Goal: Task Accomplishment & Management: Manage account settings

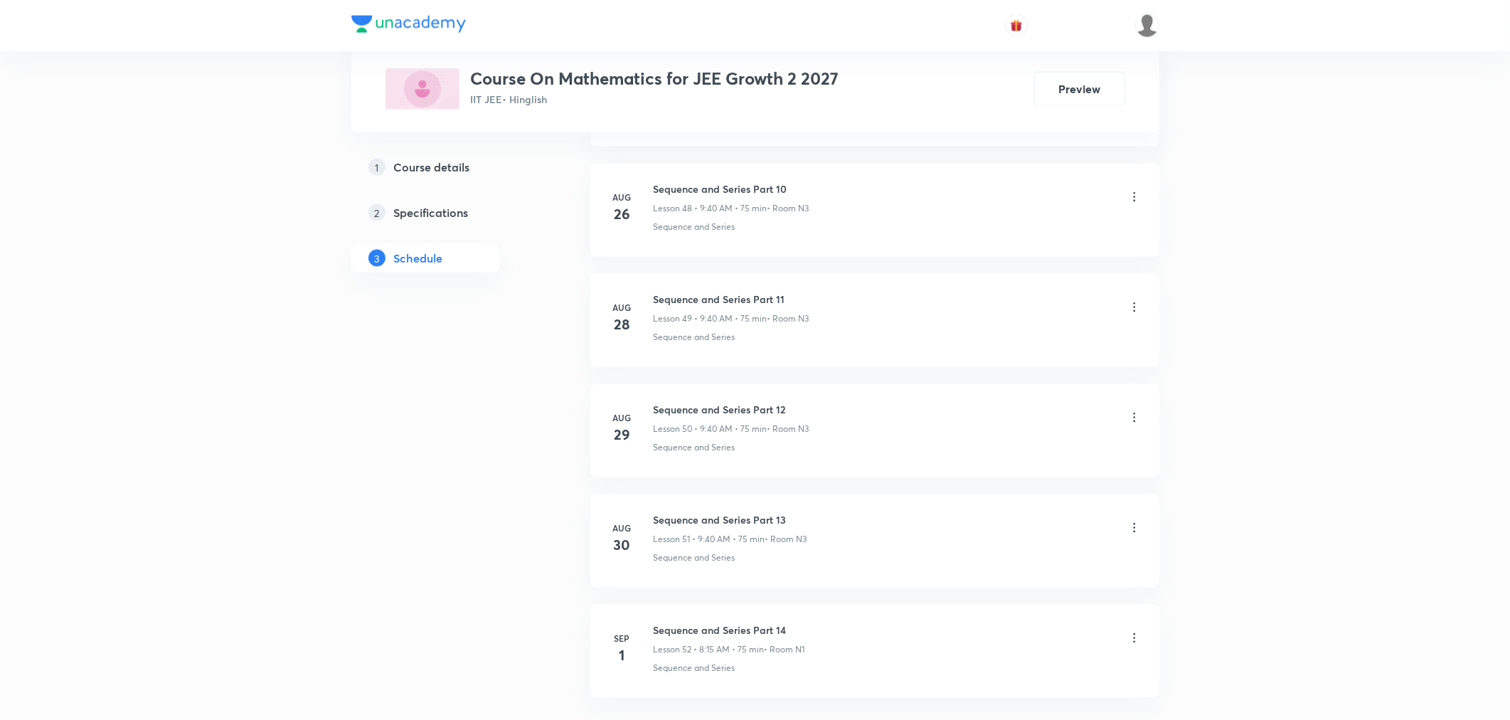
scroll to position [6159, 0]
click at [721, 514] on h6 "Sequence and Series Part 14" at bounding box center [729, 518] width 151 height 15
copy h6 "Sequence and Series Part 14"
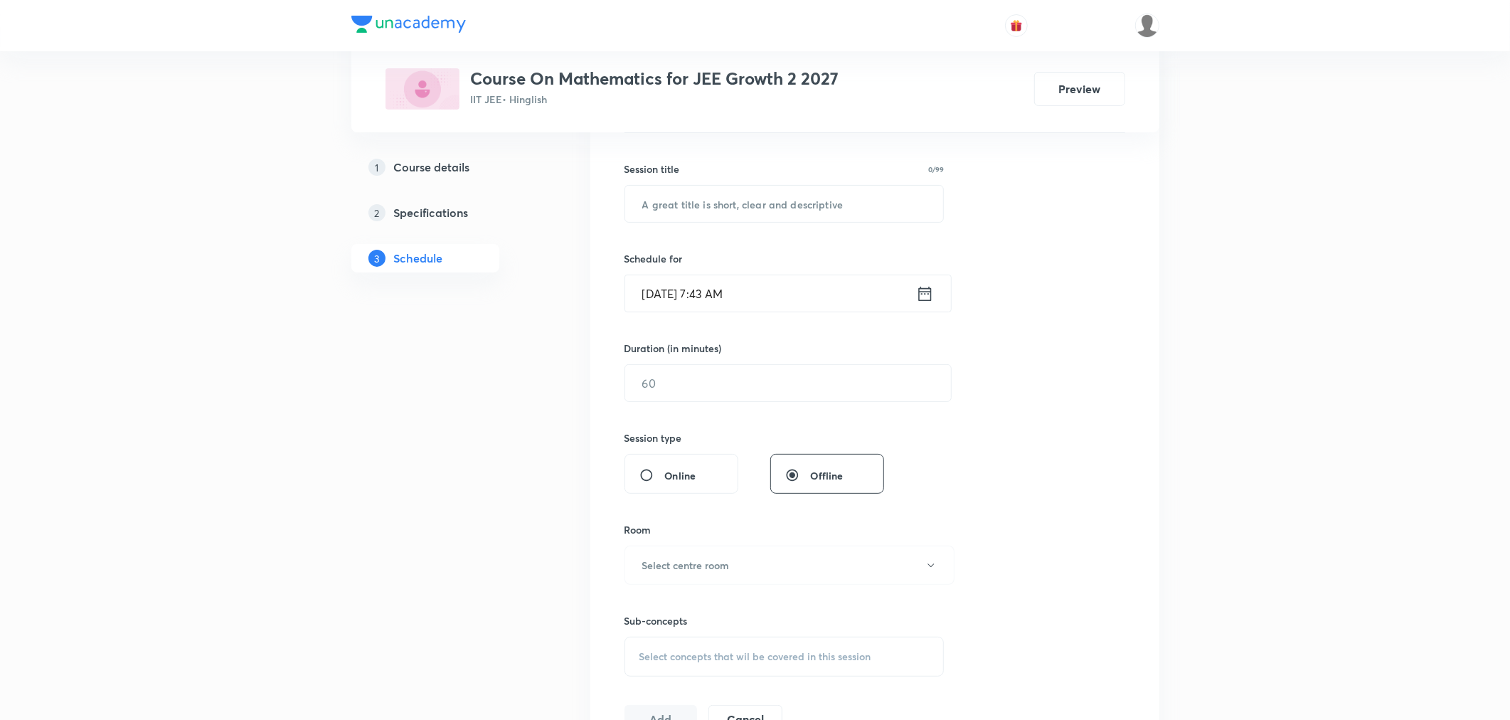
scroll to position [75, 0]
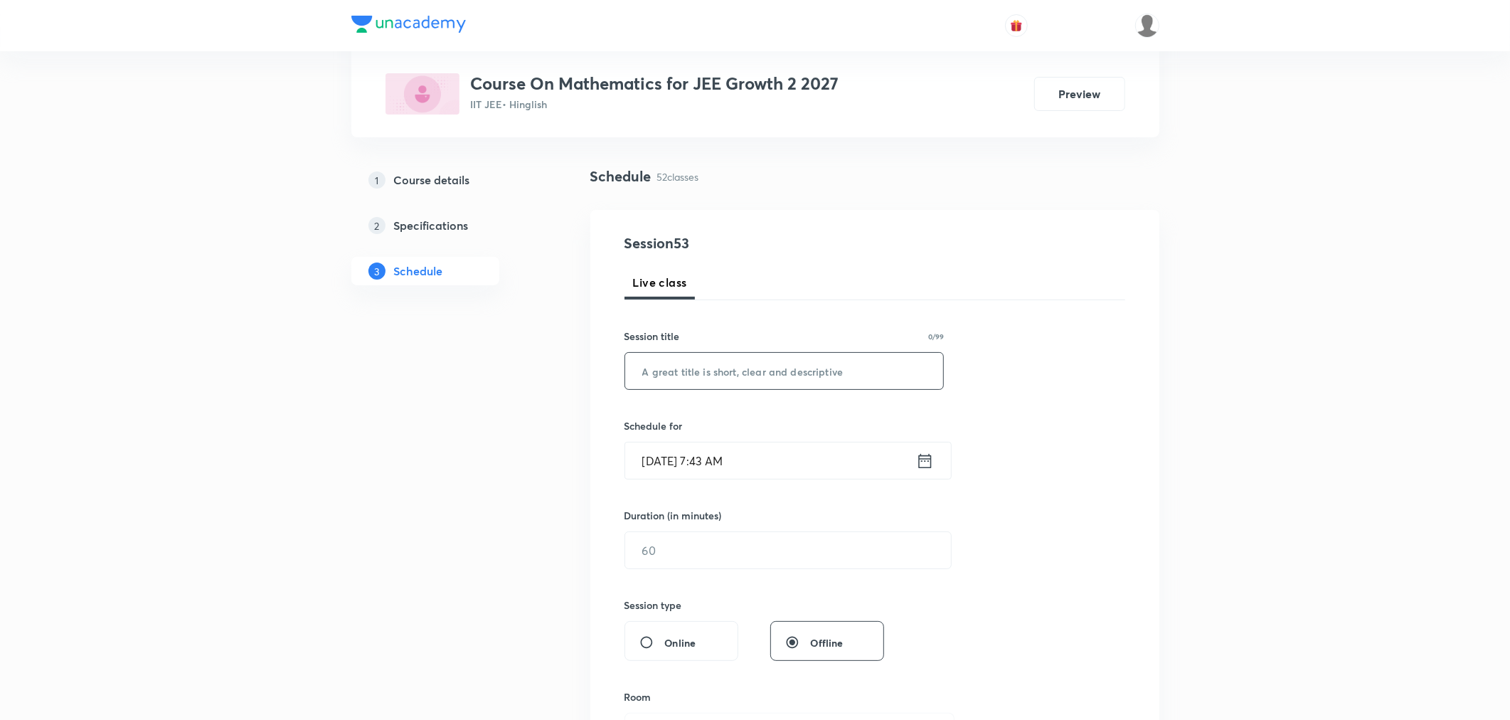
click at [730, 366] on input "text" at bounding box center [784, 371] width 319 height 36
paste input "Sequence and Series Part 14"
type input "Sequence and Series Part 15"
click at [929, 458] on icon at bounding box center [924, 460] width 13 height 14
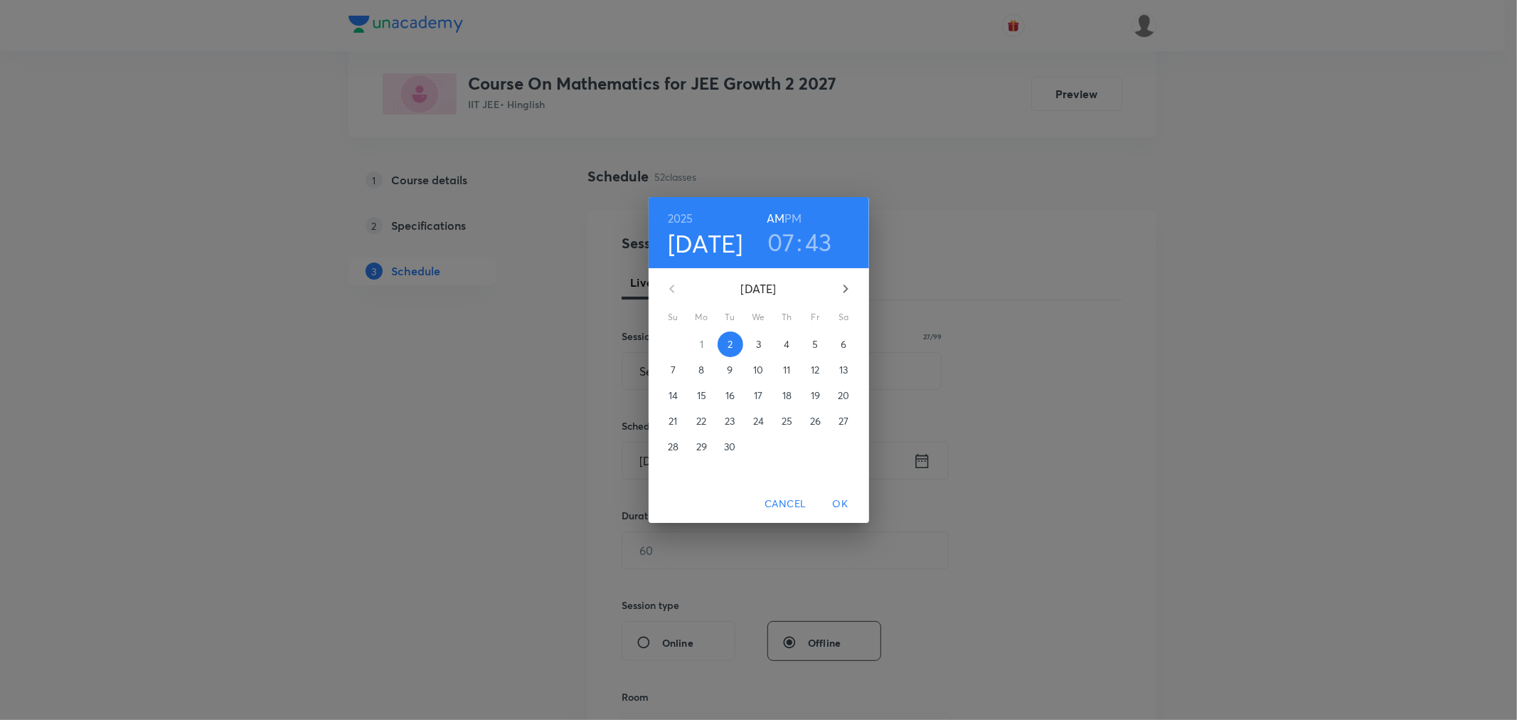
click at [783, 256] on h3 "07" at bounding box center [781, 242] width 28 height 30
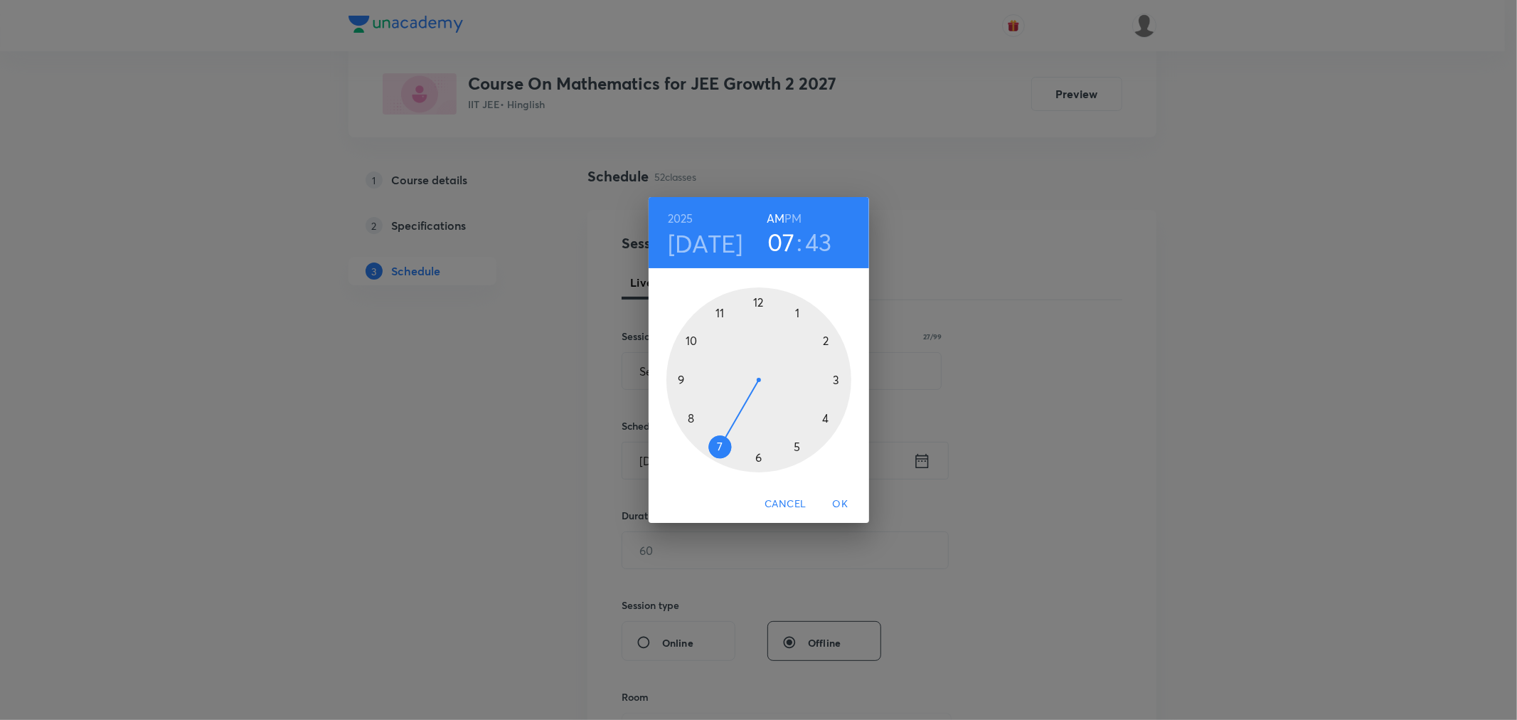
click at [690, 413] on div at bounding box center [758, 379] width 185 height 185
click at [833, 378] on div at bounding box center [758, 379] width 185 height 185
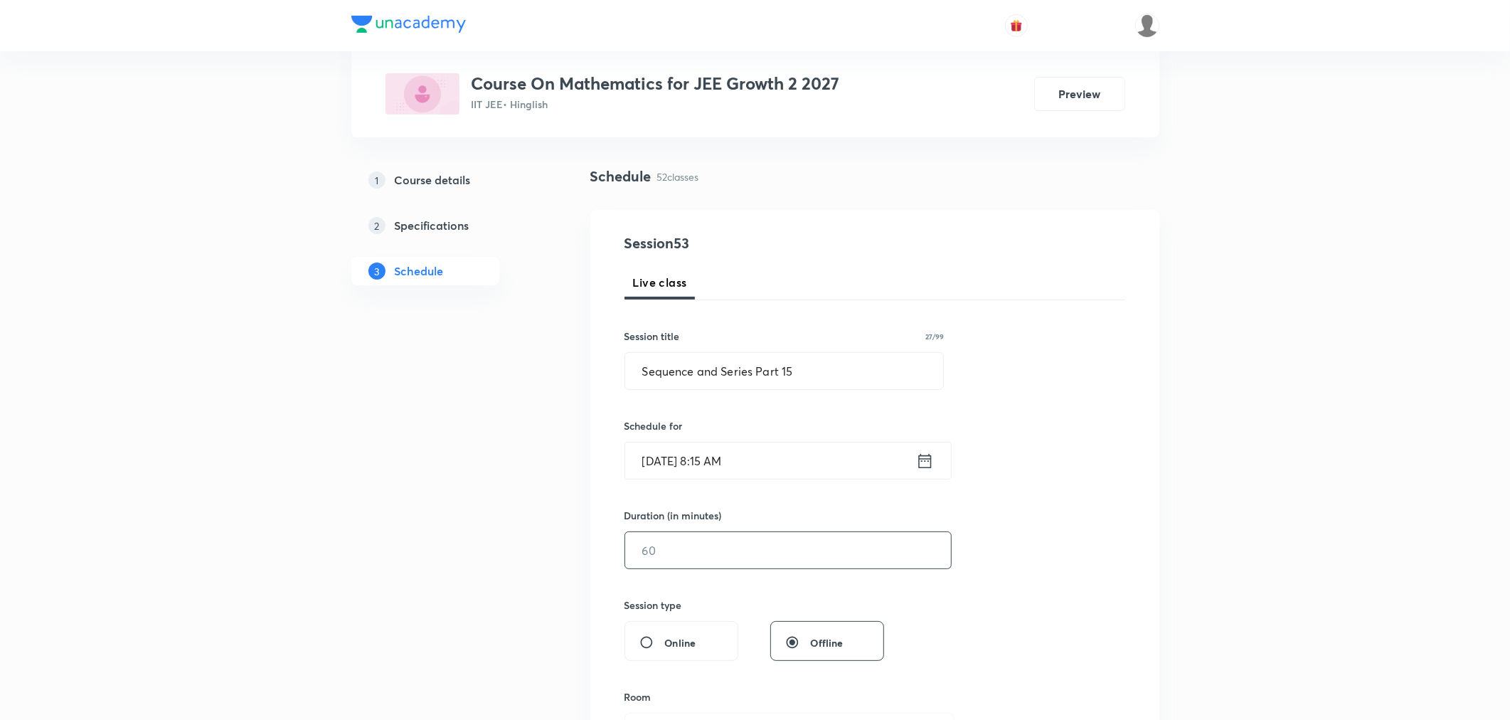
click at [671, 553] on input "text" at bounding box center [788, 550] width 326 height 36
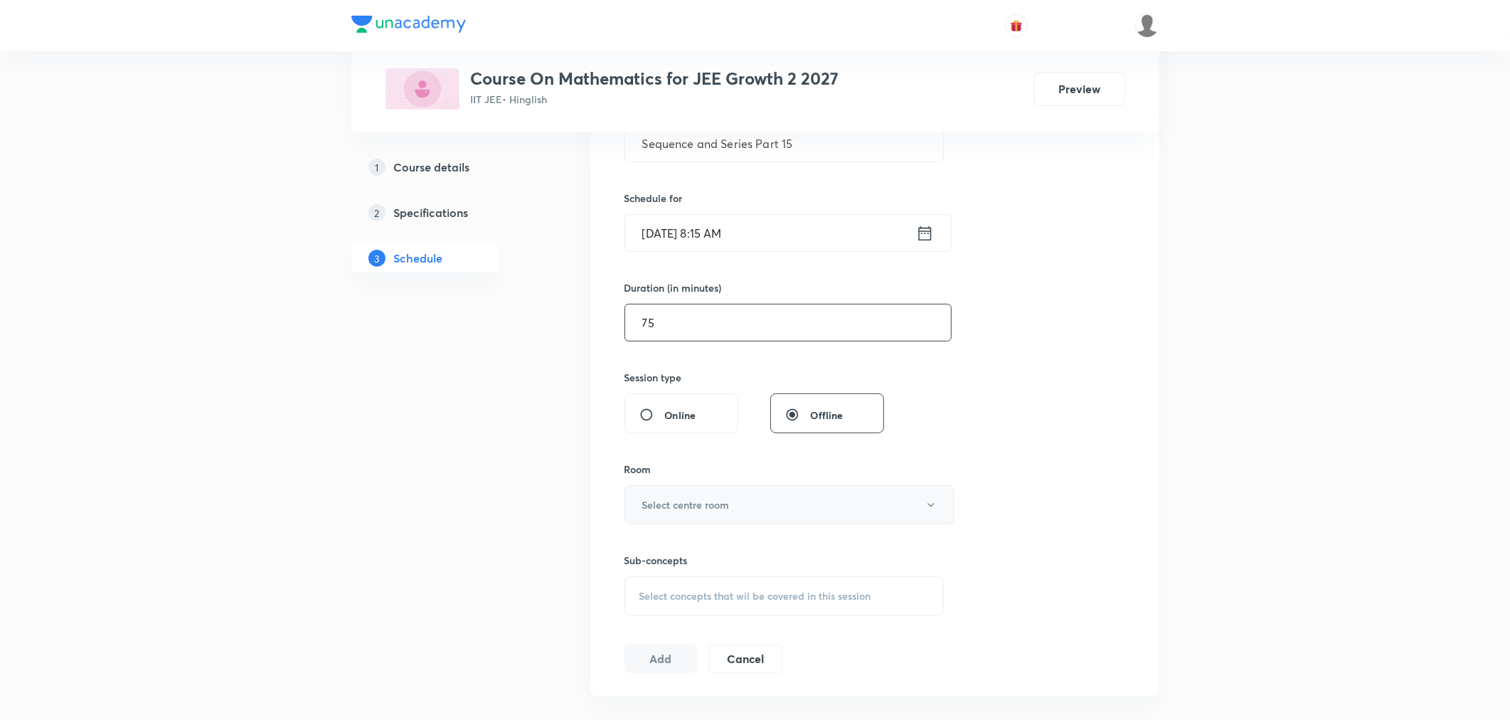
scroll to position [311, 0]
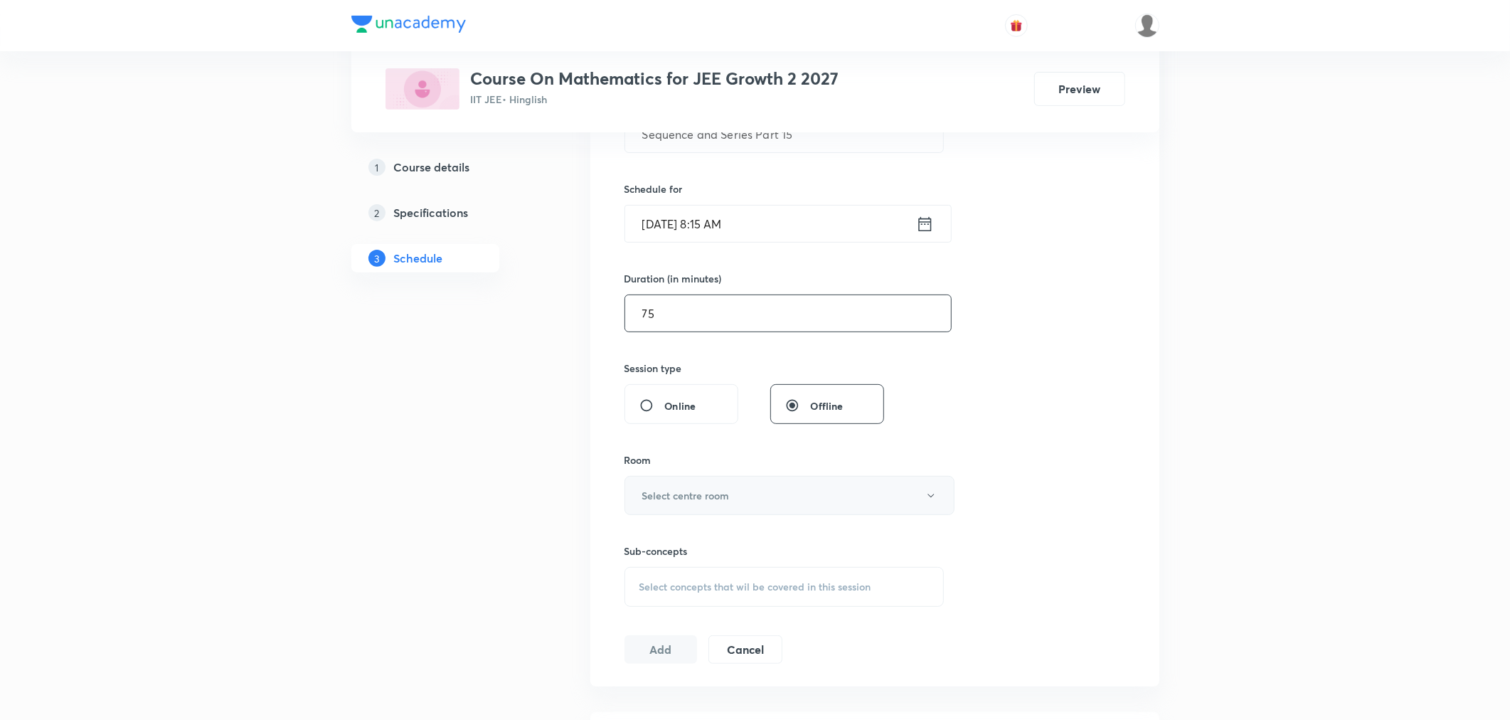
type input "75"
click at [688, 485] on button "Select centre room" at bounding box center [789, 495] width 330 height 39
click at [646, 593] on span "N3" at bounding box center [786, 594] width 311 height 15
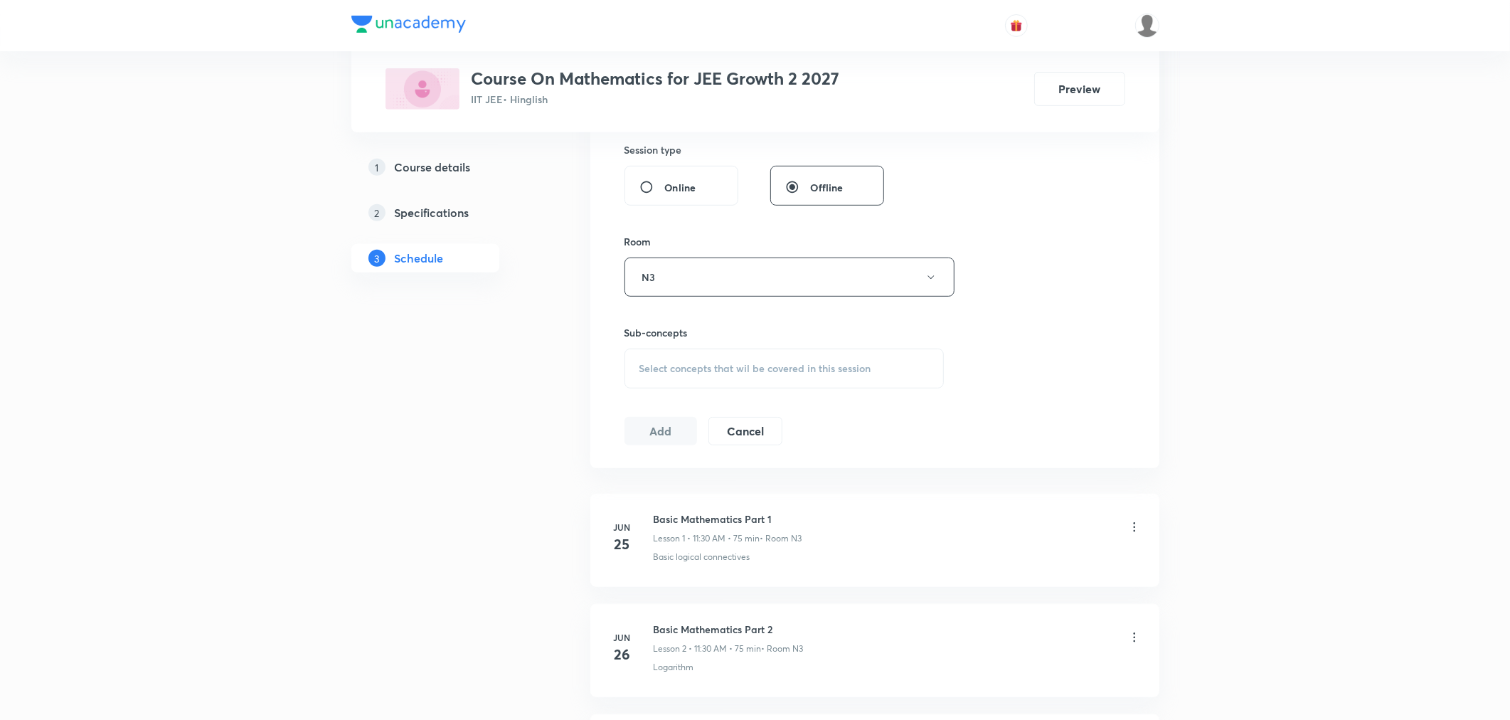
scroll to position [549, 0]
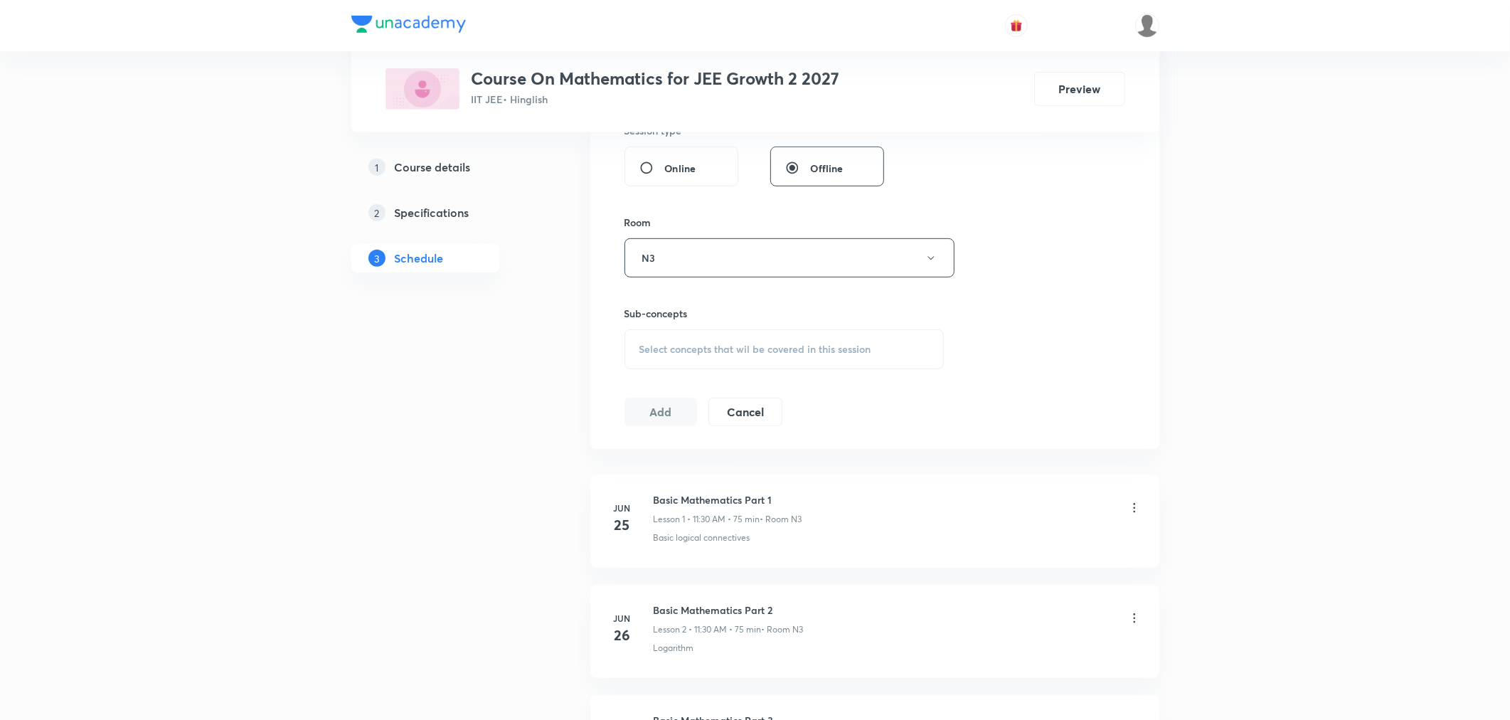
click at [711, 354] on span "Select concepts that wil be covered in this session" at bounding box center [755, 348] width 232 height 11
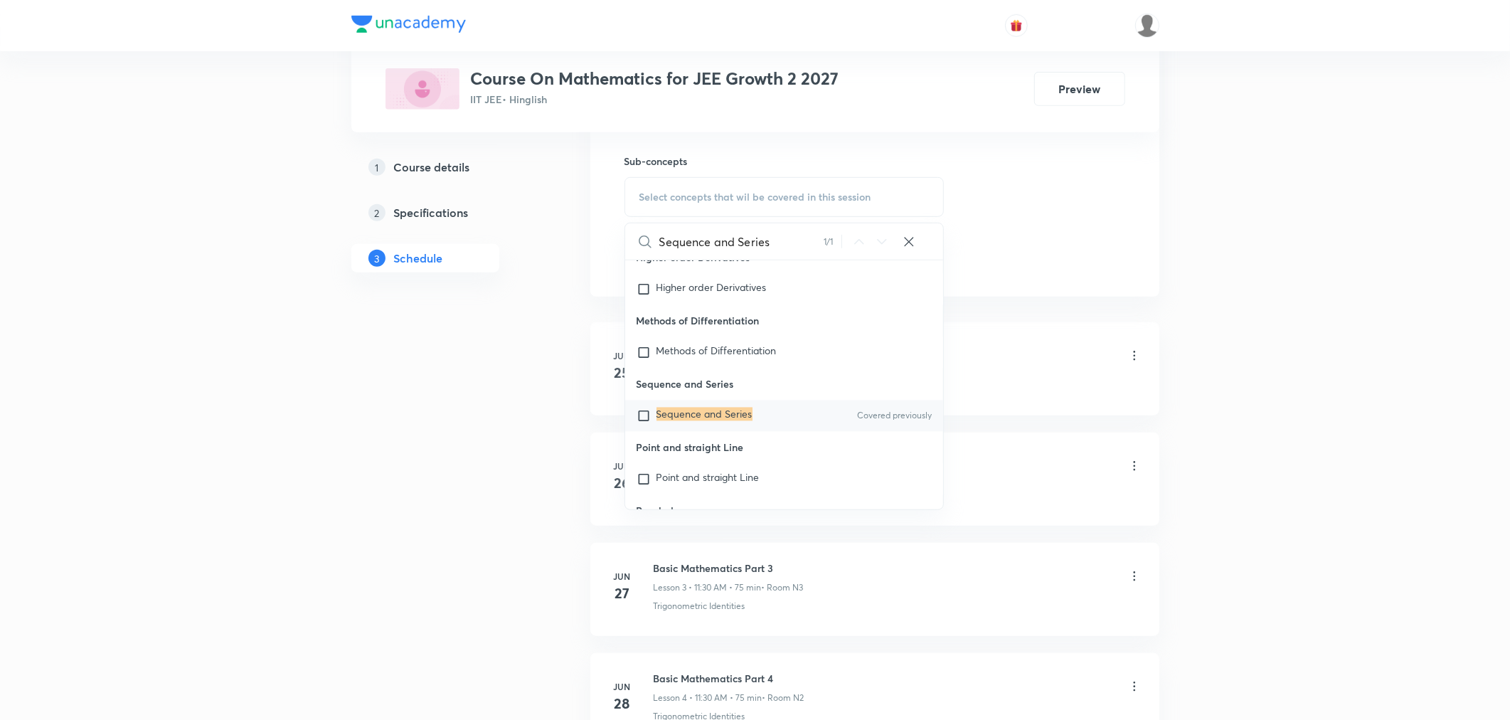
scroll to position [711, 0]
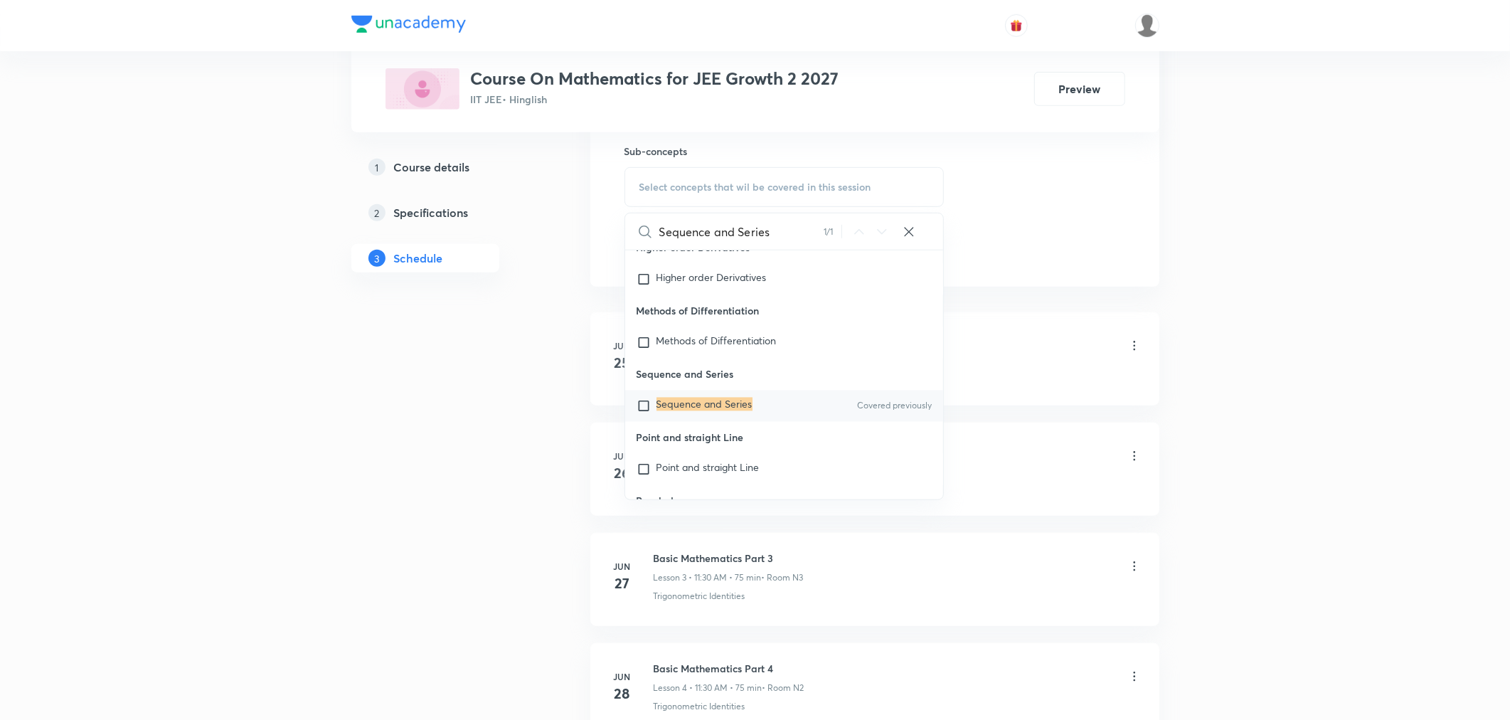
type input "Sequence and Series"
click at [721, 422] on div "Sequence and Series Covered previously" at bounding box center [784, 405] width 319 height 31
checkbox input "true"
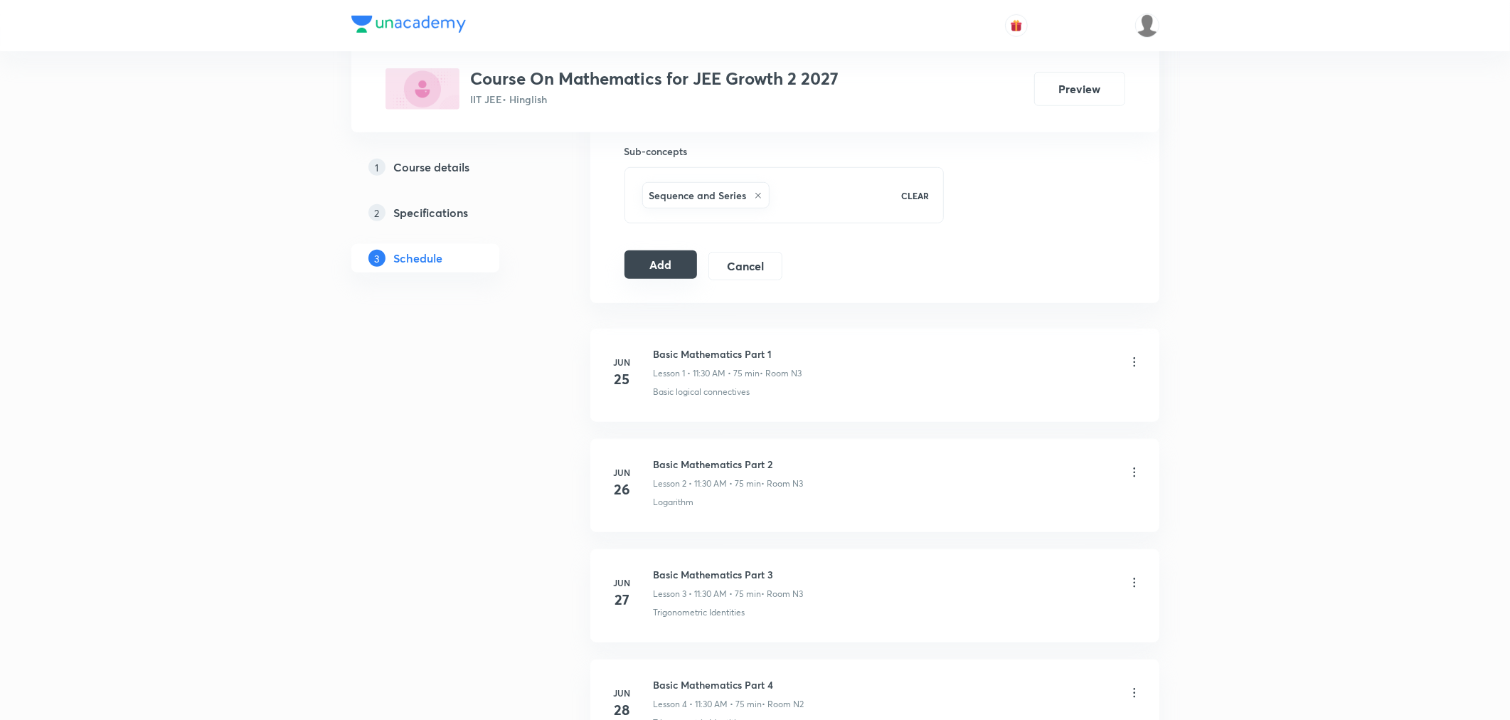
click at [664, 271] on button "Add" at bounding box center [660, 264] width 73 height 28
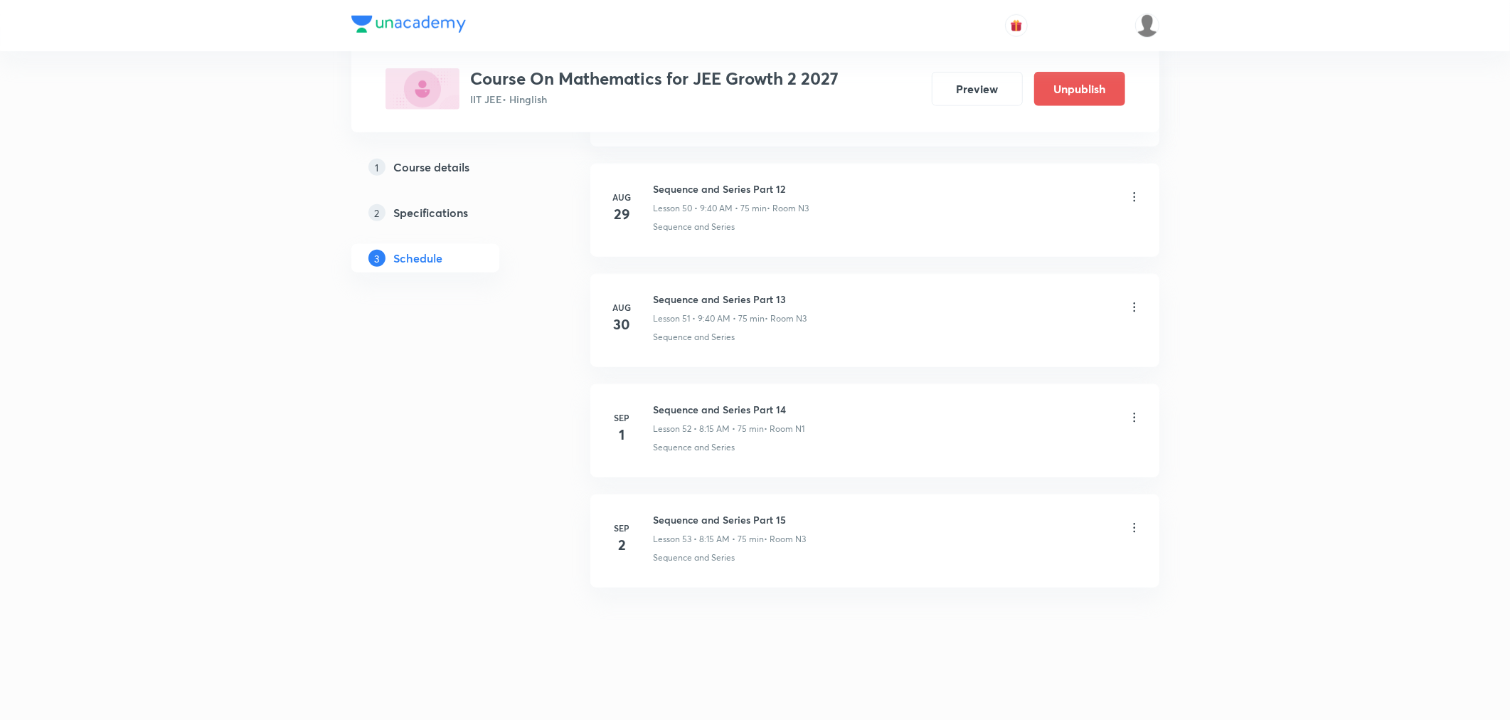
scroll to position [5615, 0]
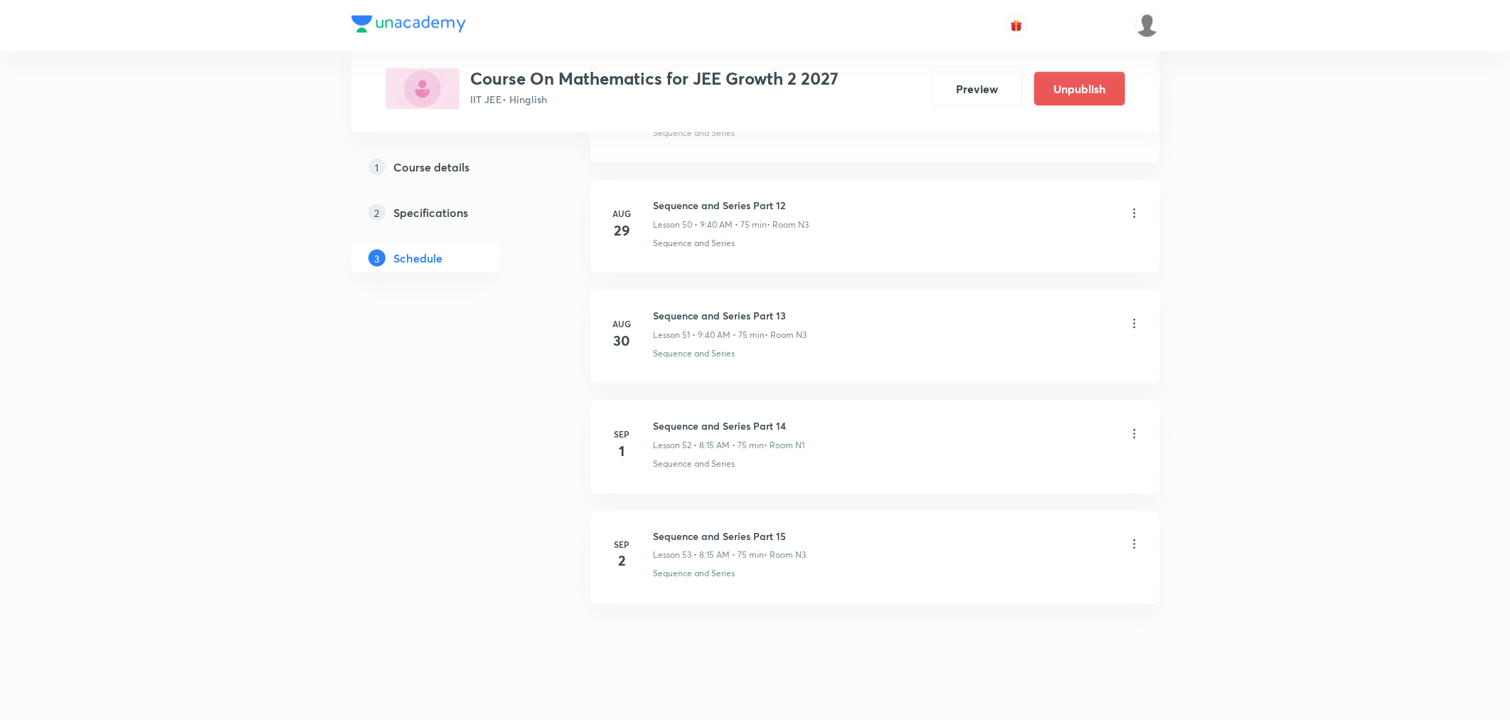
drag, startPoint x: 812, startPoint y: 564, endPoint x: 992, endPoint y: 716, distance: 235.7
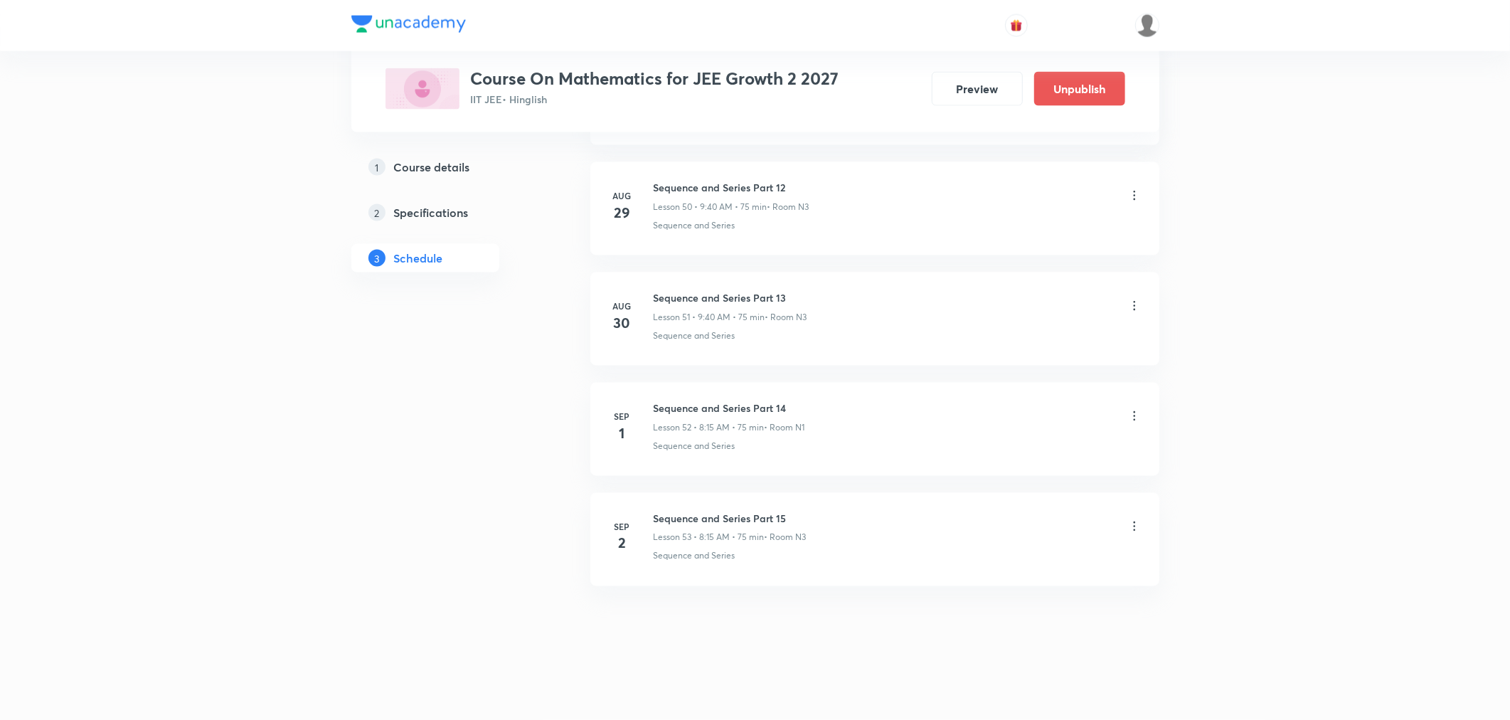
scroll to position [6269, 0]
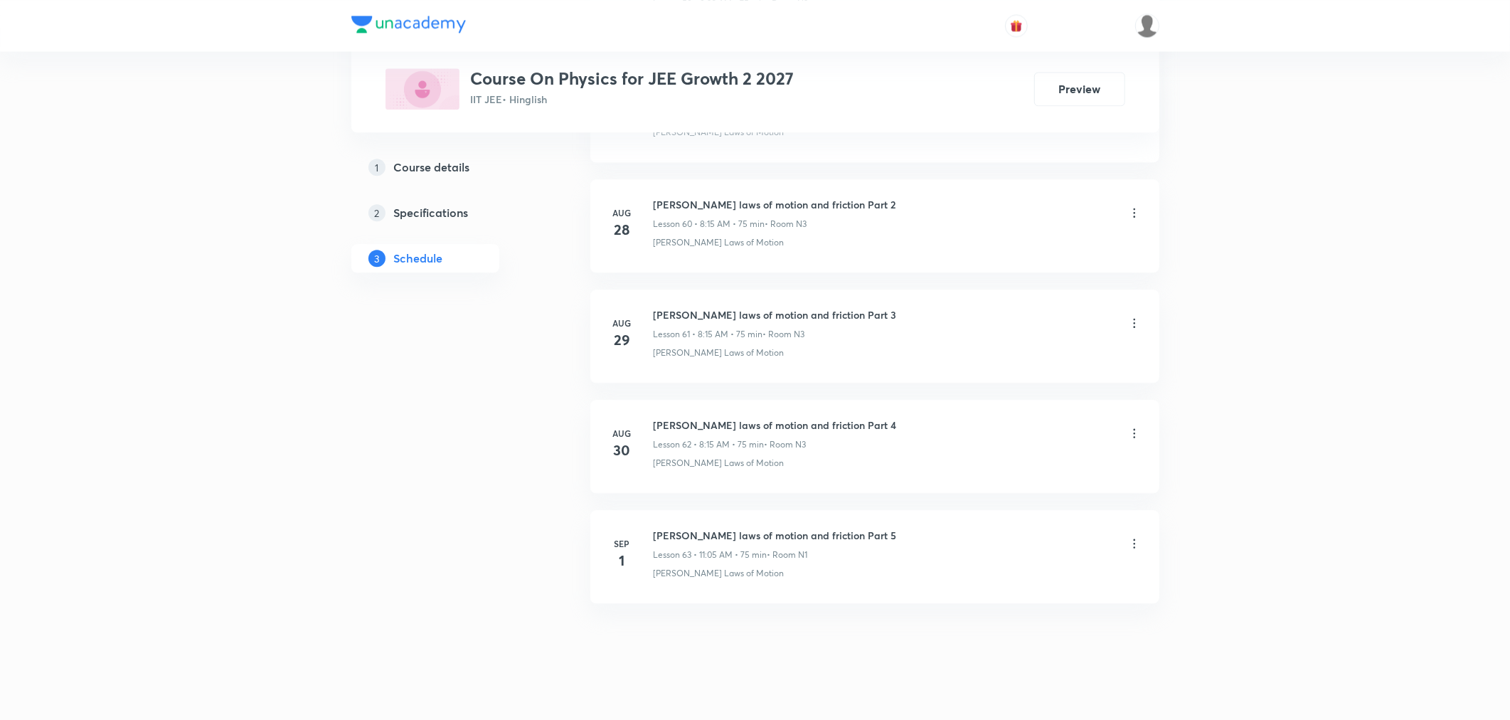
scroll to position [7373, 0]
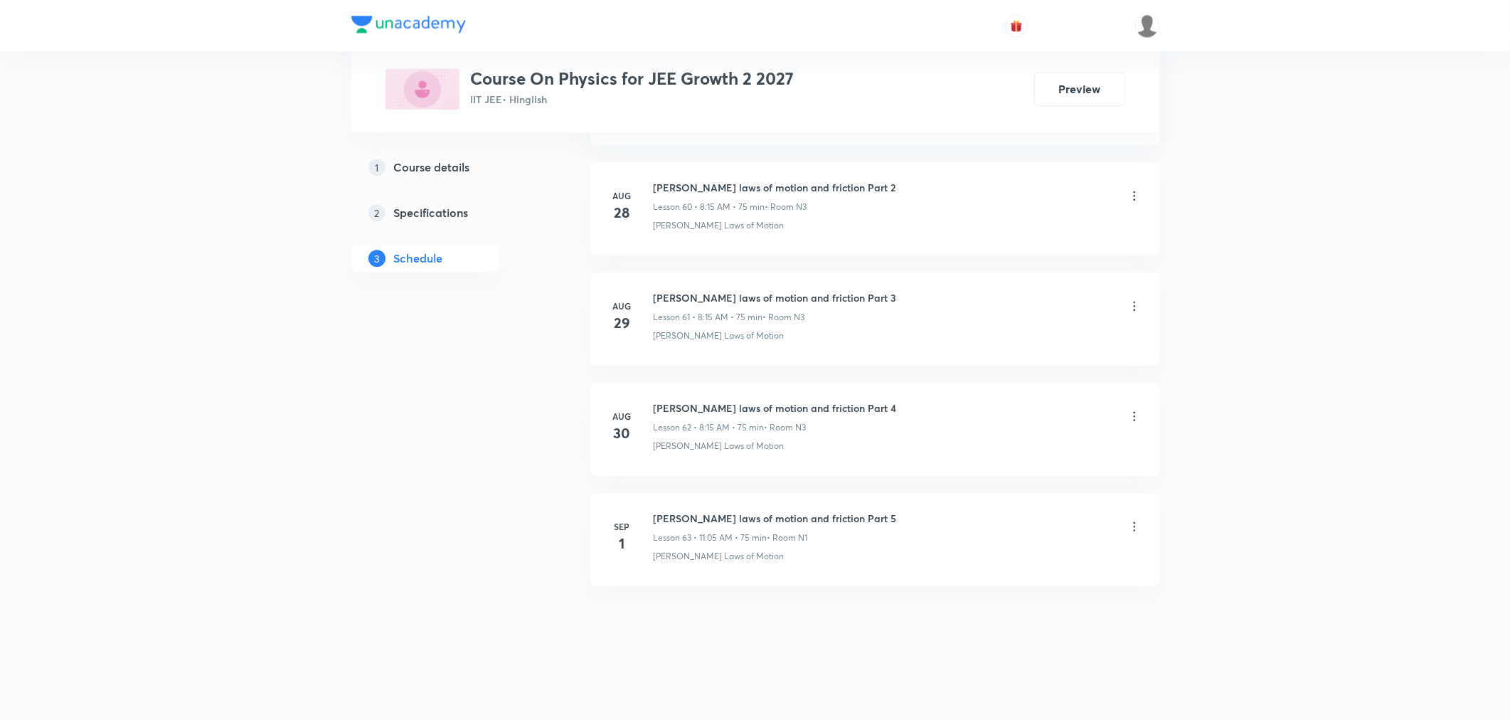
click at [804, 519] on h6 "[PERSON_NAME] laws of motion and friction Part 5" at bounding box center [775, 518] width 243 height 15
copy h6 "[PERSON_NAME] laws of motion and friction Part 5"
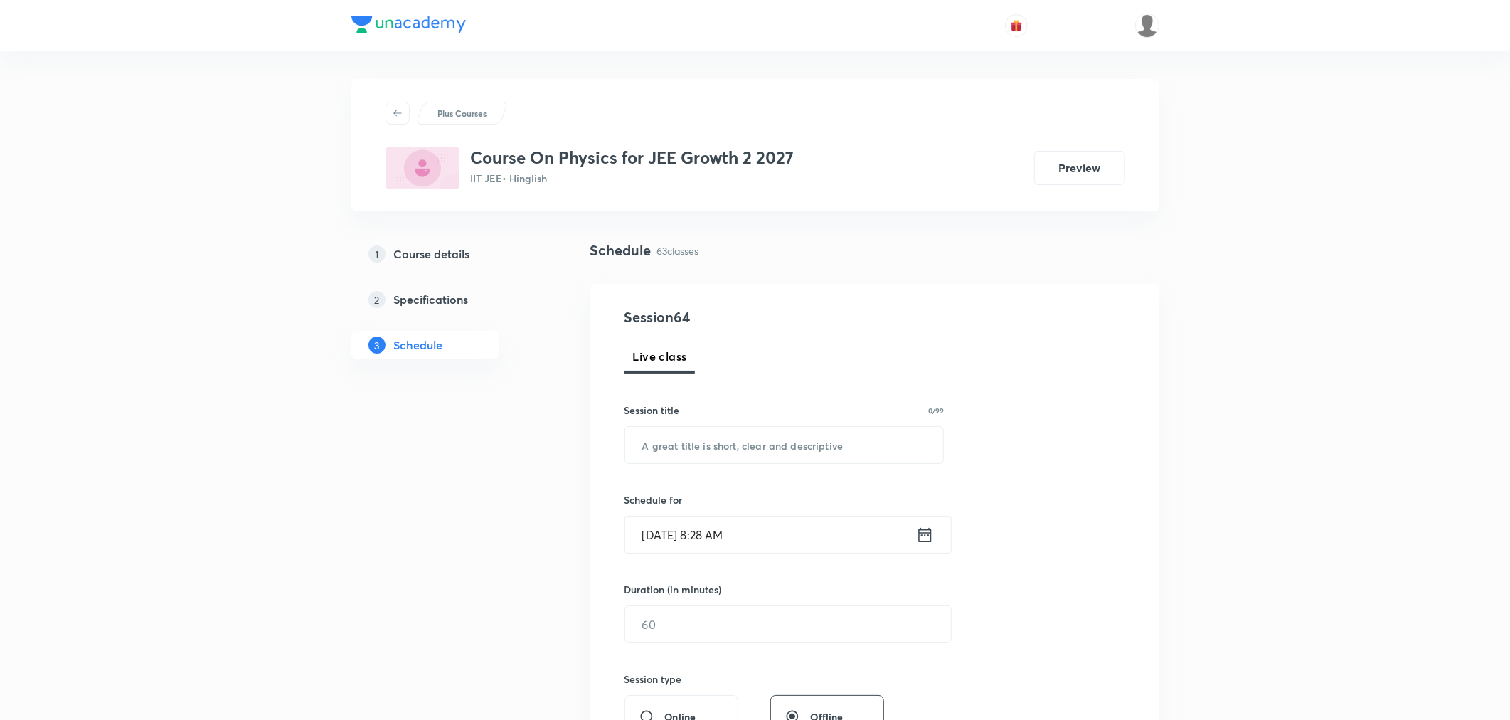
scroll to position [0, 0]
click at [774, 460] on input "text" at bounding box center [784, 445] width 319 height 36
paste input "[PERSON_NAME] laws of motion and friction Part 5"
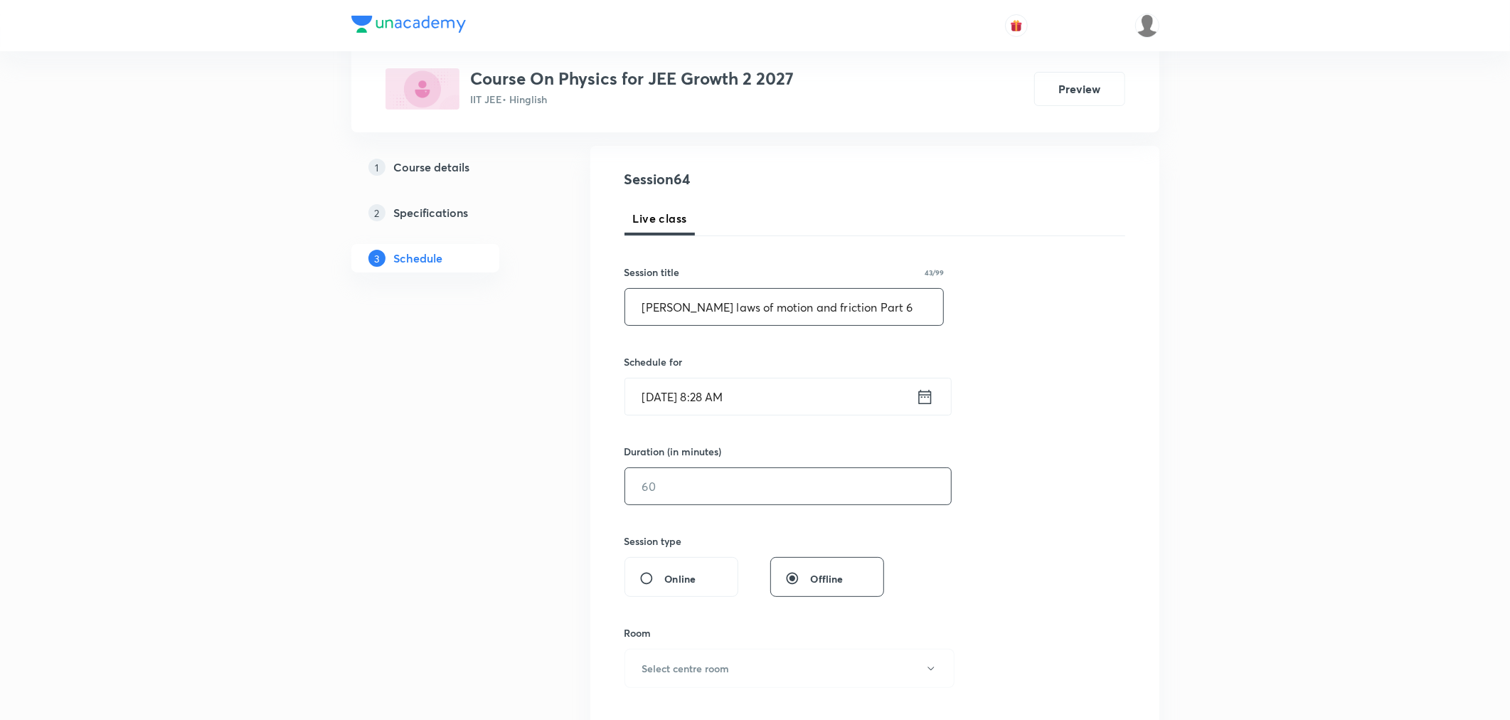
scroll to position [158, 0]
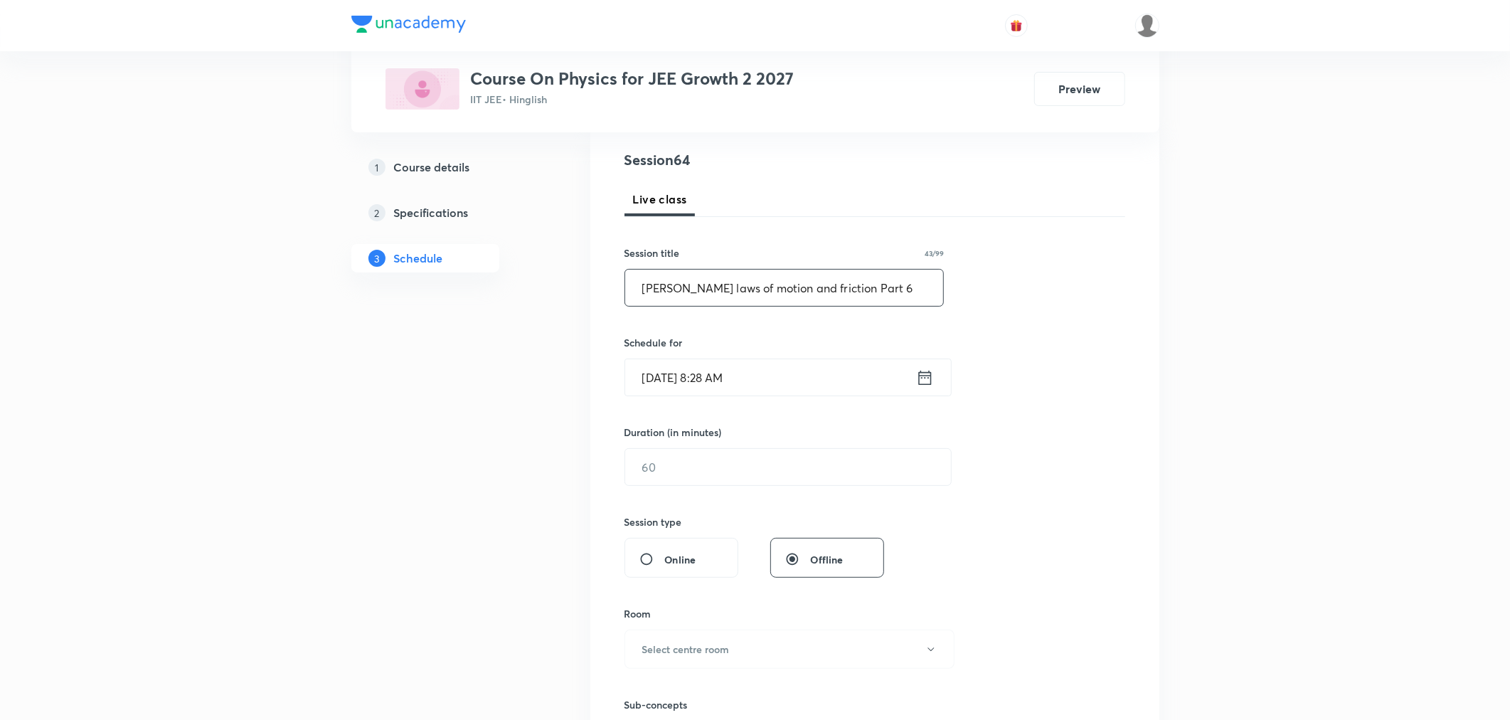
type input "[PERSON_NAME] laws of motion and friction Part 6"
click at [930, 373] on icon at bounding box center [924, 377] width 13 height 14
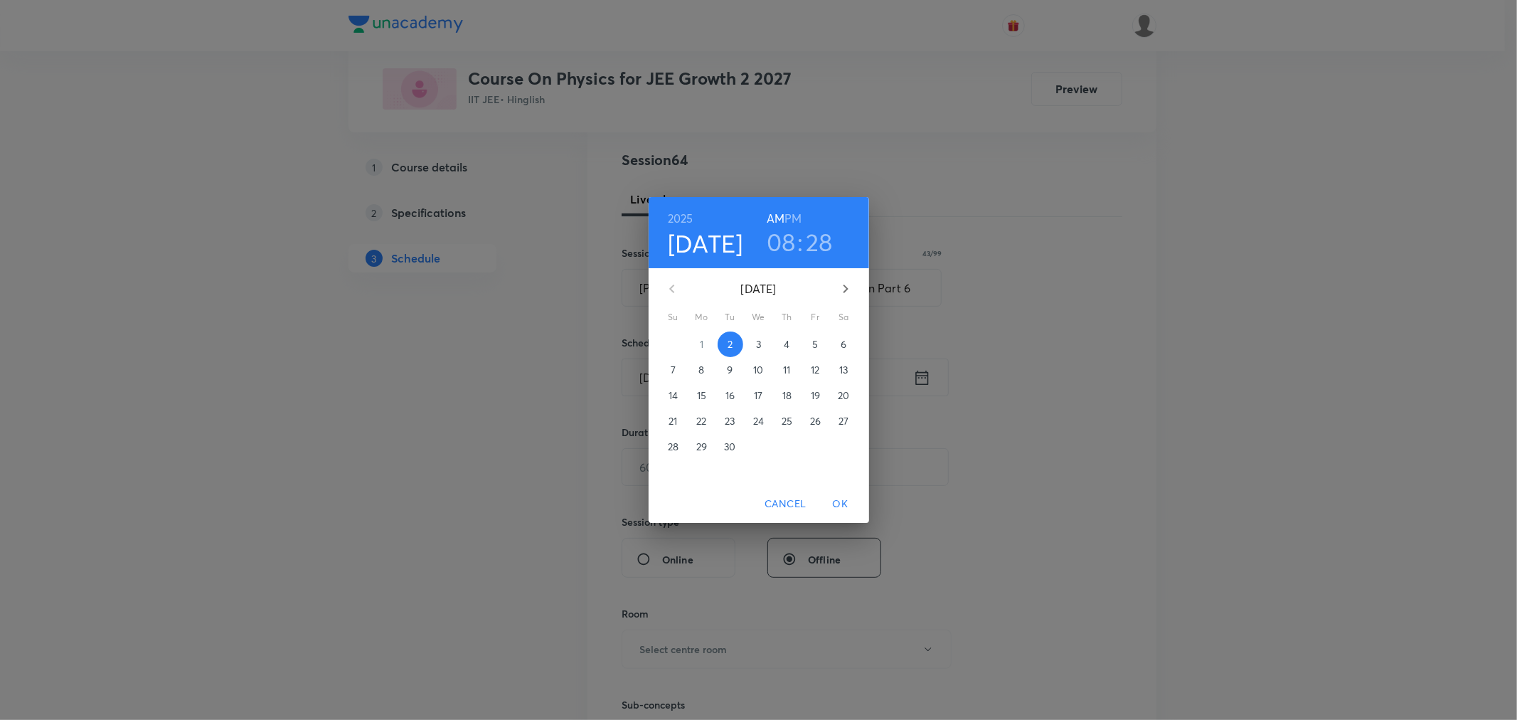
click at [779, 249] on h3 "08" at bounding box center [781, 242] width 29 height 30
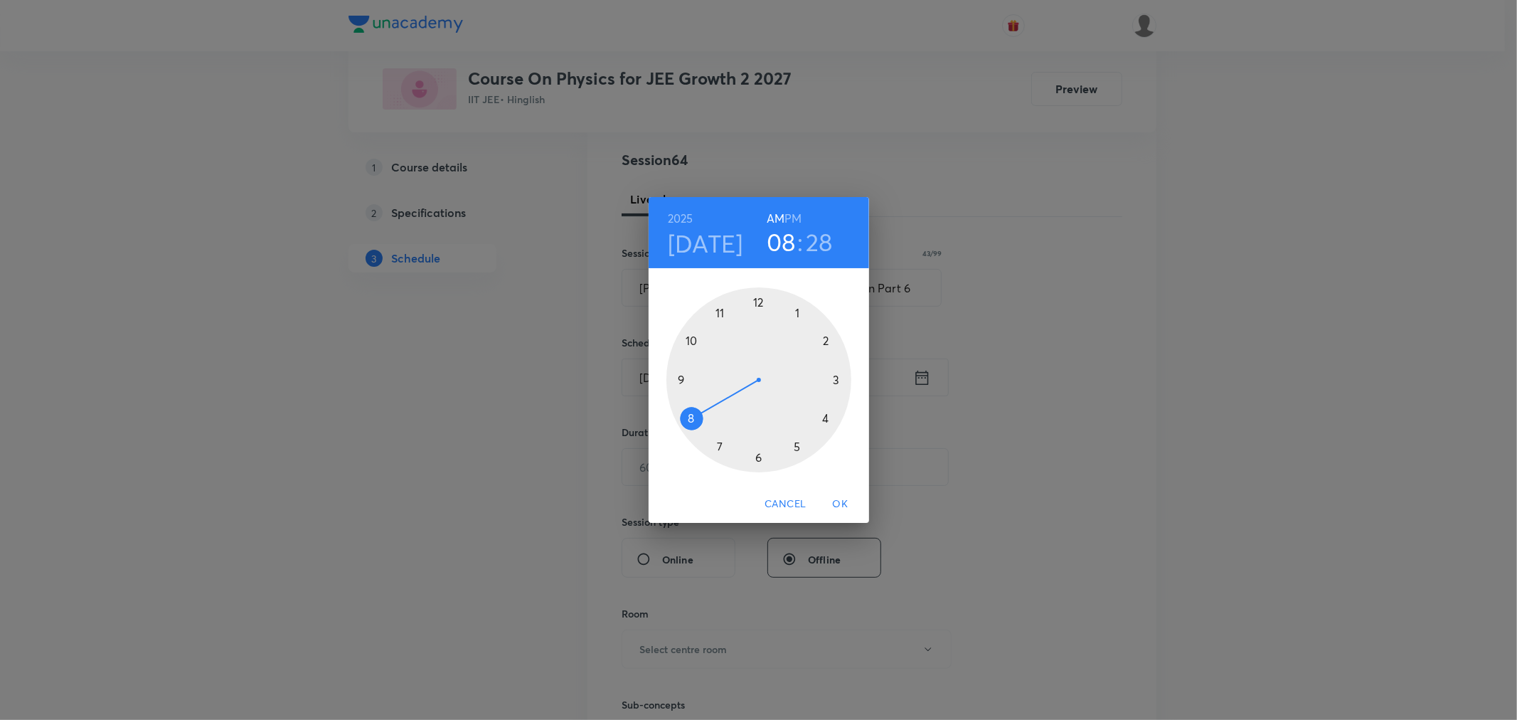
click at [678, 379] on div at bounding box center [758, 379] width 185 height 185
click at [688, 417] on div at bounding box center [758, 379] width 185 height 185
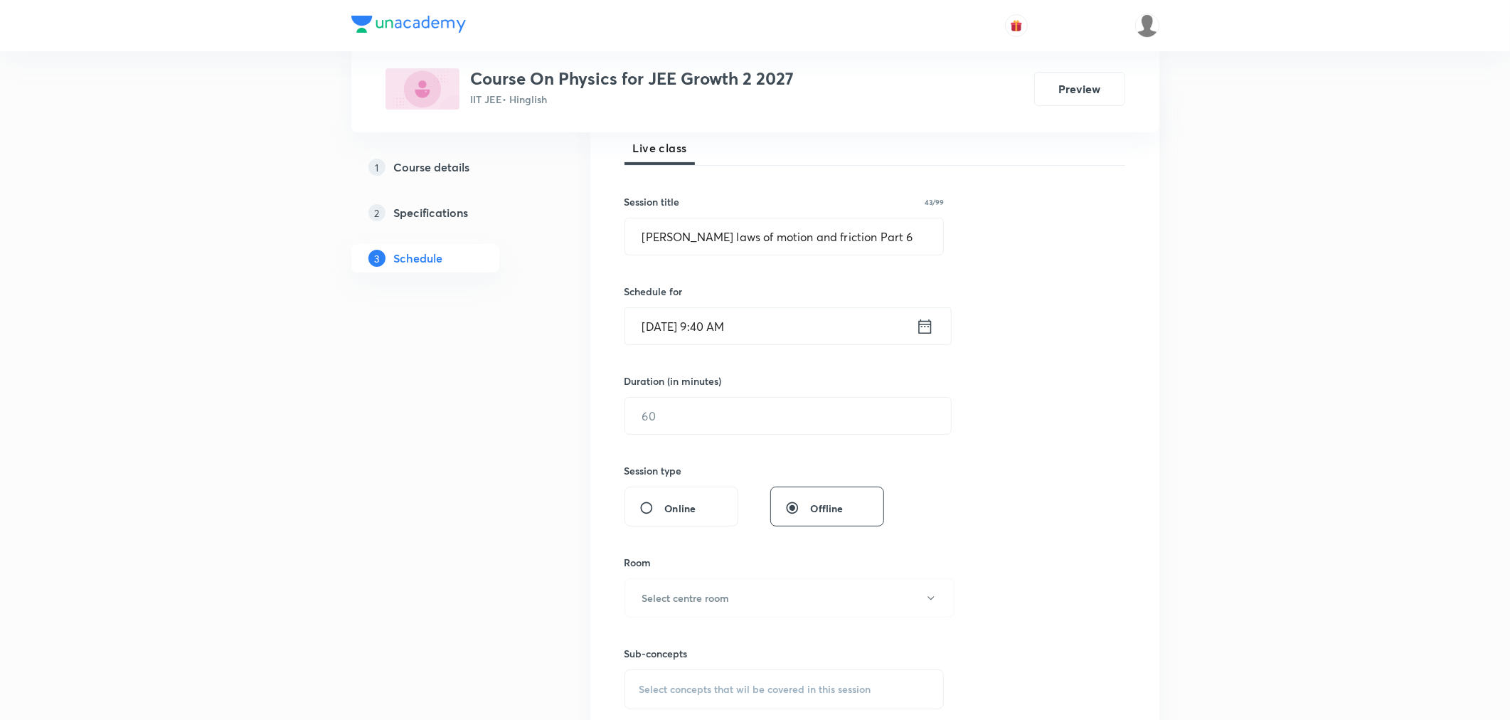
scroll to position [237, 0]
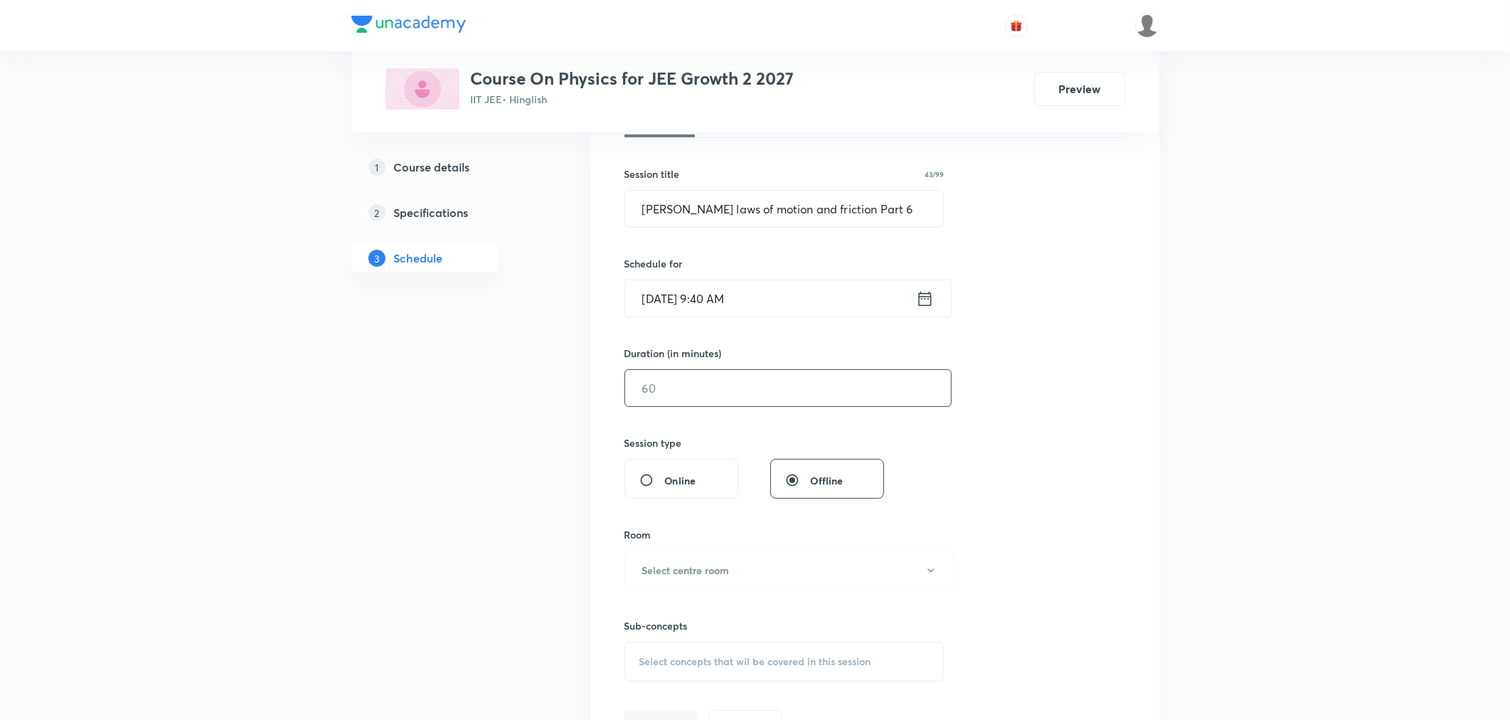
click at [693, 391] on input "text" at bounding box center [788, 388] width 326 height 36
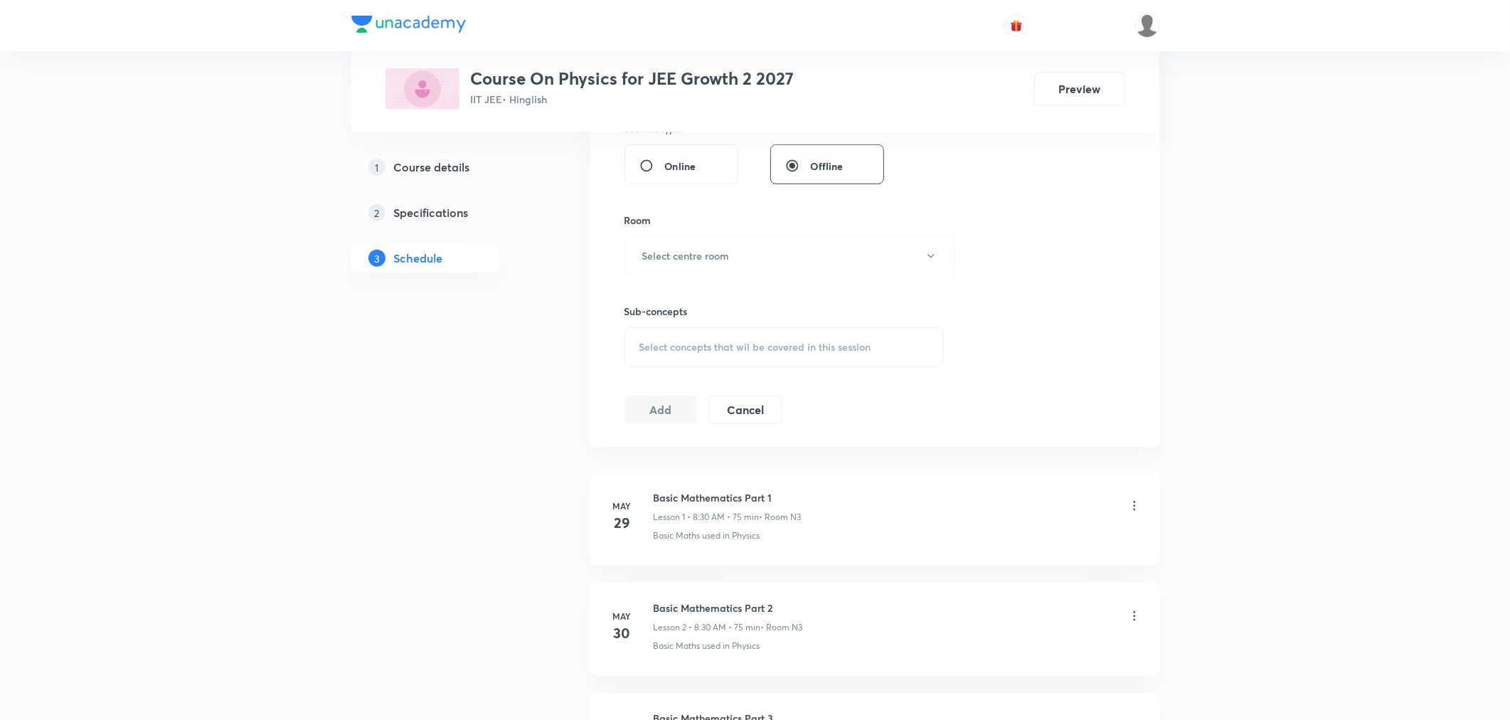
scroll to position [553, 0]
type input "75"
click at [659, 260] on h6 "Select centre room" at bounding box center [685, 254] width 87 height 15
click at [637, 347] on span "N3" at bounding box center [786, 353] width 311 height 15
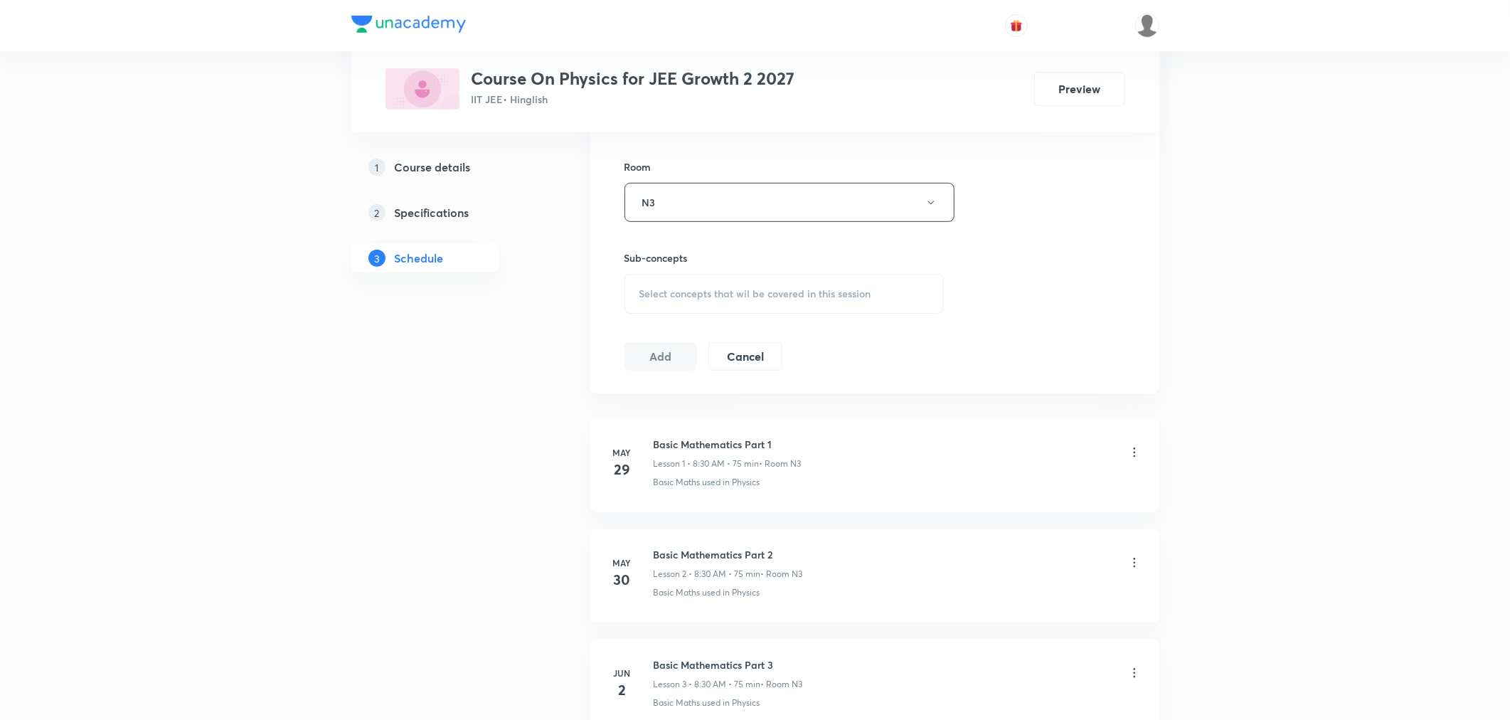
scroll to position [632, 0]
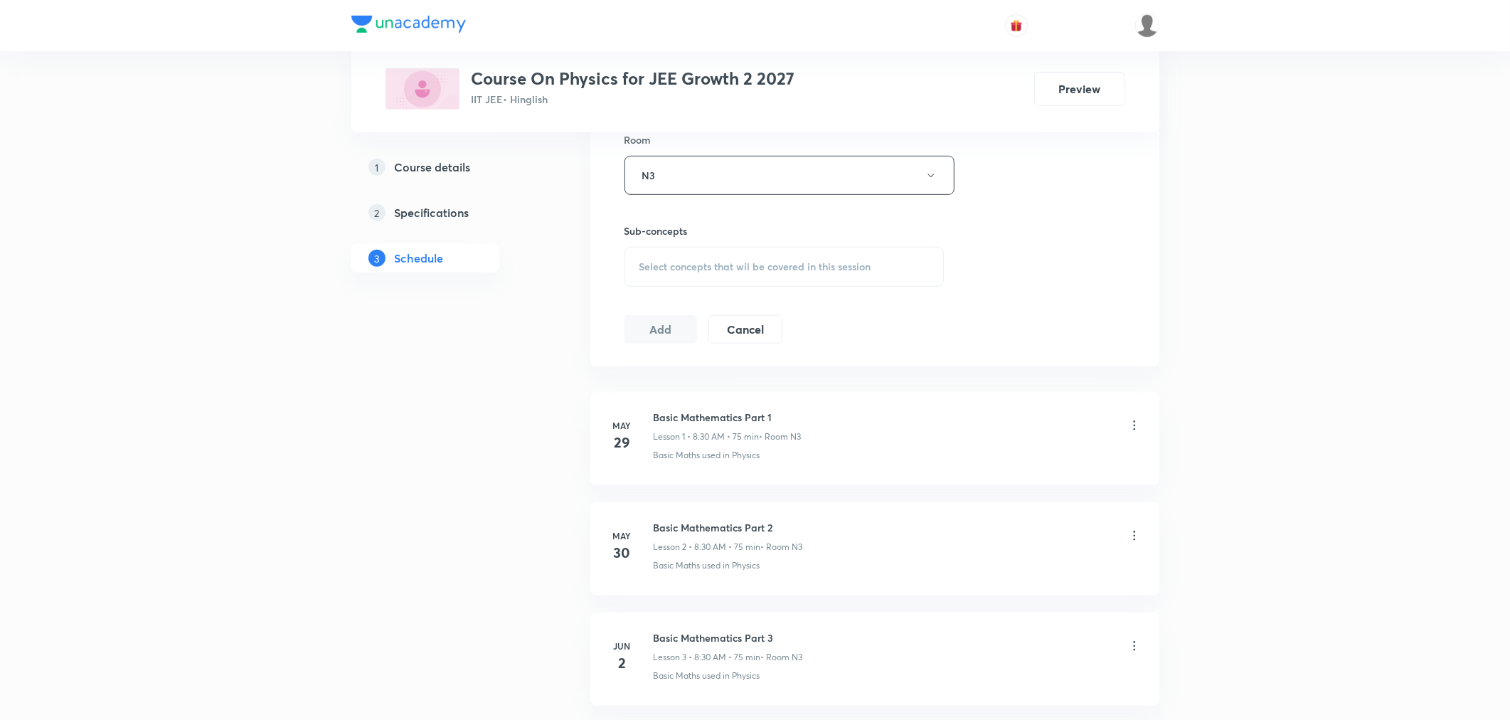
click at [697, 269] on span "Select concepts that wil be covered in this session" at bounding box center [755, 266] width 232 height 11
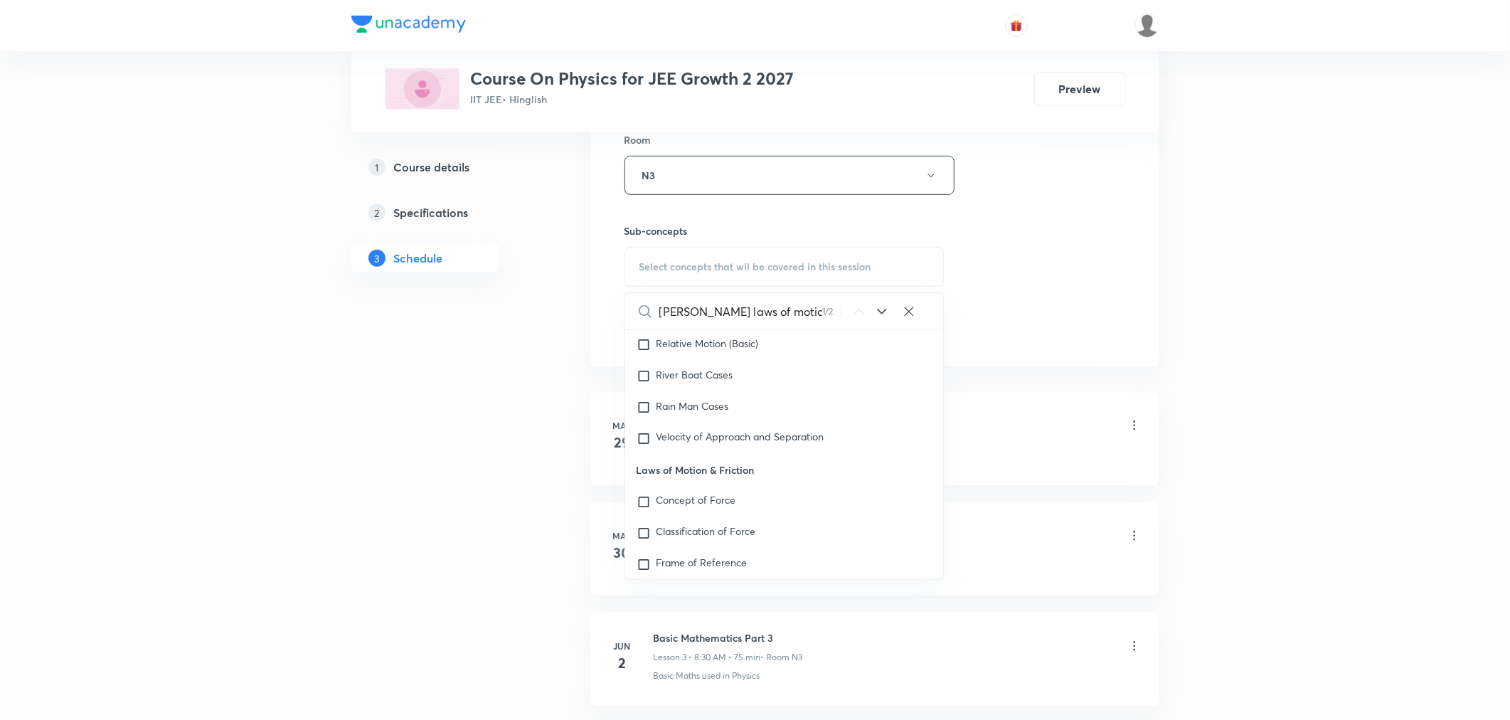
scroll to position [2262, 0]
type input "Newton's laws of motion"
drag, startPoint x: 730, startPoint y: 512, endPoint x: 476, endPoint y: 452, distance: 260.8
click at [730, 512] on mark "[PERSON_NAME] Laws of Motion" at bounding box center [715, 508] width 118 height 25
checkbox input "true"
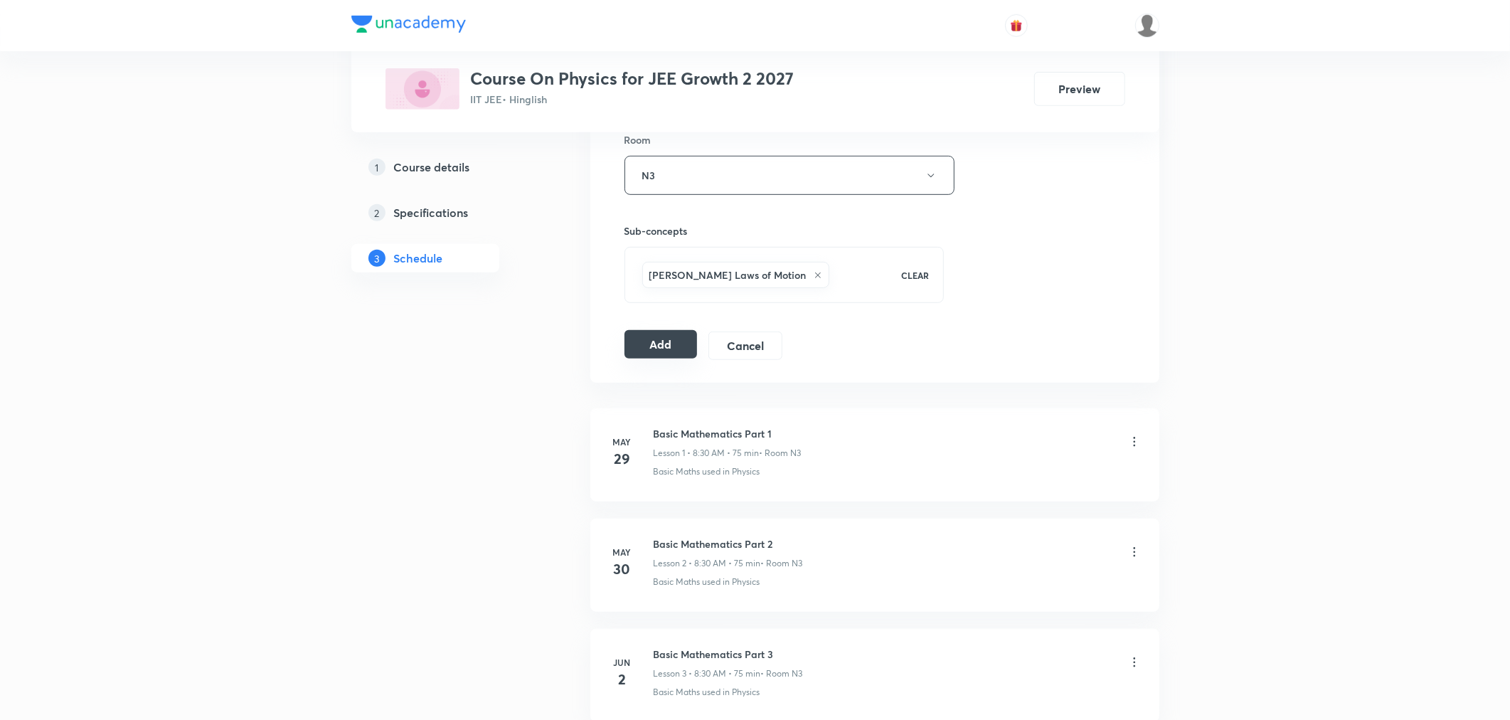
click at [658, 345] on button "Add" at bounding box center [660, 344] width 73 height 28
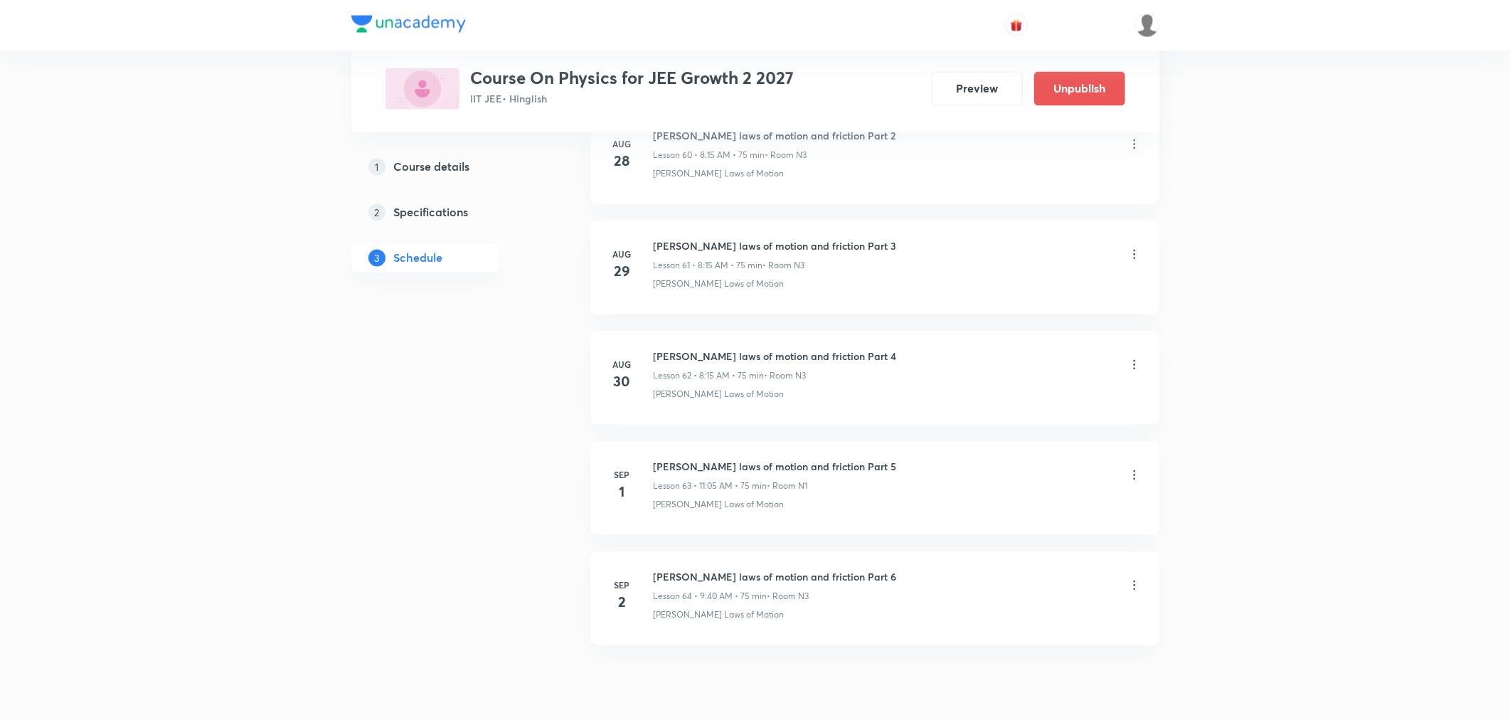
scroll to position [6830, 0]
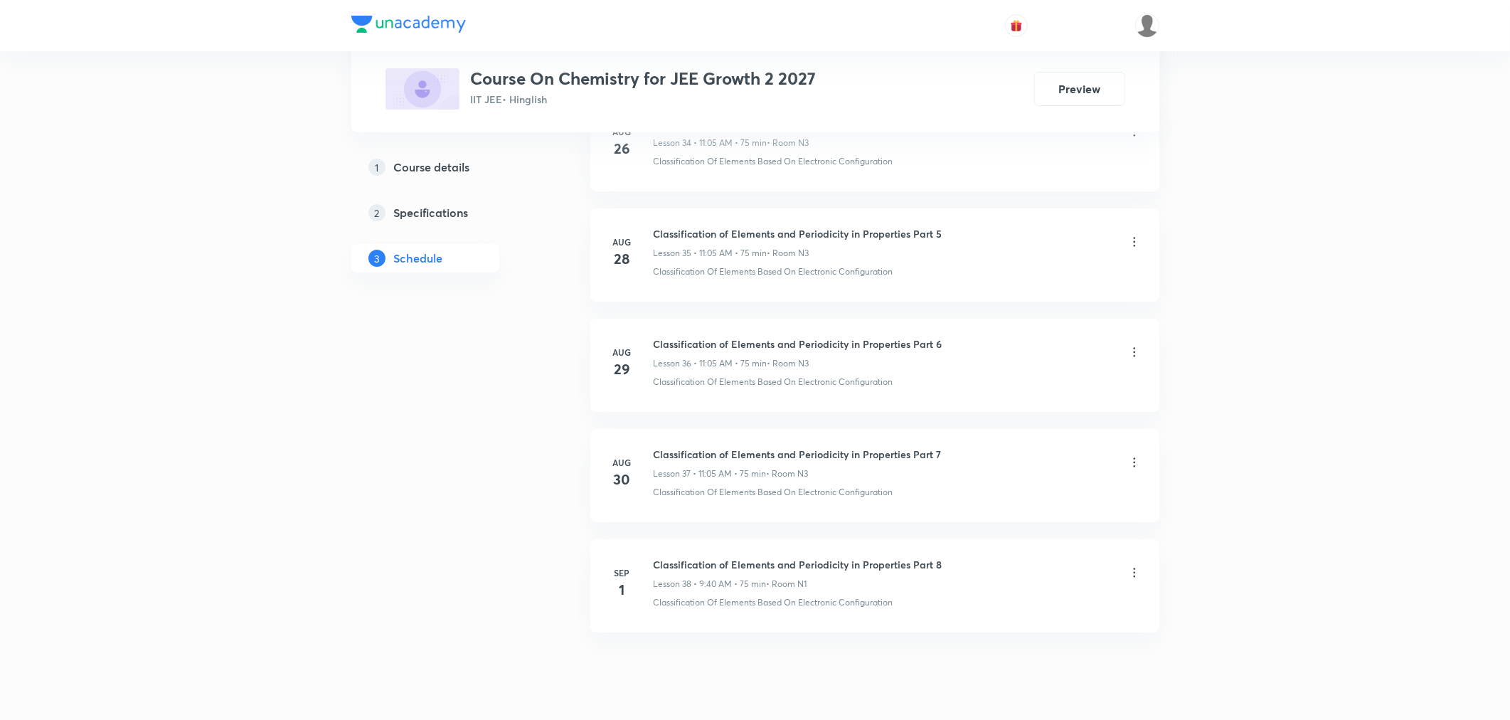
scroll to position [4613, 0]
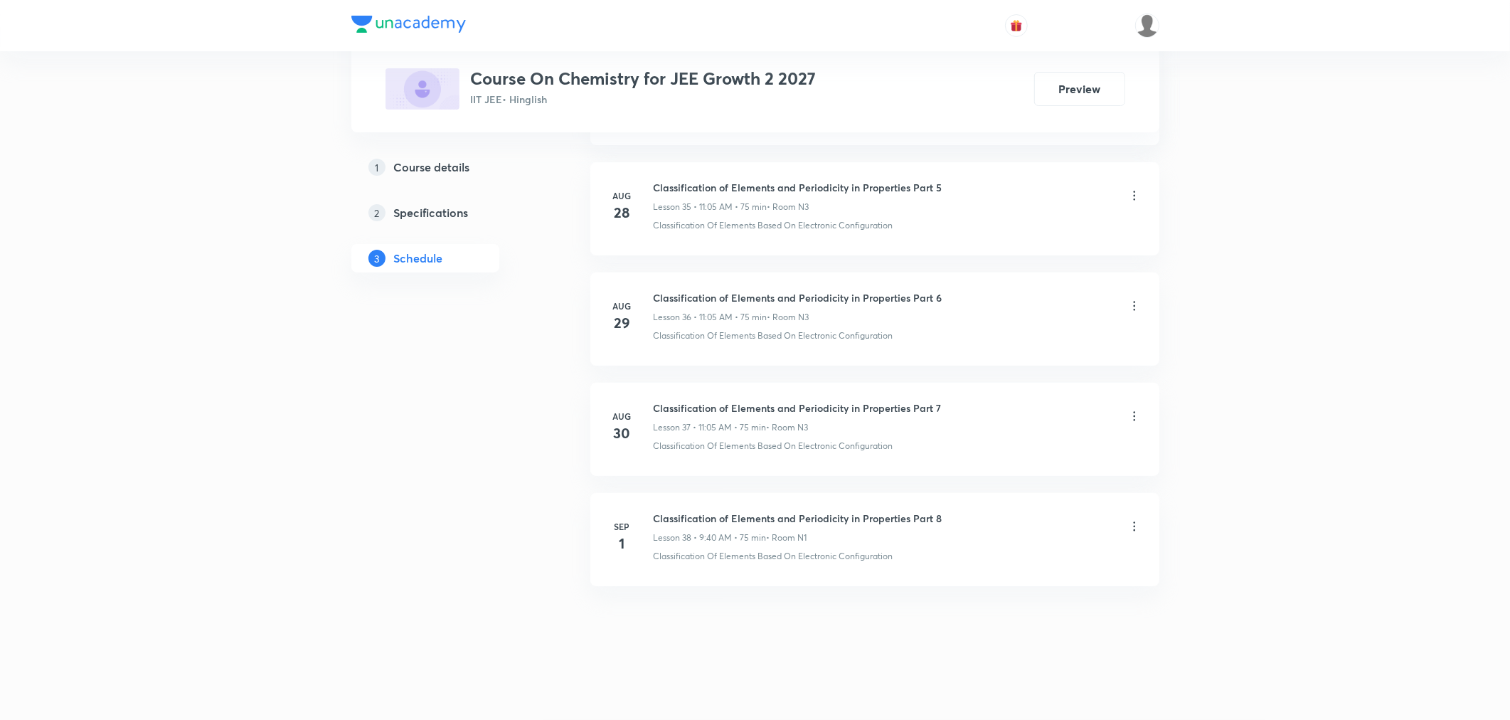
click at [774, 523] on h6 "Classification of Elements and Periodicity in Properties Part 8" at bounding box center [798, 518] width 289 height 15
copy h6 "Classification of Elements and Periodicity in Properties Part 8"
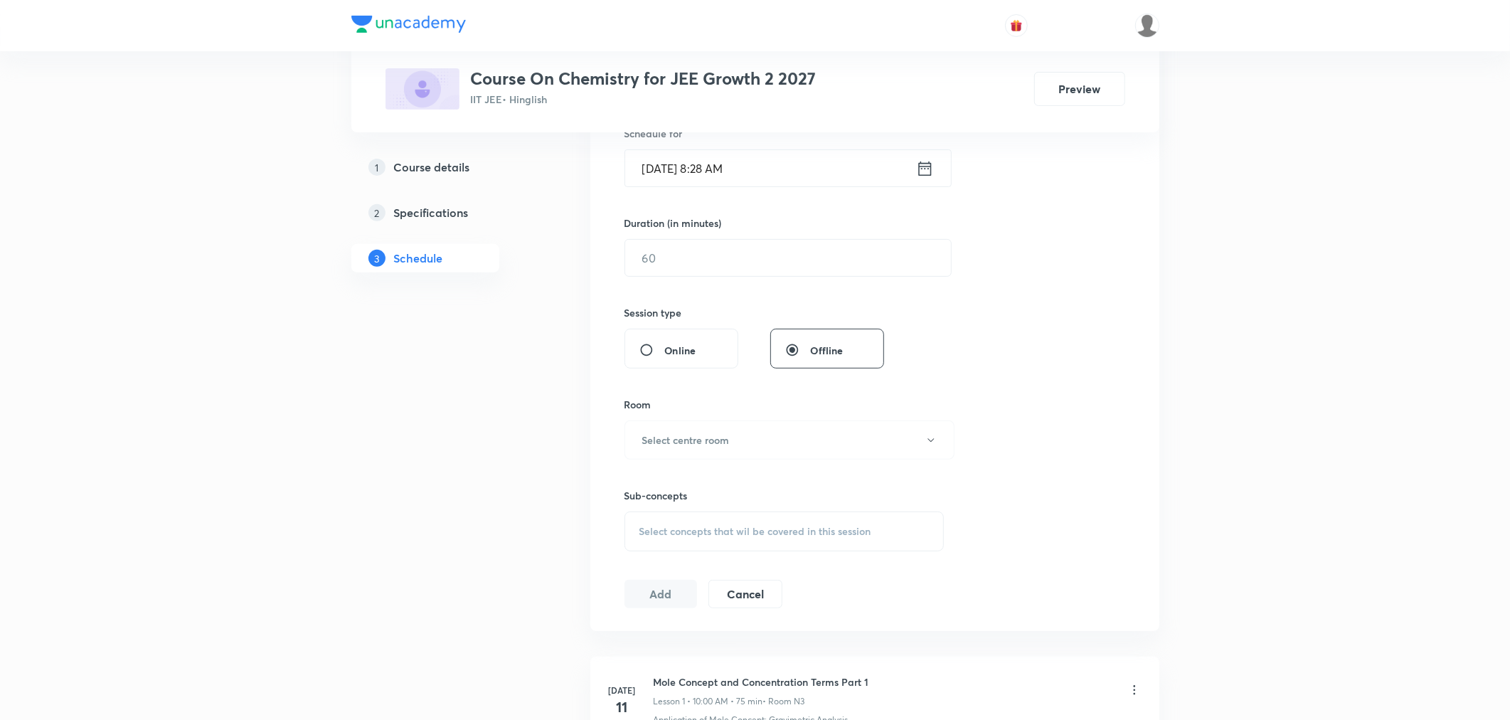
scroll to position [31, 0]
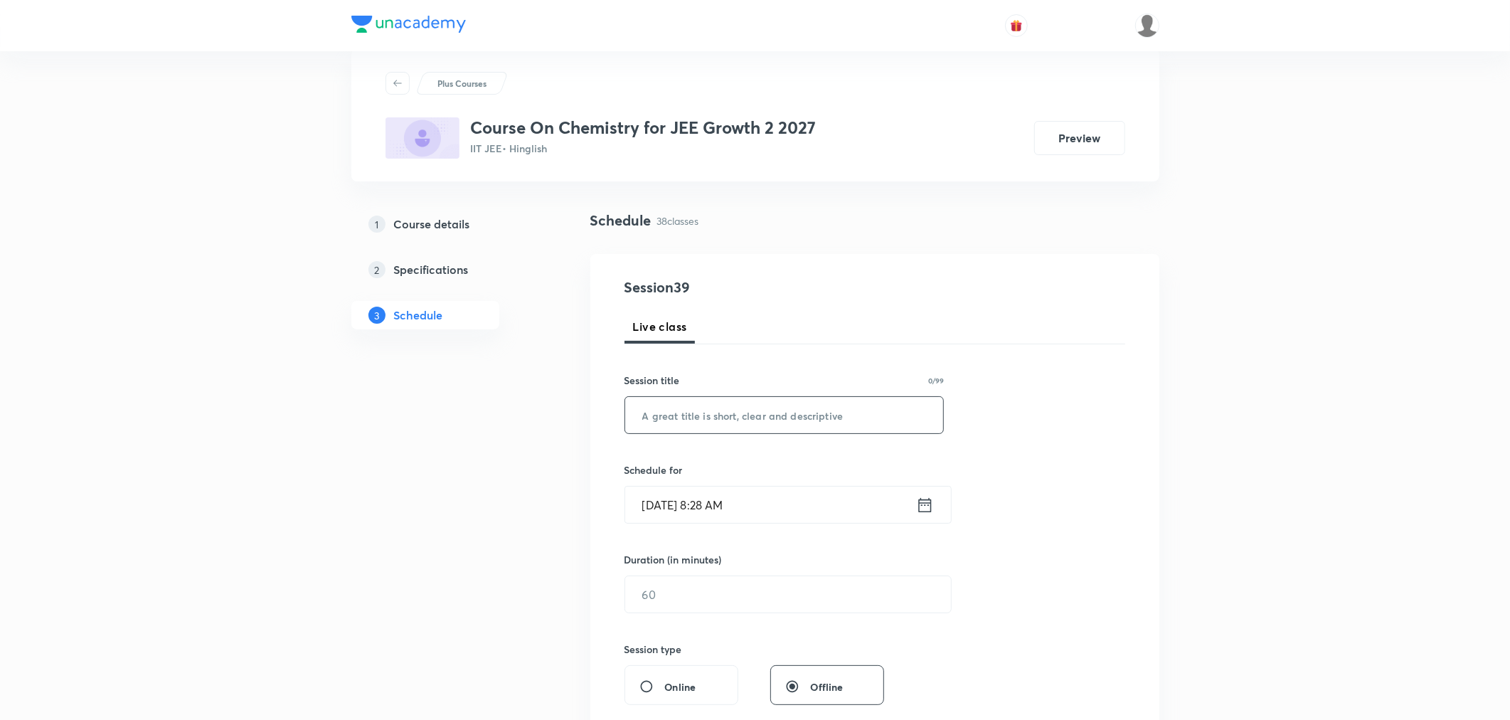
click at [799, 420] on input "text" at bounding box center [784, 415] width 319 height 36
paste input "Classification of Elements and Periodicity in Properties Part 8"
type input "Classification of Elements and Periodicity in Properties Part 9"
click at [925, 502] on icon at bounding box center [924, 504] width 13 height 14
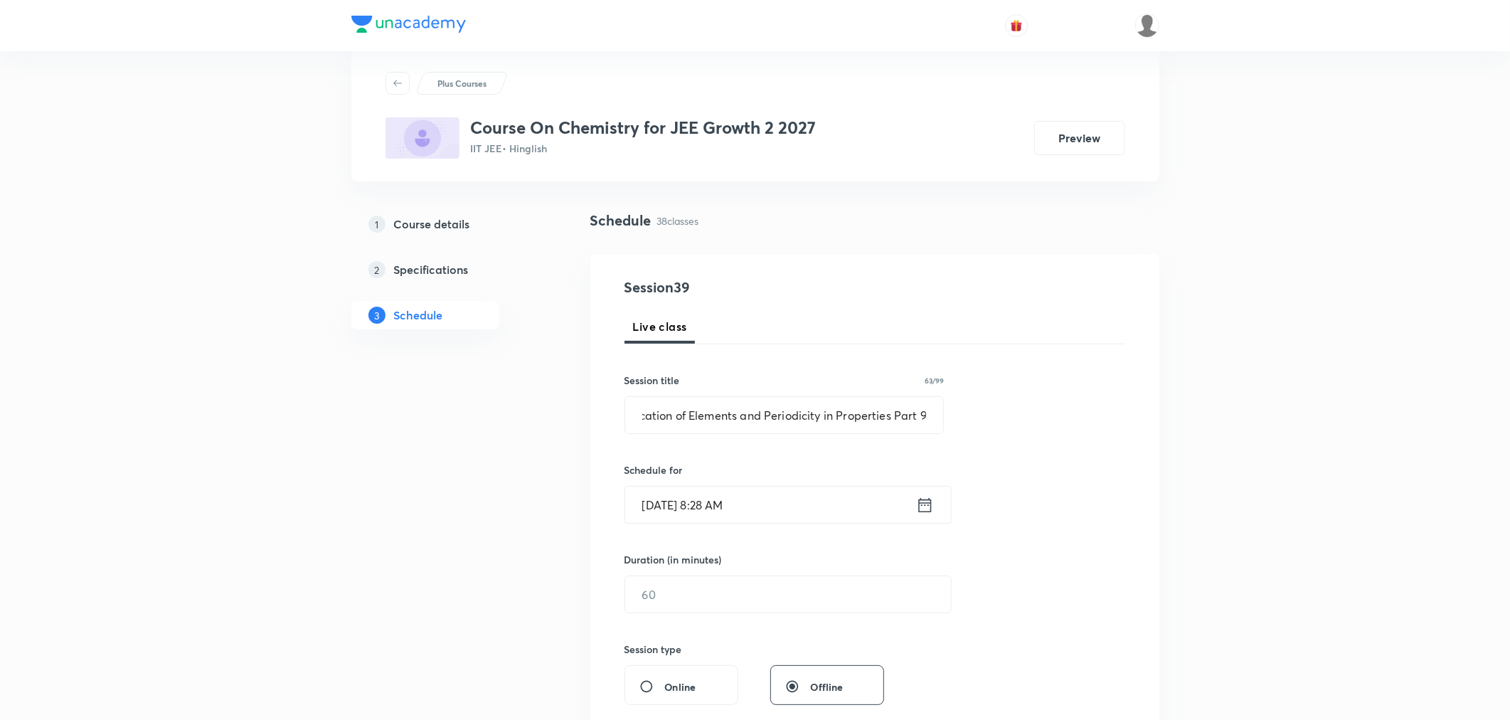
scroll to position [0, 0]
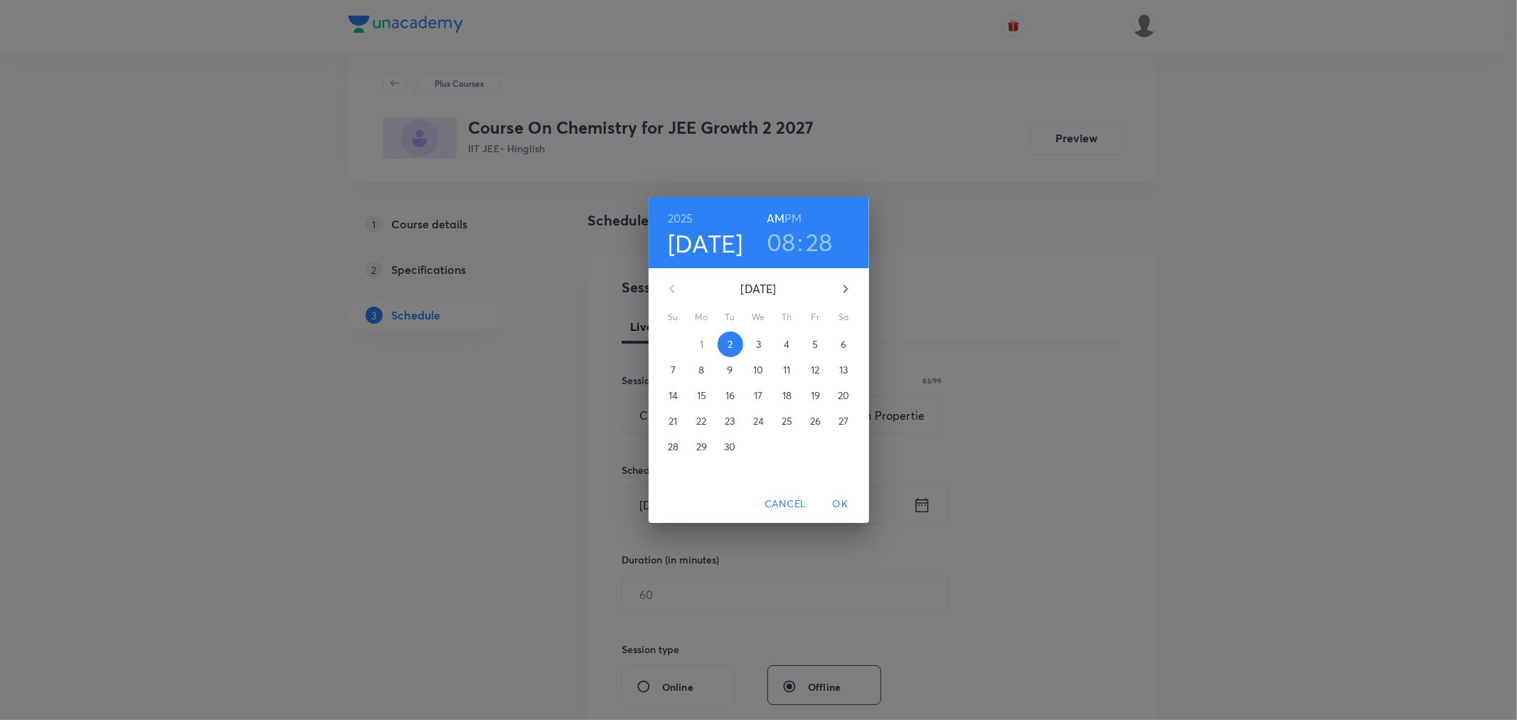
click at [776, 238] on h3 "08" at bounding box center [781, 242] width 29 height 30
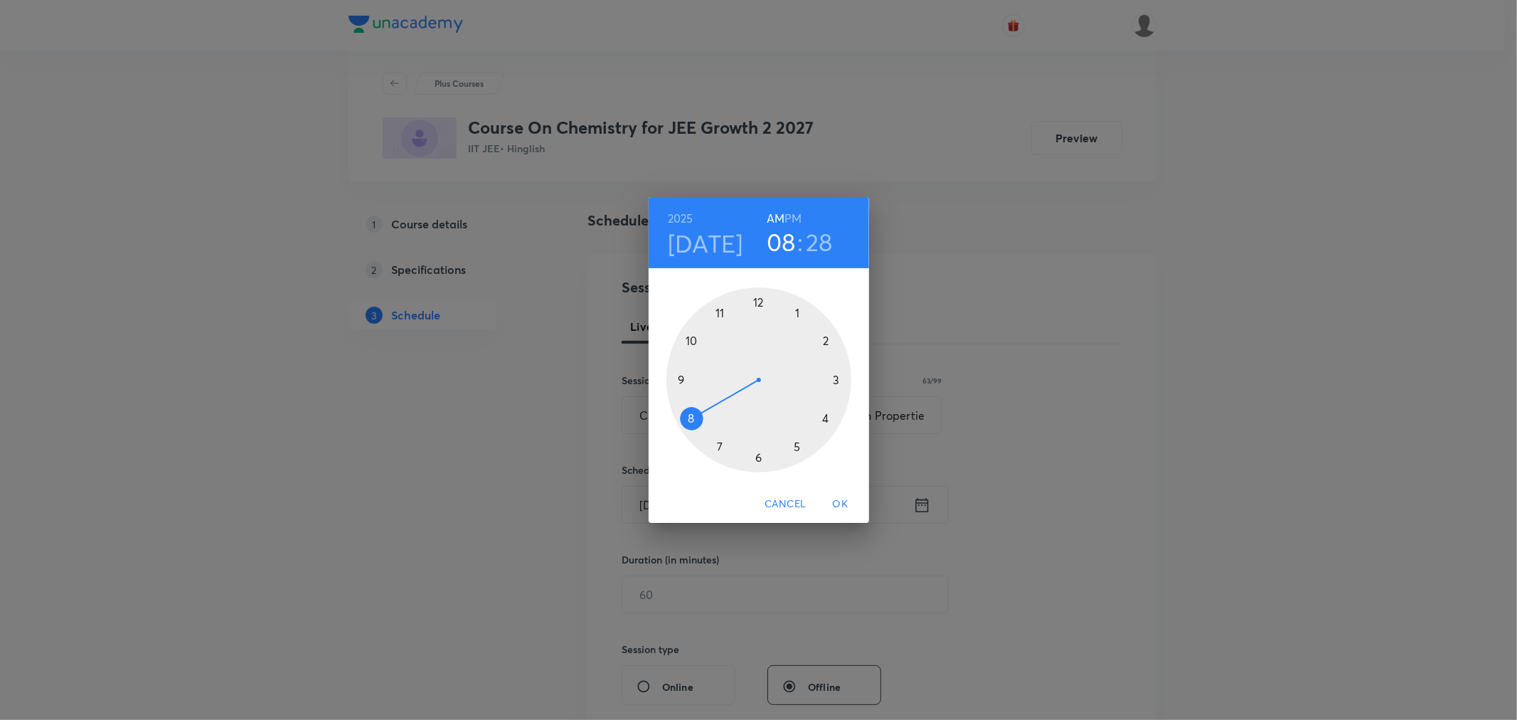
click at [721, 309] on div at bounding box center [758, 379] width 185 height 185
click at [792, 309] on div at bounding box center [758, 379] width 185 height 185
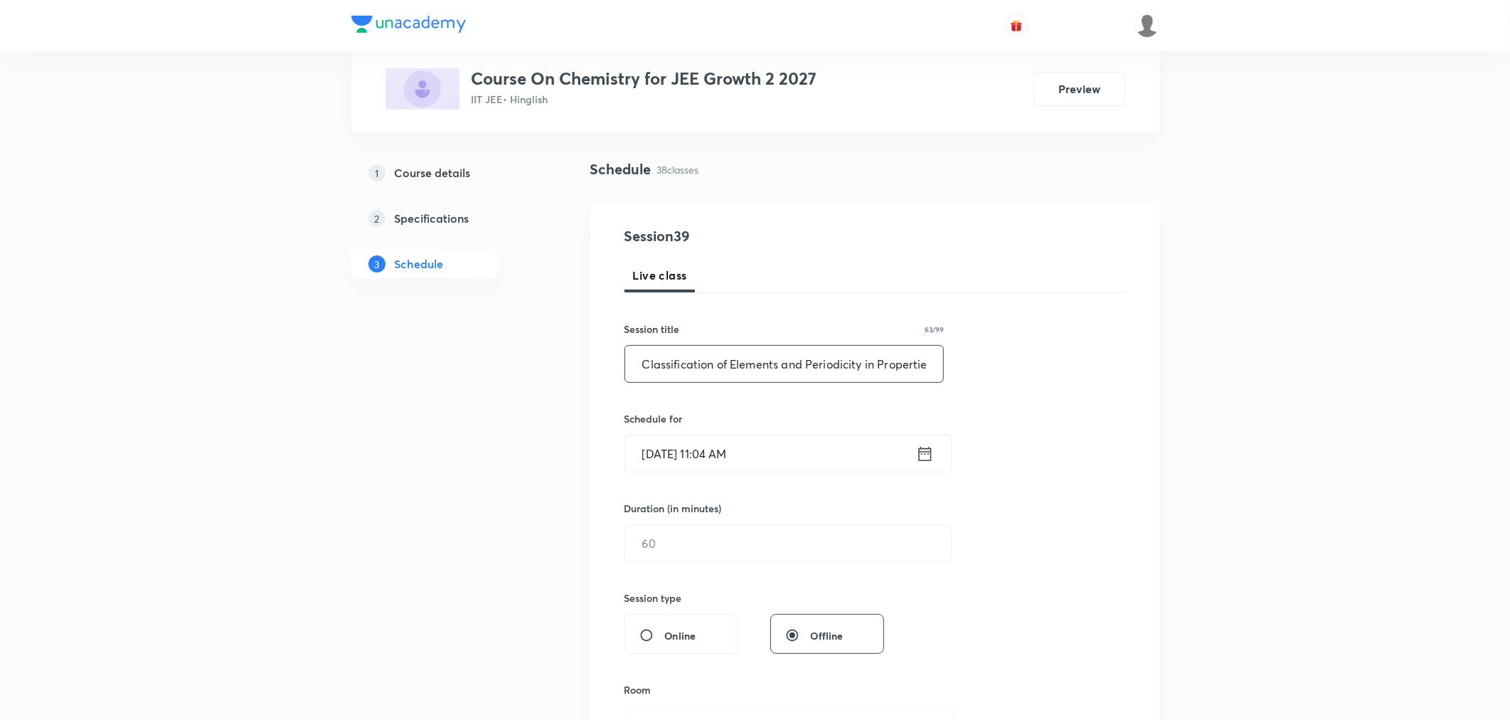
scroll to position [110, 0]
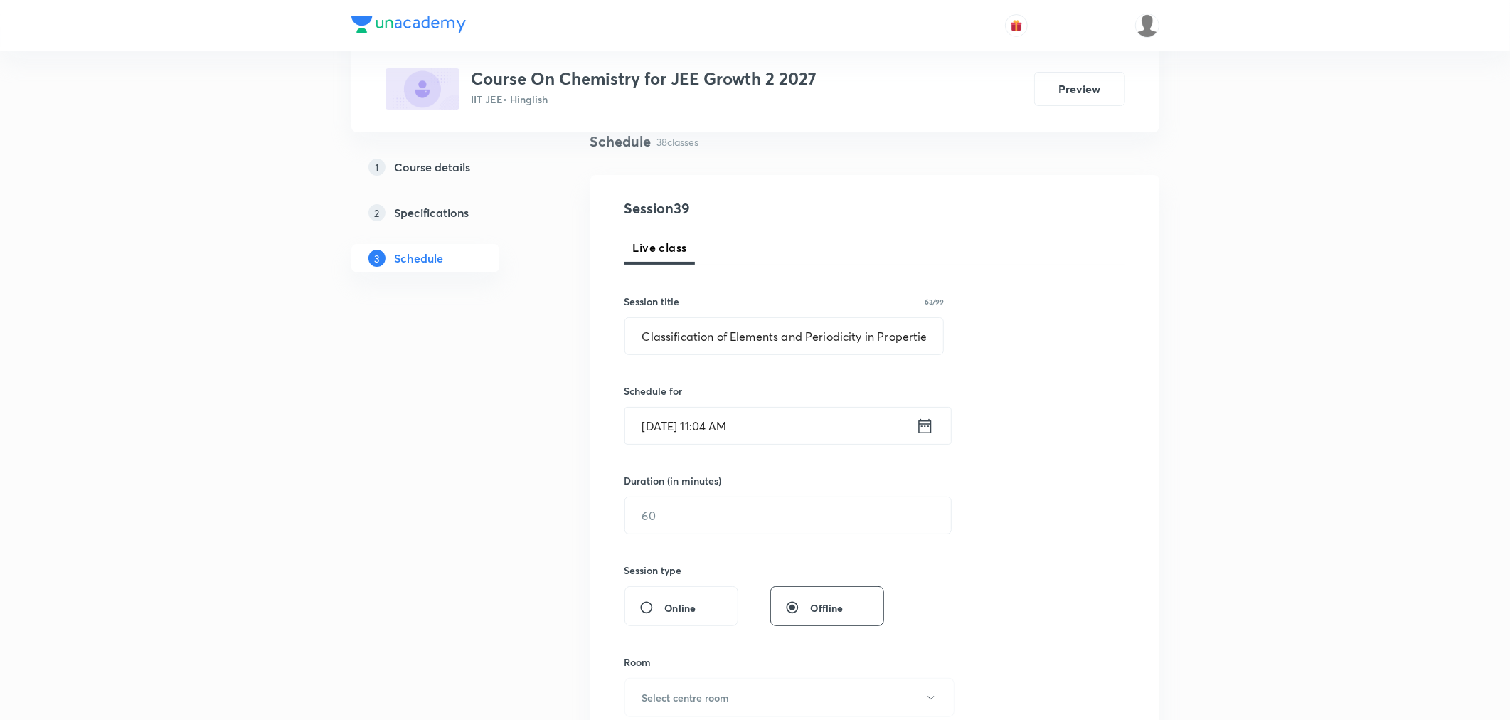
click at [920, 428] on icon at bounding box center [925, 426] width 18 height 20
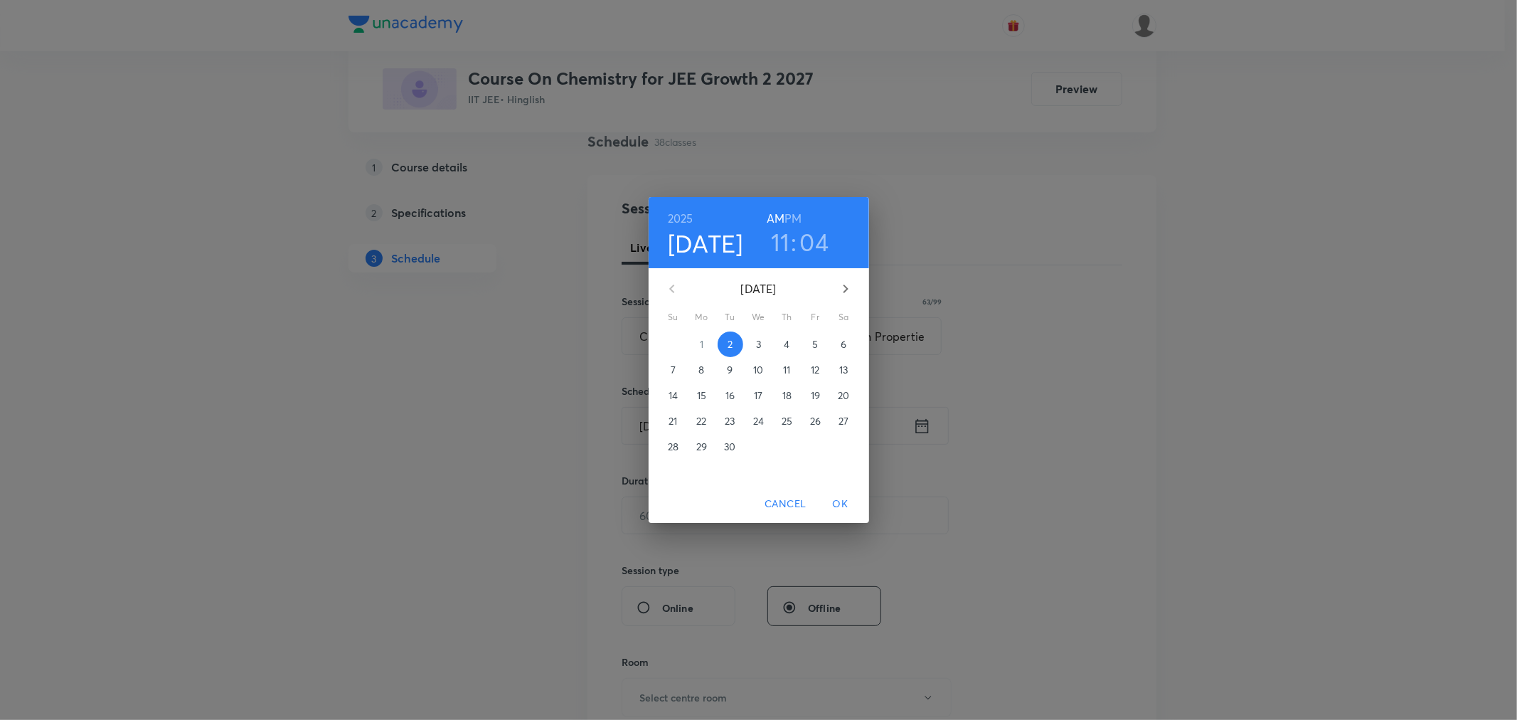
click at [819, 244] on h3 "04" at bounding box center [814, 242] width 29 height 30
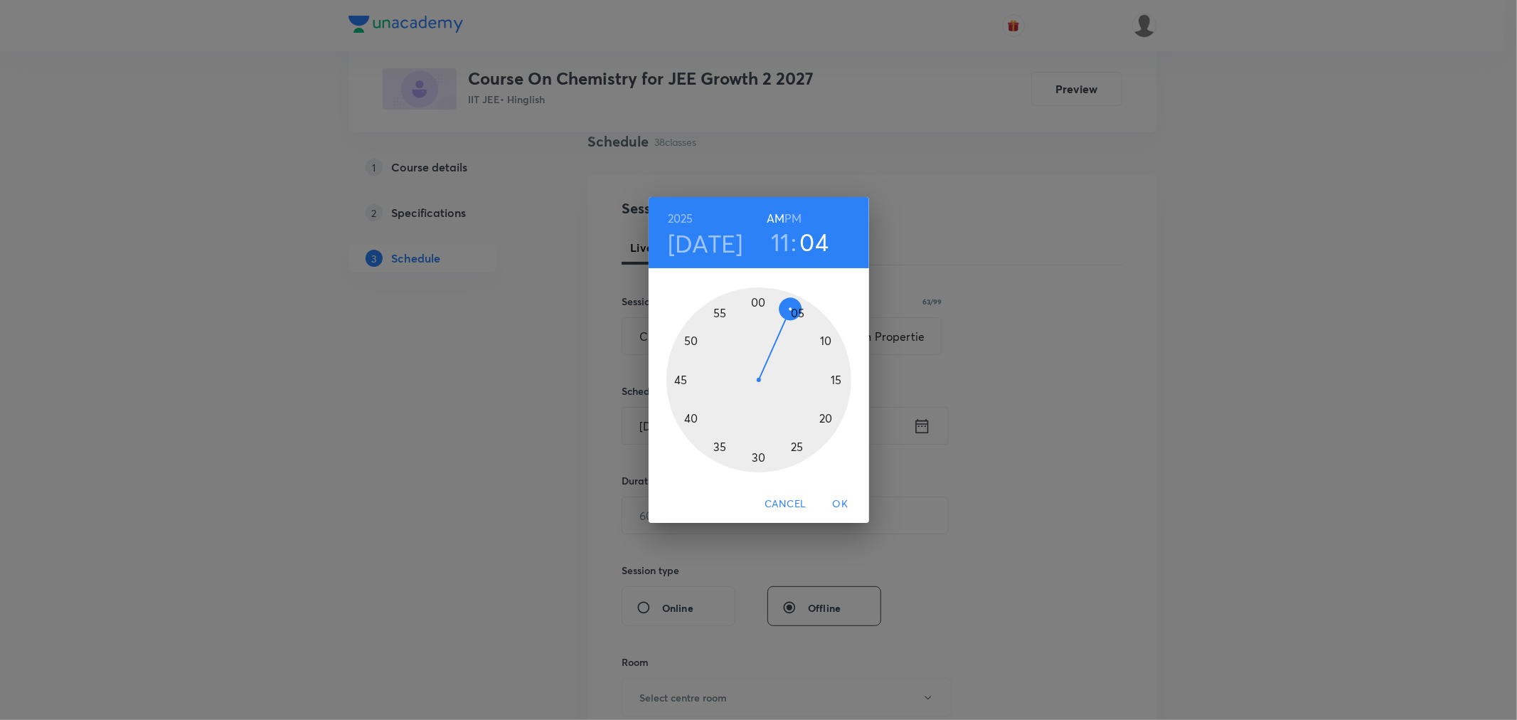
click at [795, 314] on div at bounding box center [758, 379] width 185 height 185
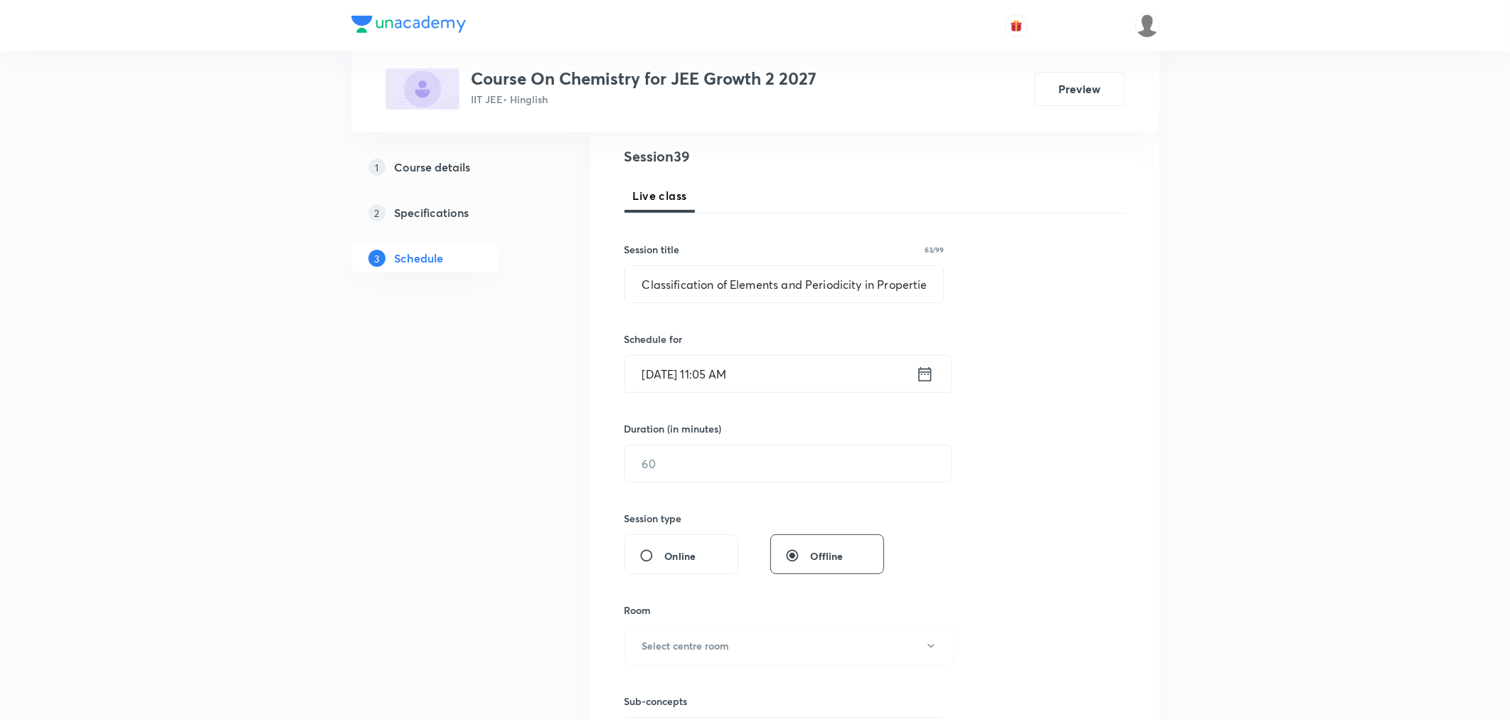
scroll to position [188, 0]
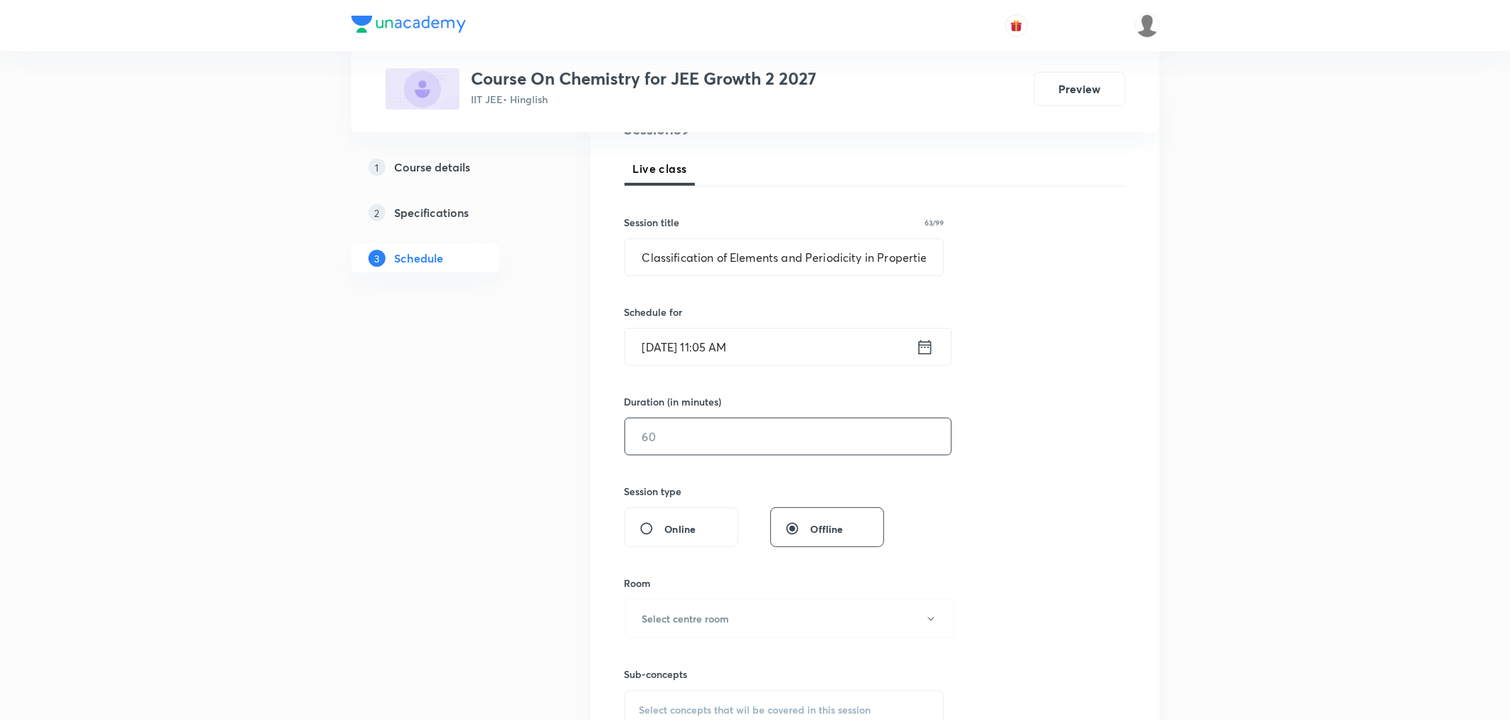
click at [696, 437] on input "text" at bounding box center [788, 436] width 326 height 36
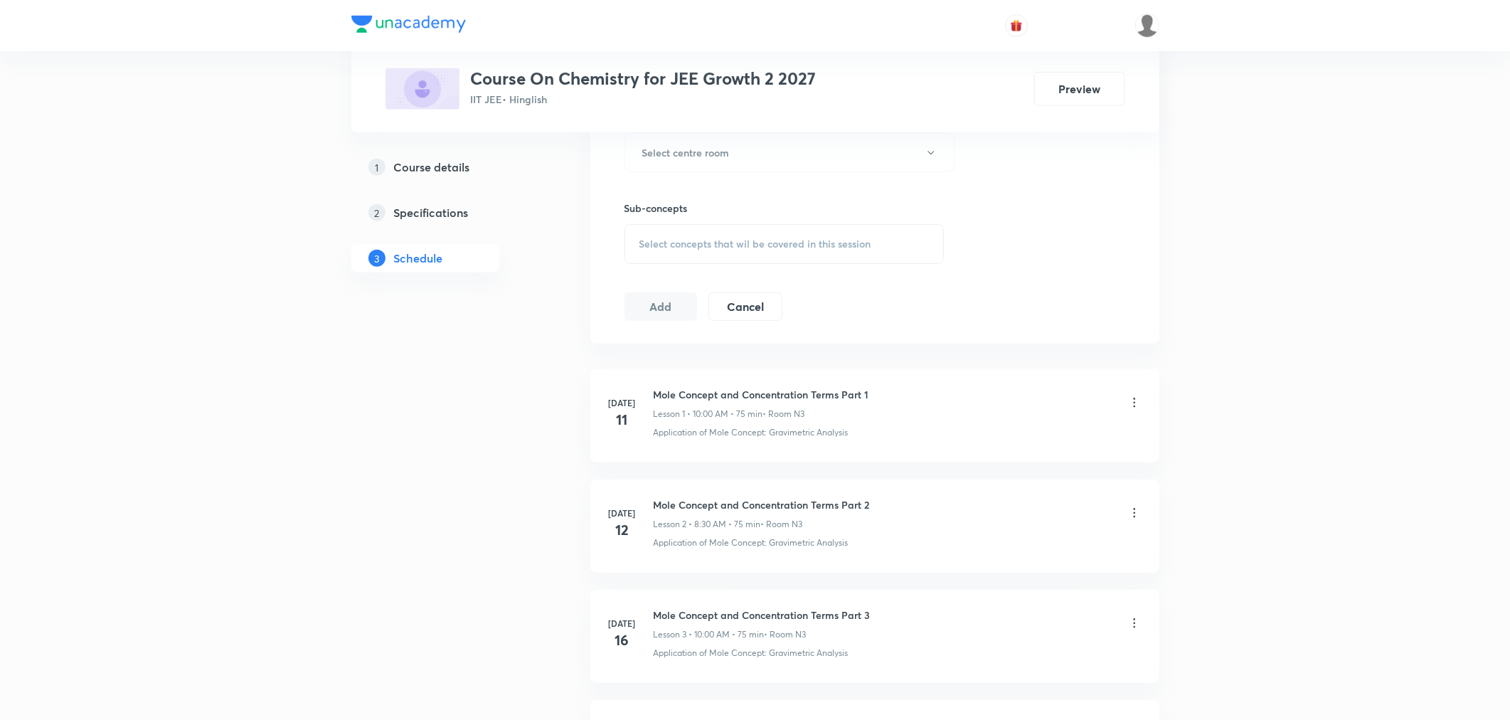
scroll to position [663, 0]
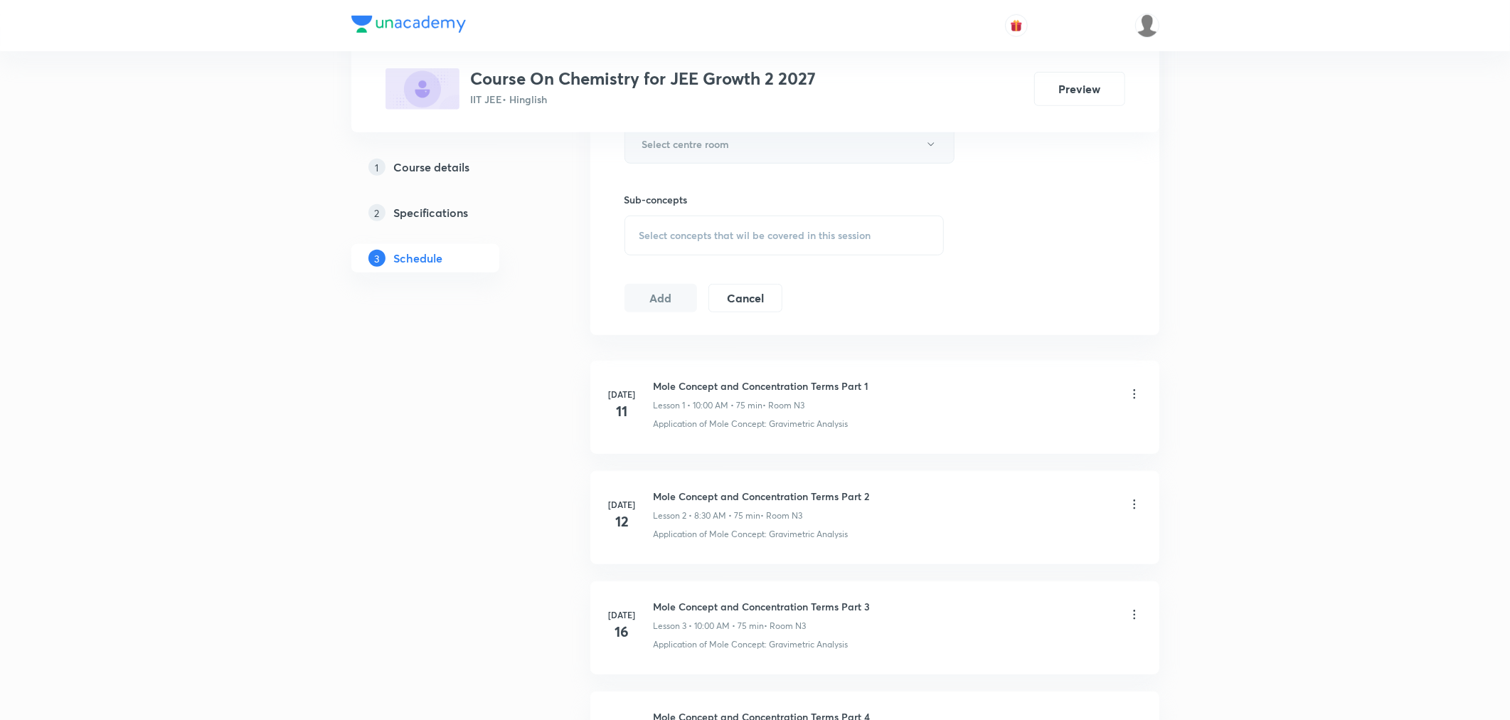
type input "75"
click at [679, 151] on h6 "Select centre room" at bounding box center [685, 144] width 87 height 15
click at [638, 242] on span "N3" at bounding box center [786, 243] width 311 height 15
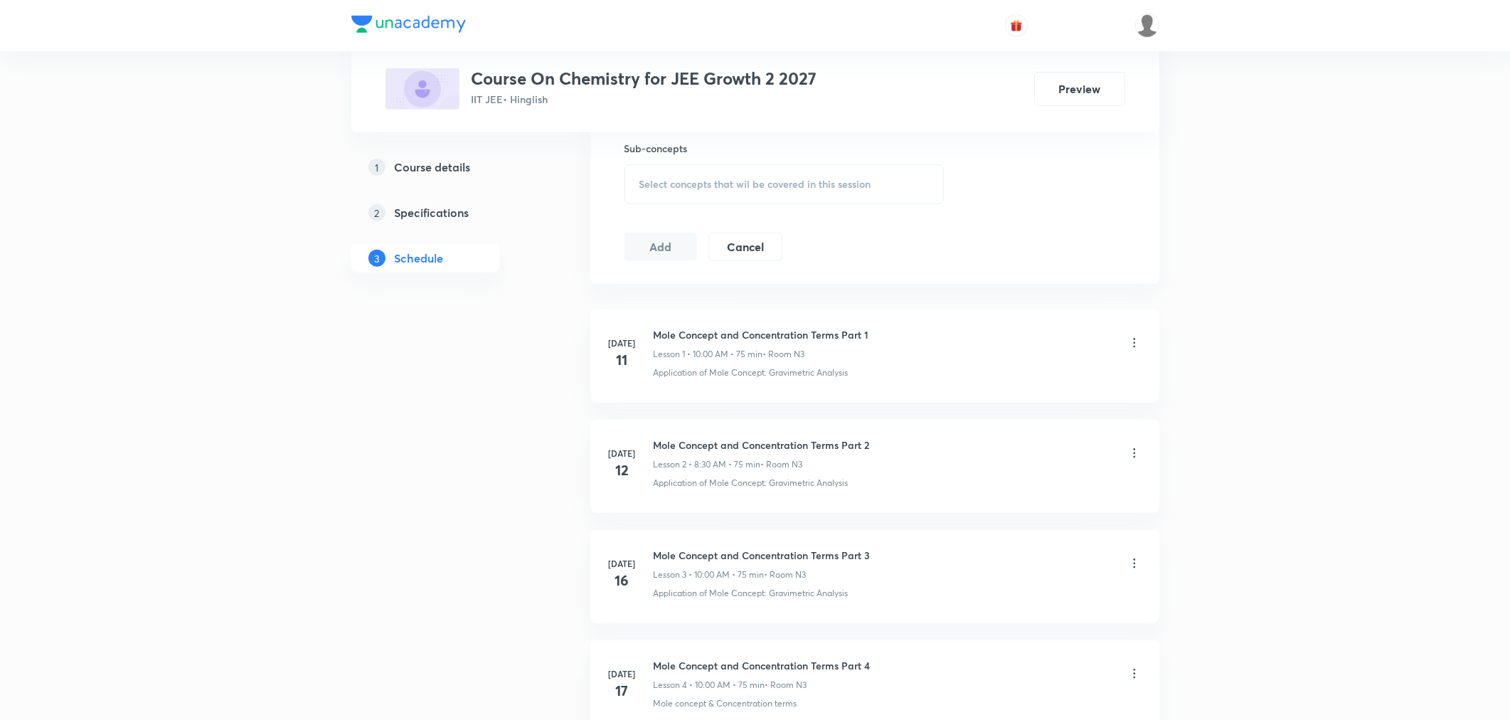
scroll to position [742, 0]
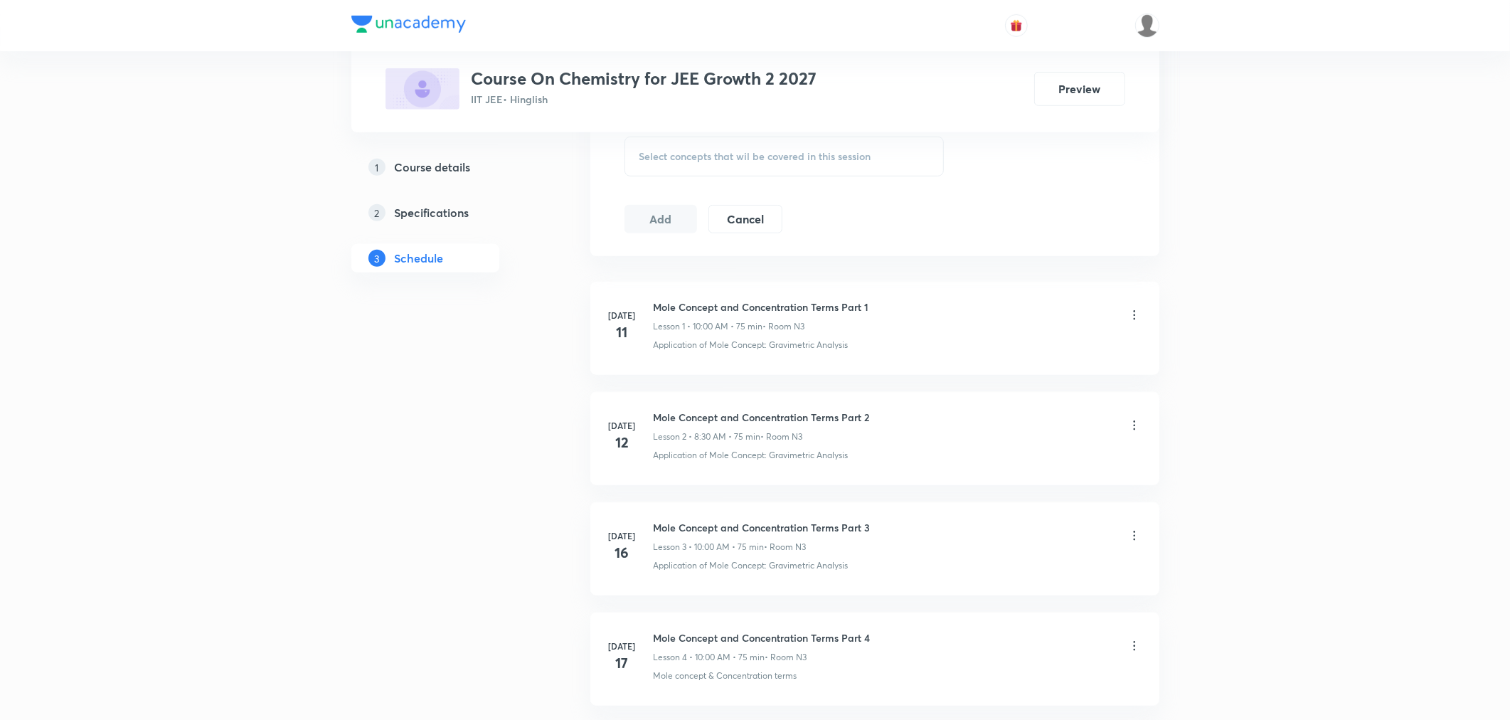
click at [750, 168] on div "Select concepts that wil be covered in this session" at bounding box center [784, 157] width 320 height 40
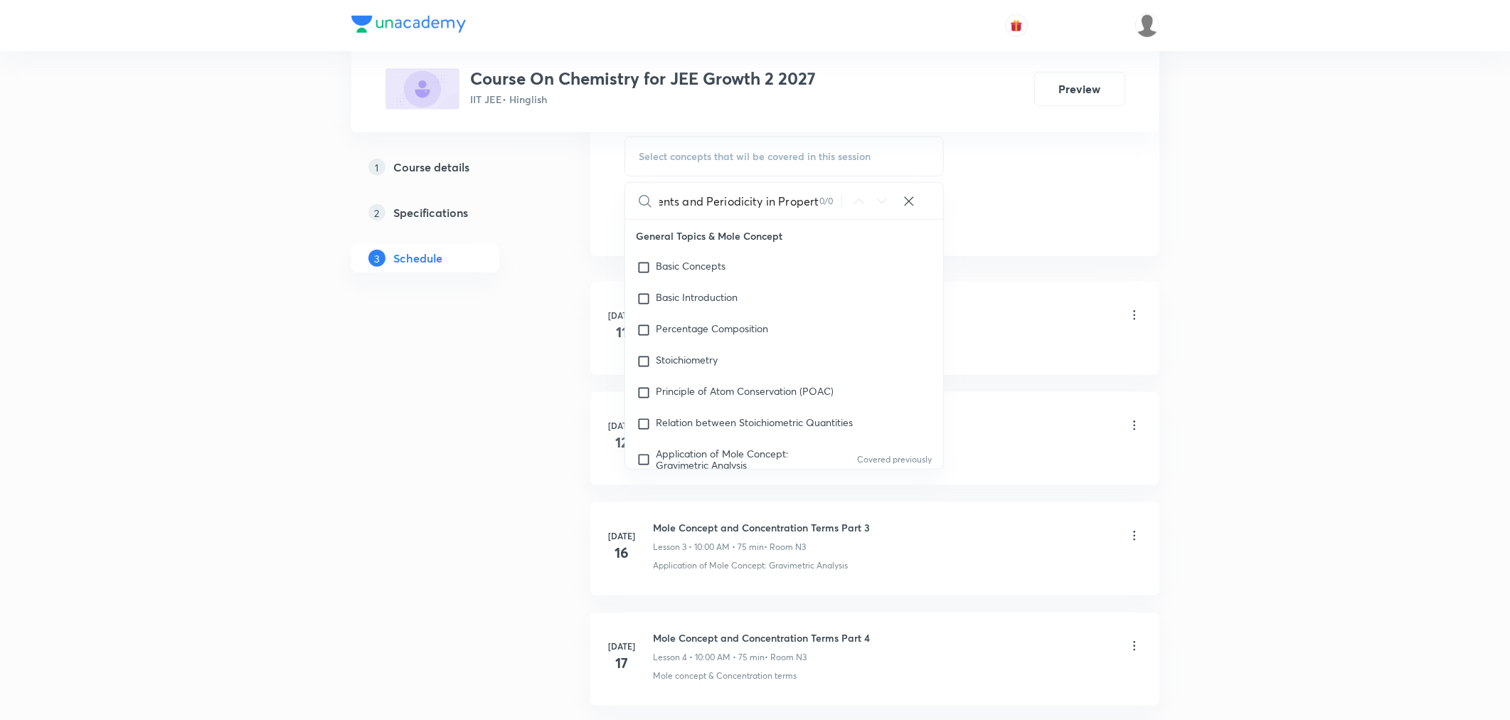
scroll to position [0, 117]
drag, startPoint x: 680, startPoint y: 206, endPoint x: 838, endPoint y: 217, distance: 158.2
click at [838, 217] on div "Classification of Elements and Periodicity in Propert 0 / 0 ​" at bounding box center [784, 201] width 319 height 36
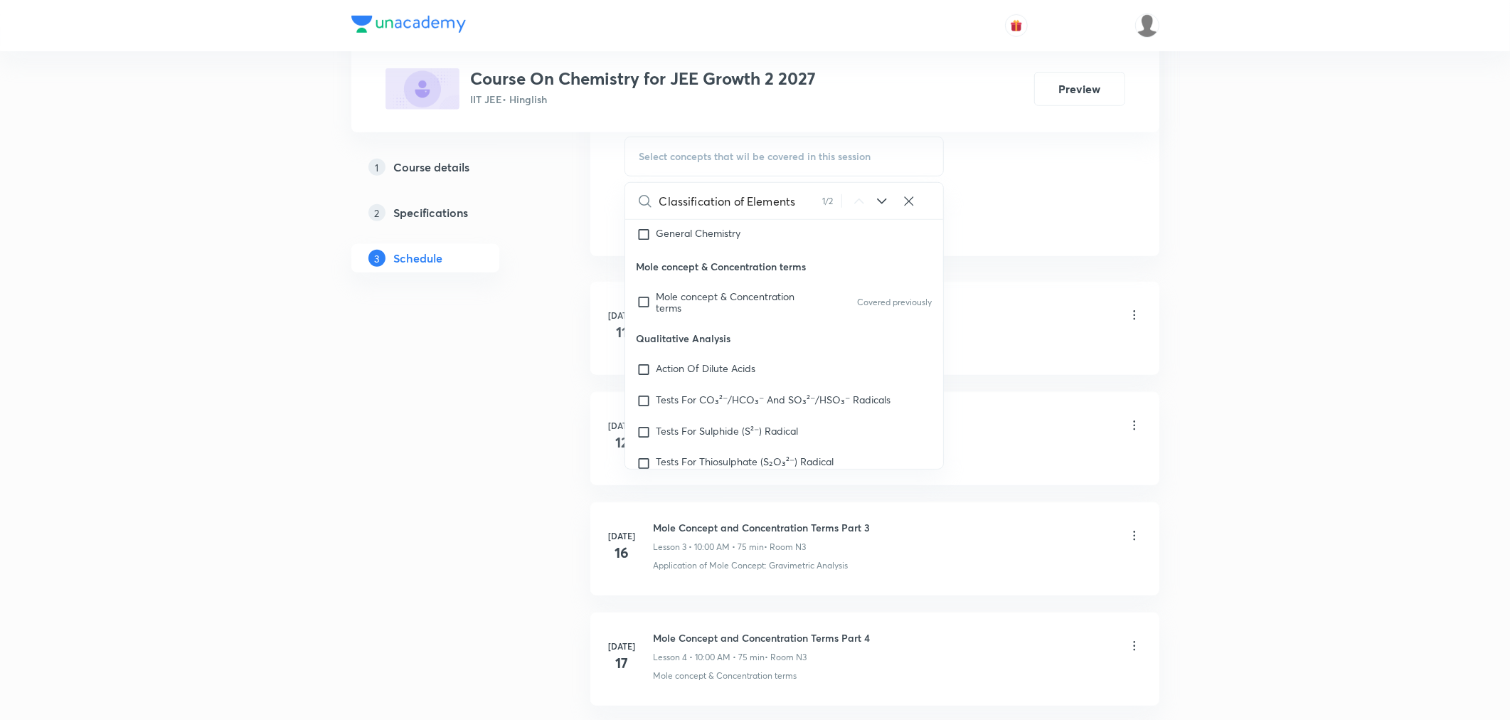
scroll to position [11970, 0]
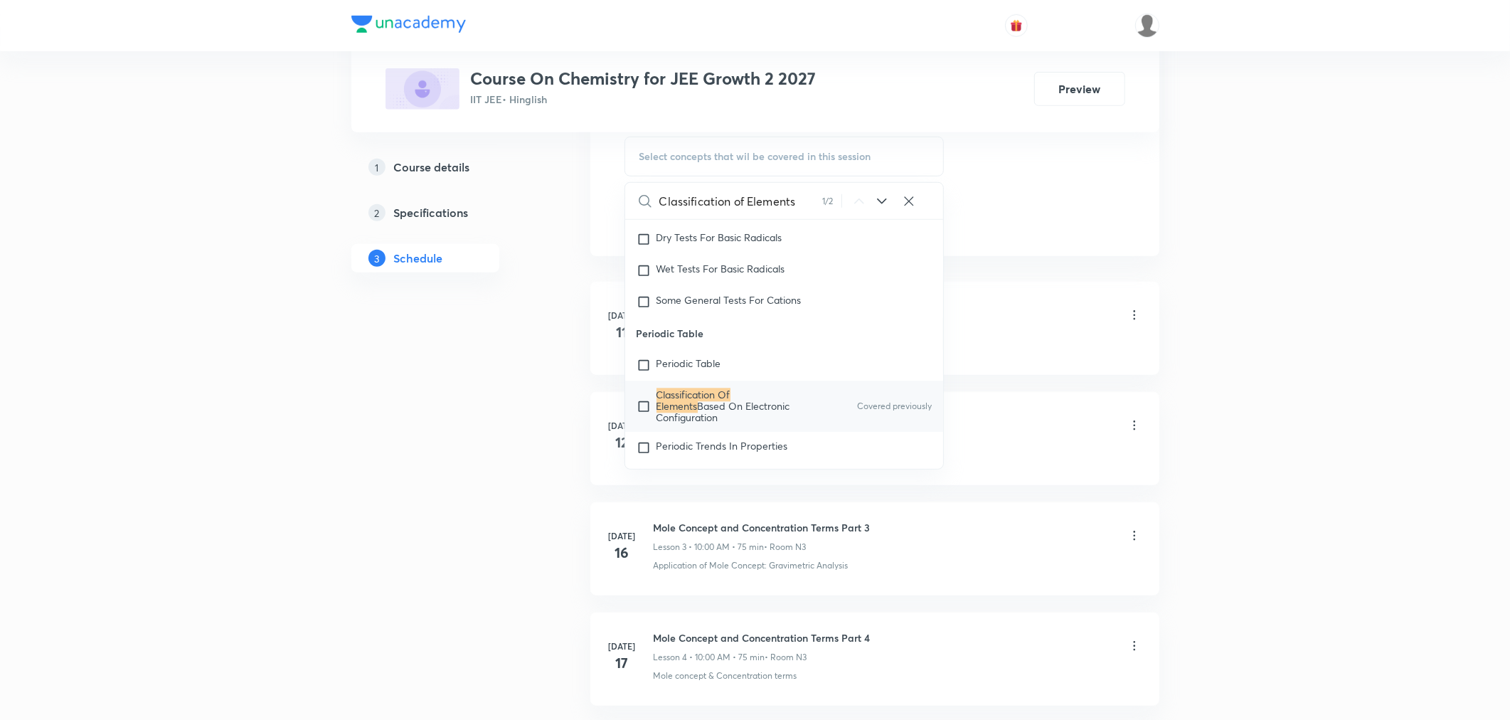
type input "Classification of Elements"
click at [709, 409] on span "Based On Electronic Configuration" at bounding box center [723, 412] width 134 height 25
checkbox input "true"
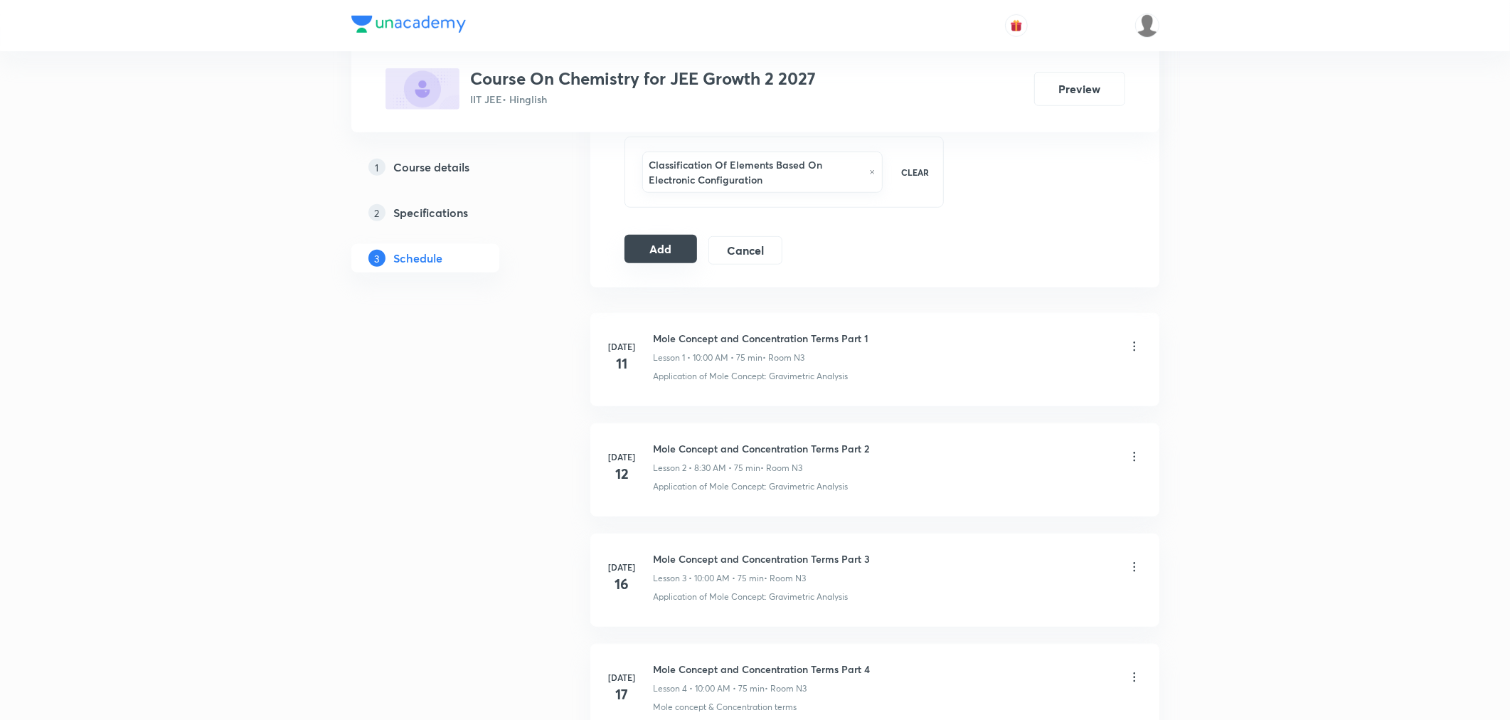
click at [649, 250] on button "Add" at bounding box center [660, 249] width 73 height 28
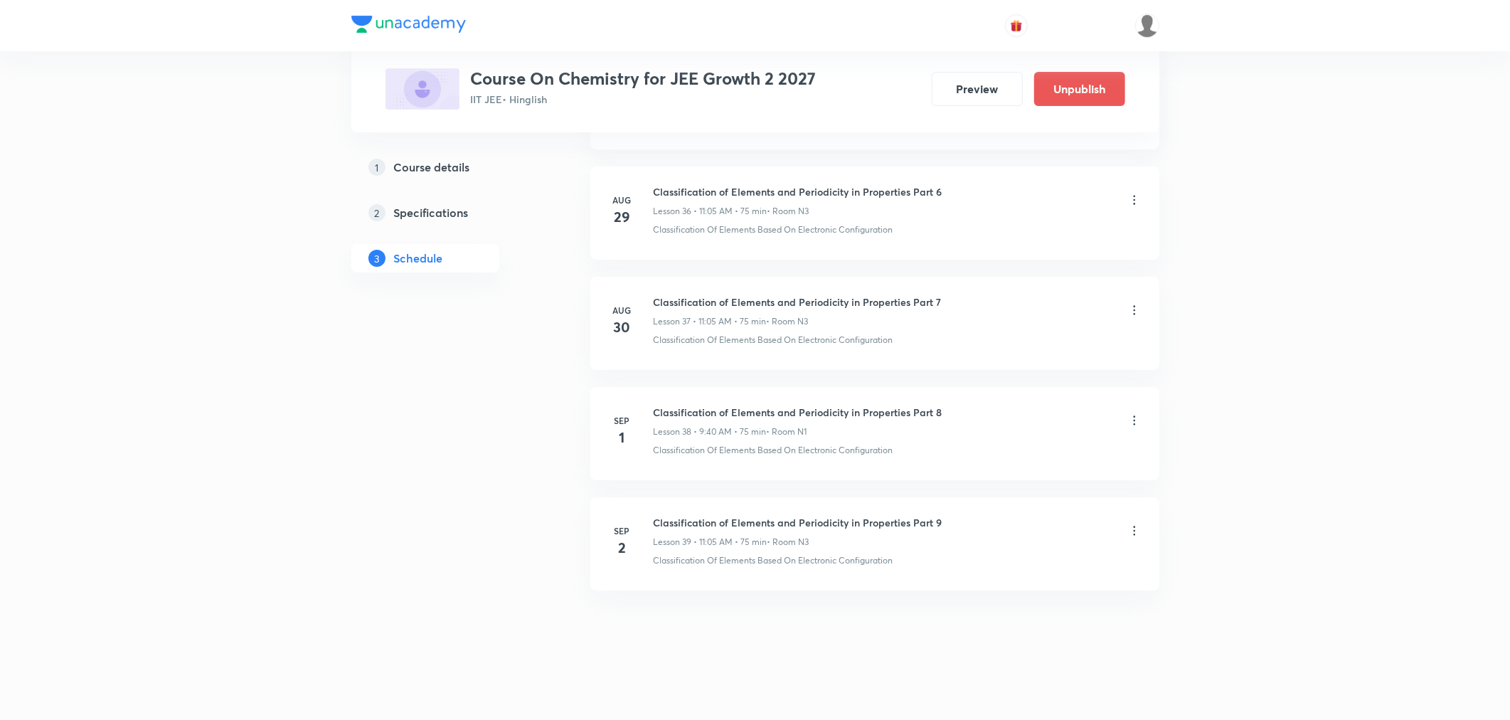
scroll to position [4070, 0]
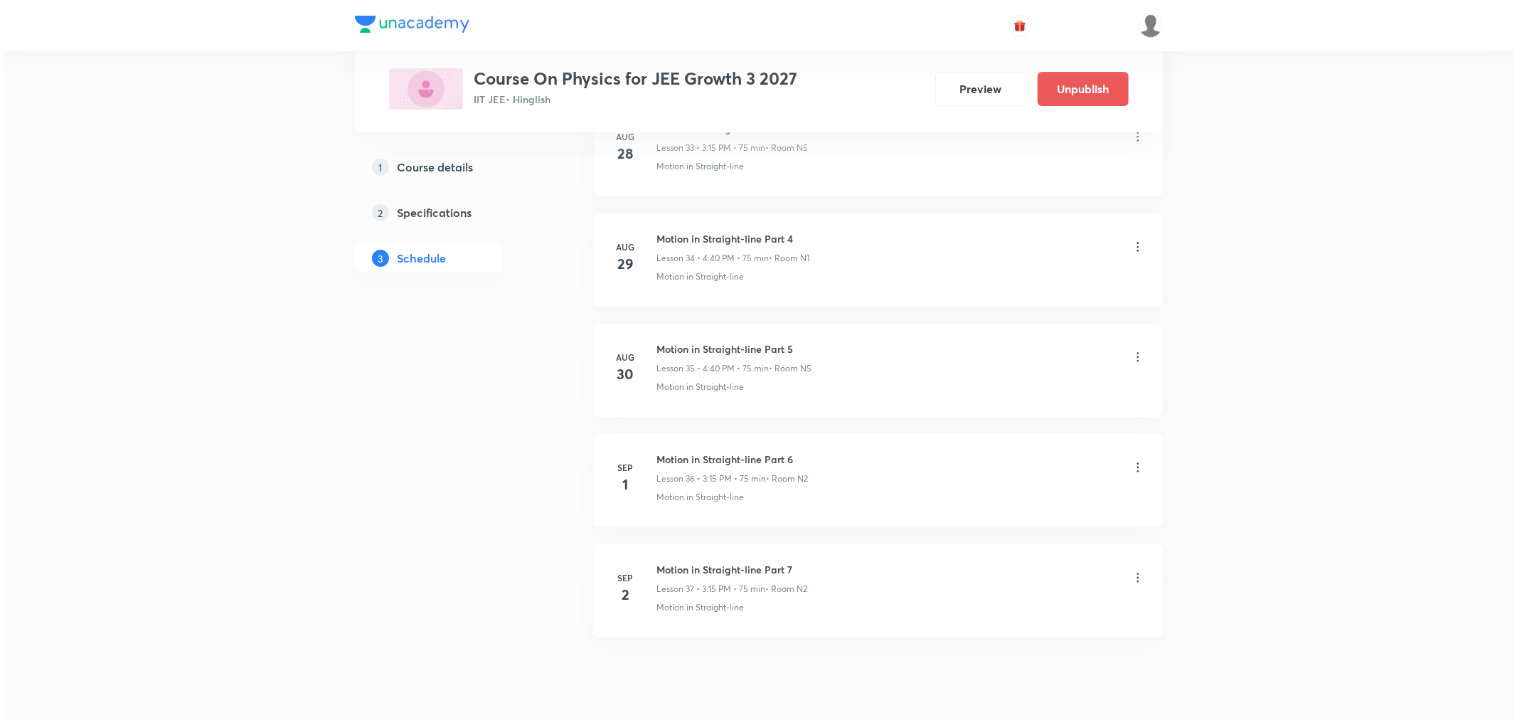
scroll to position [4504, 0]
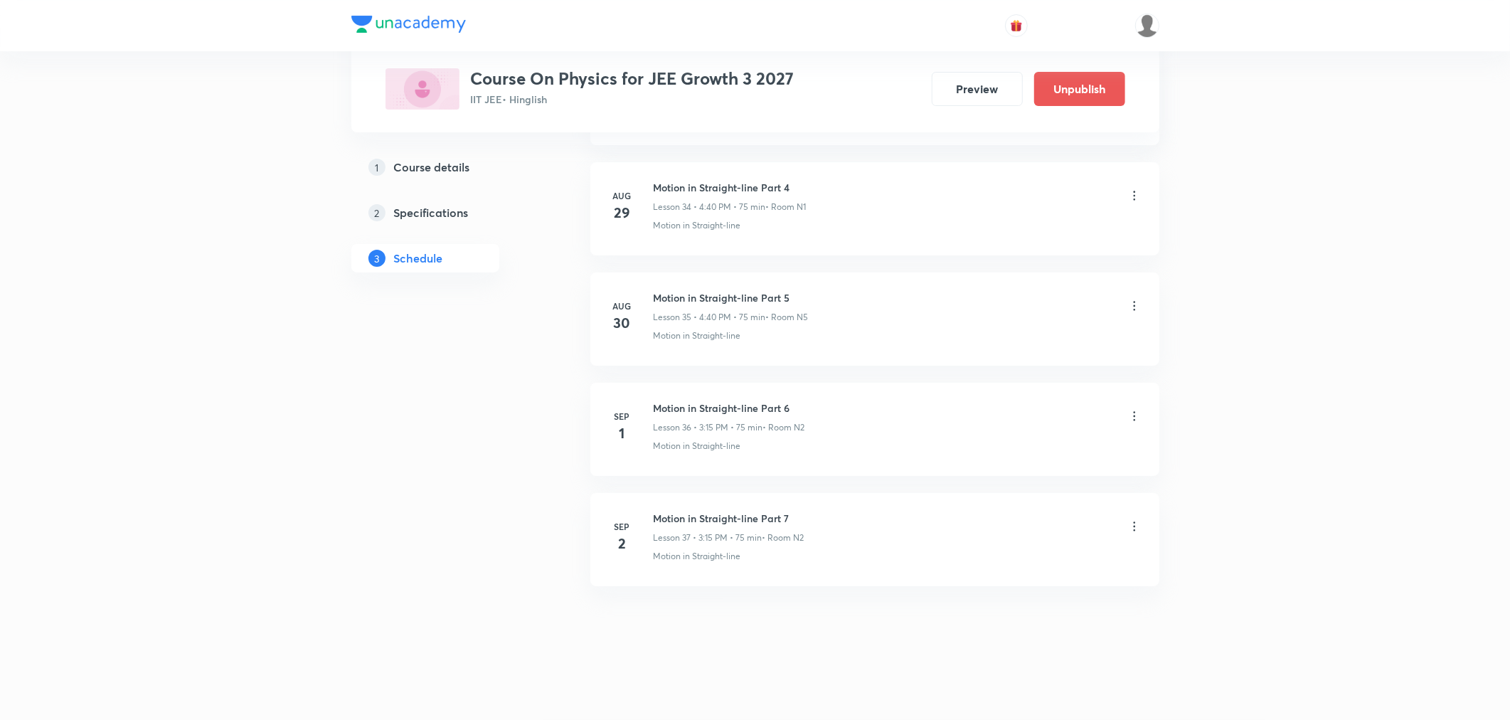
click at [1131, 524] on icon at bounding box center [1134, 526] width 14 height 14
click at [1008, 562] on p "Edit" at bounding box center [1002, 562] width 18 height 15
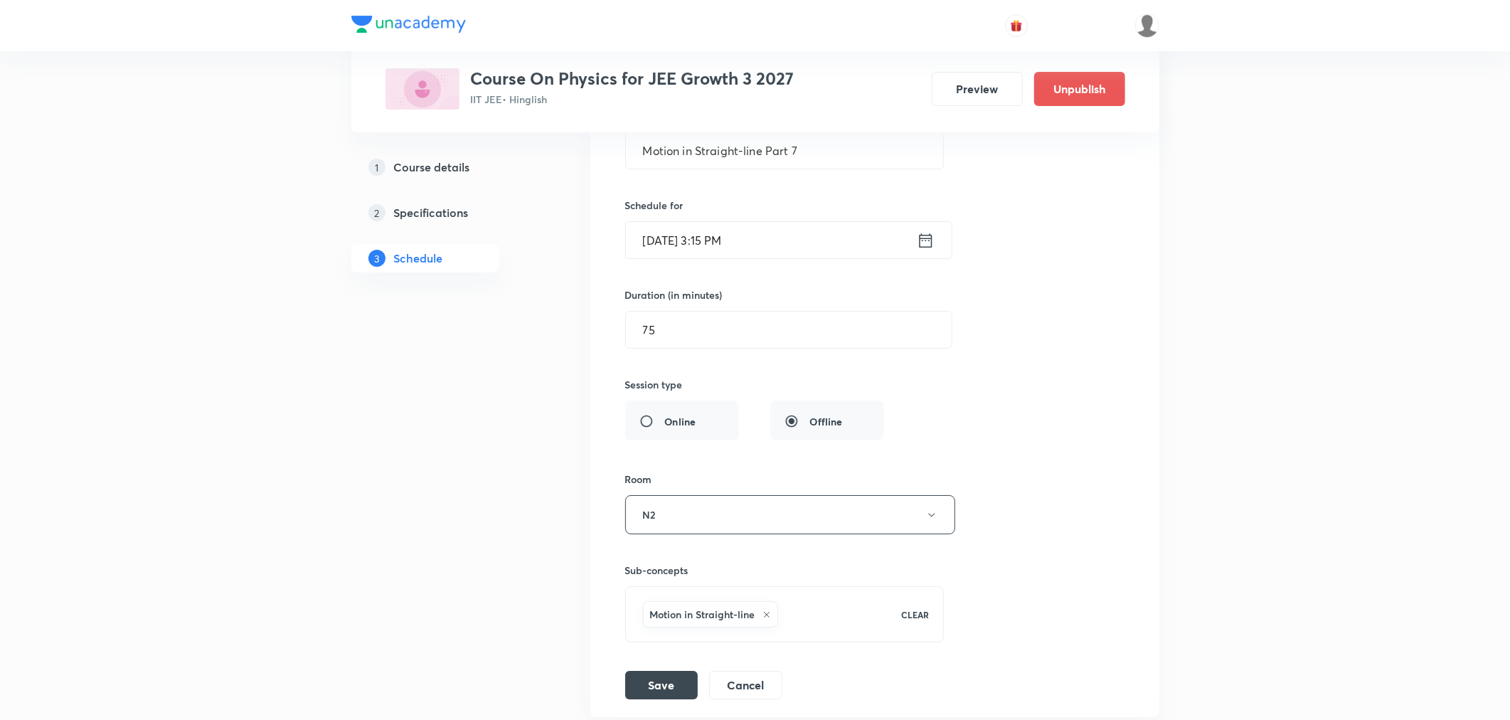
scroll to position [4240, 0]
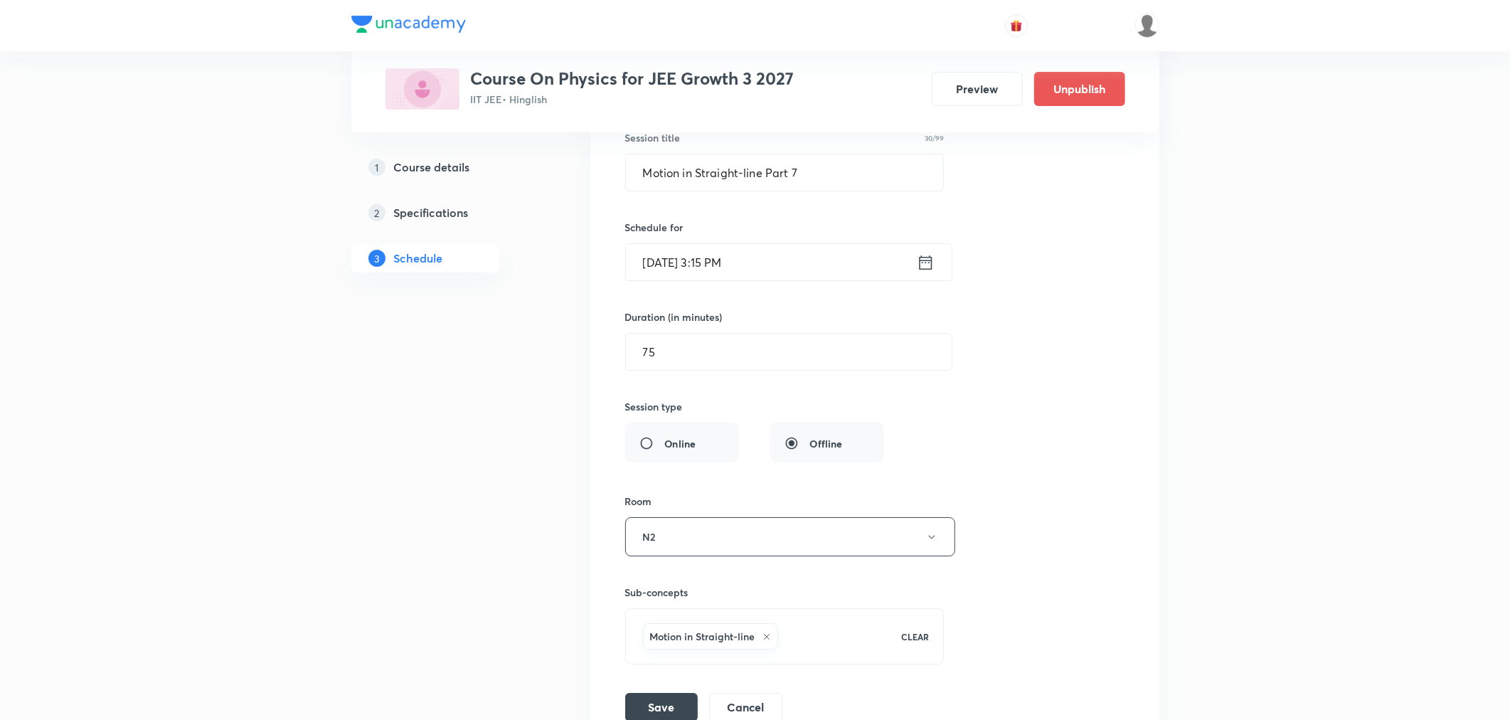
click at [926, 265] on icon at bounding box center [926, 262] width 18 height 20
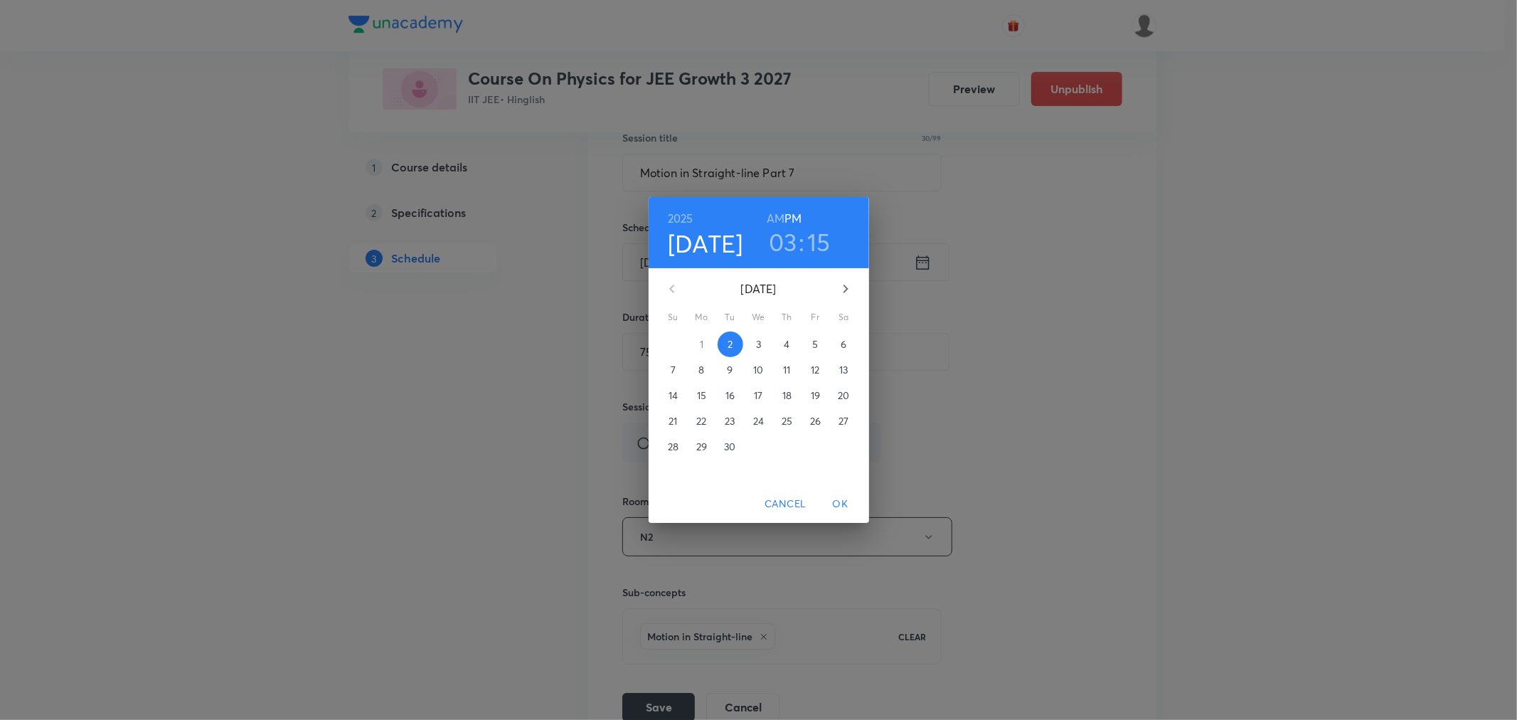
click at [784, 245] on h3 "03" at bounding box center [783, 242] width 28 height 30
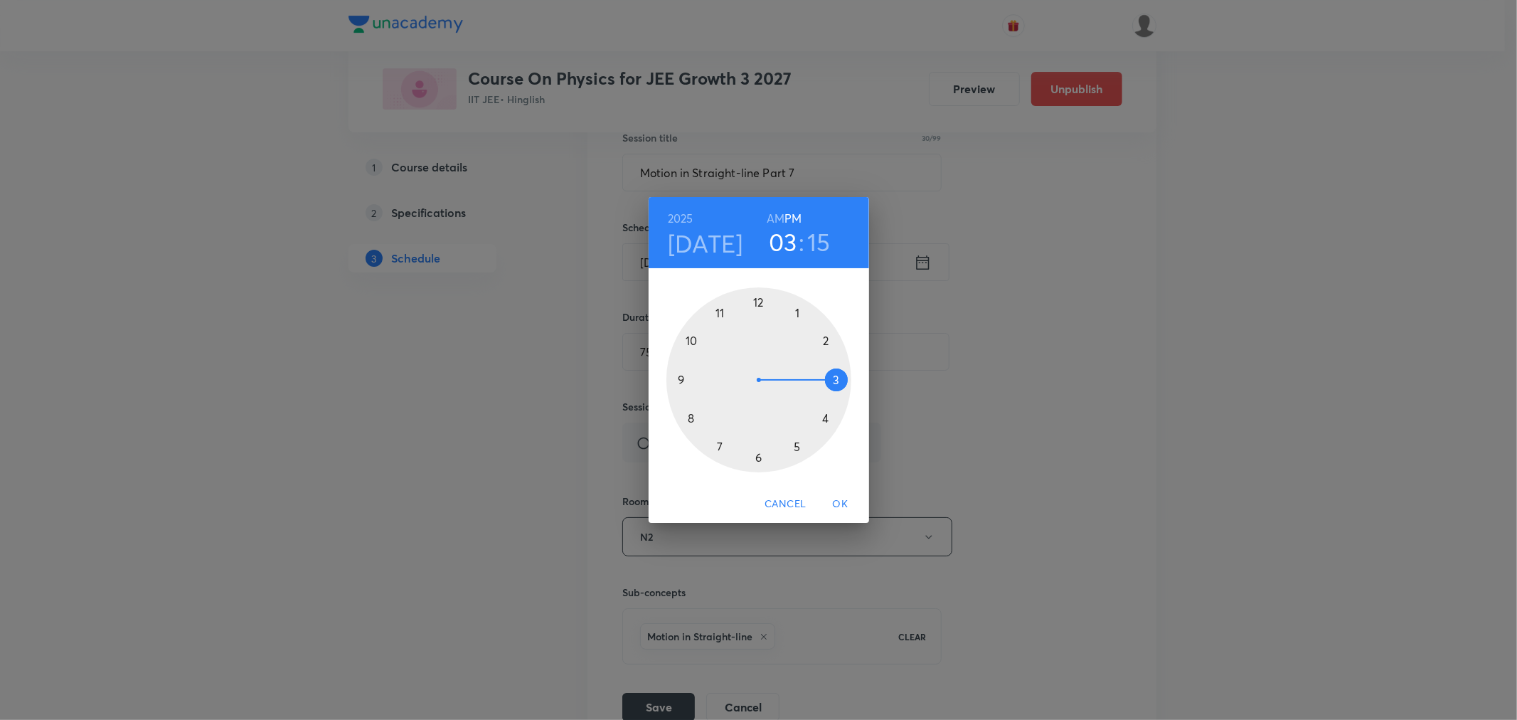
click at [797, 315] on div at bounding box center [758, 379] width 185 height 185
click at [691, 343] on div at bounding box center [758, 379] width 185 height 185
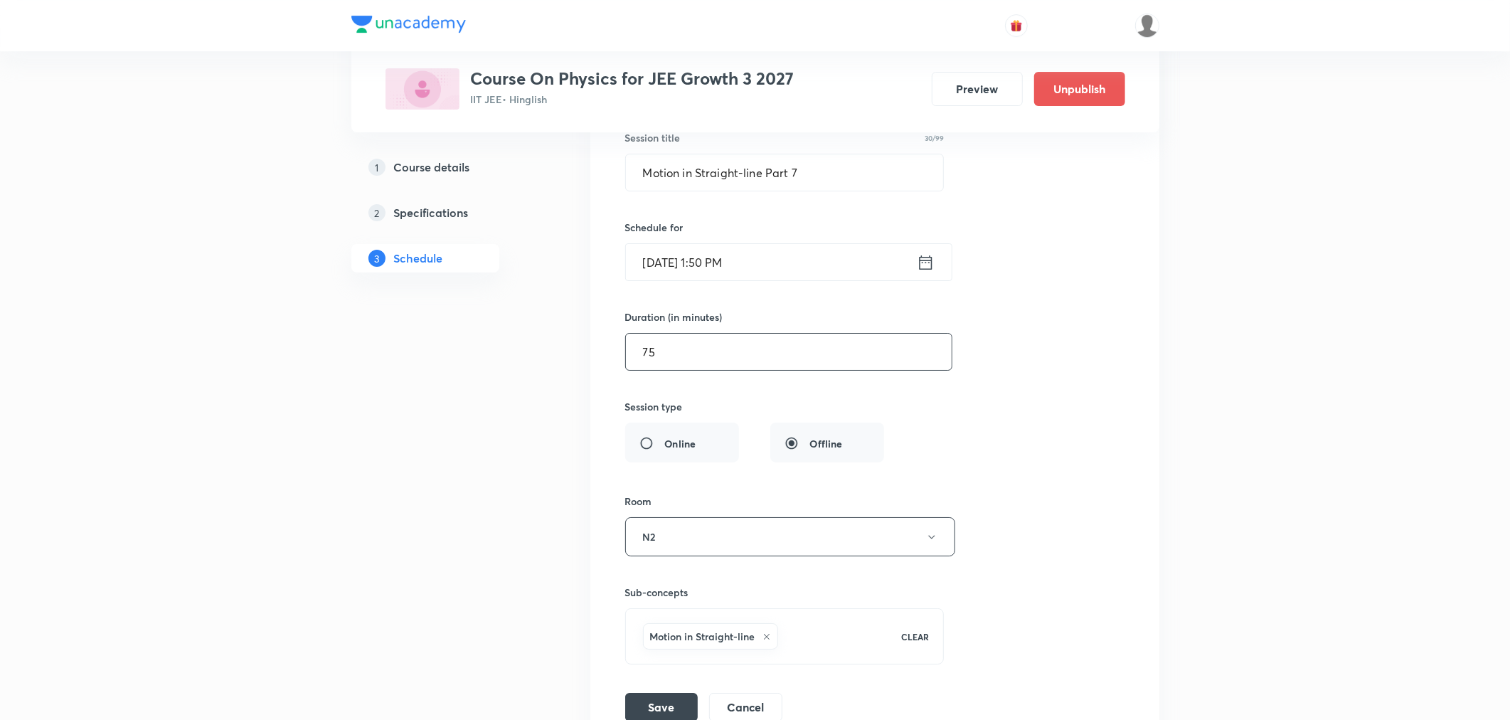
click at [685, 366] on input "75" at bounding box center [789, 352] width 326 height 36
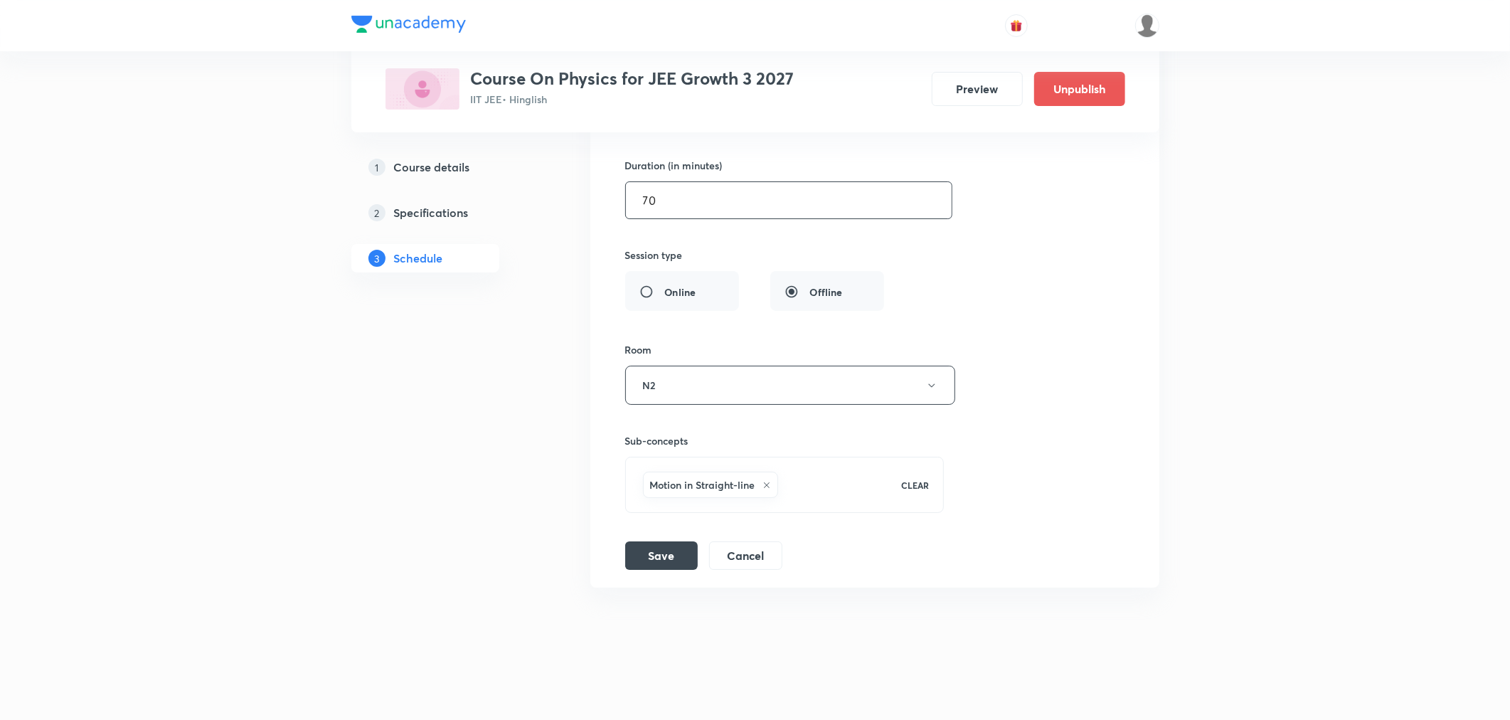
scroll to position [4398, 0]
type input "70"
click at [638, 549] on button "Save" at bounding box center [661, 552] width 73 height 28
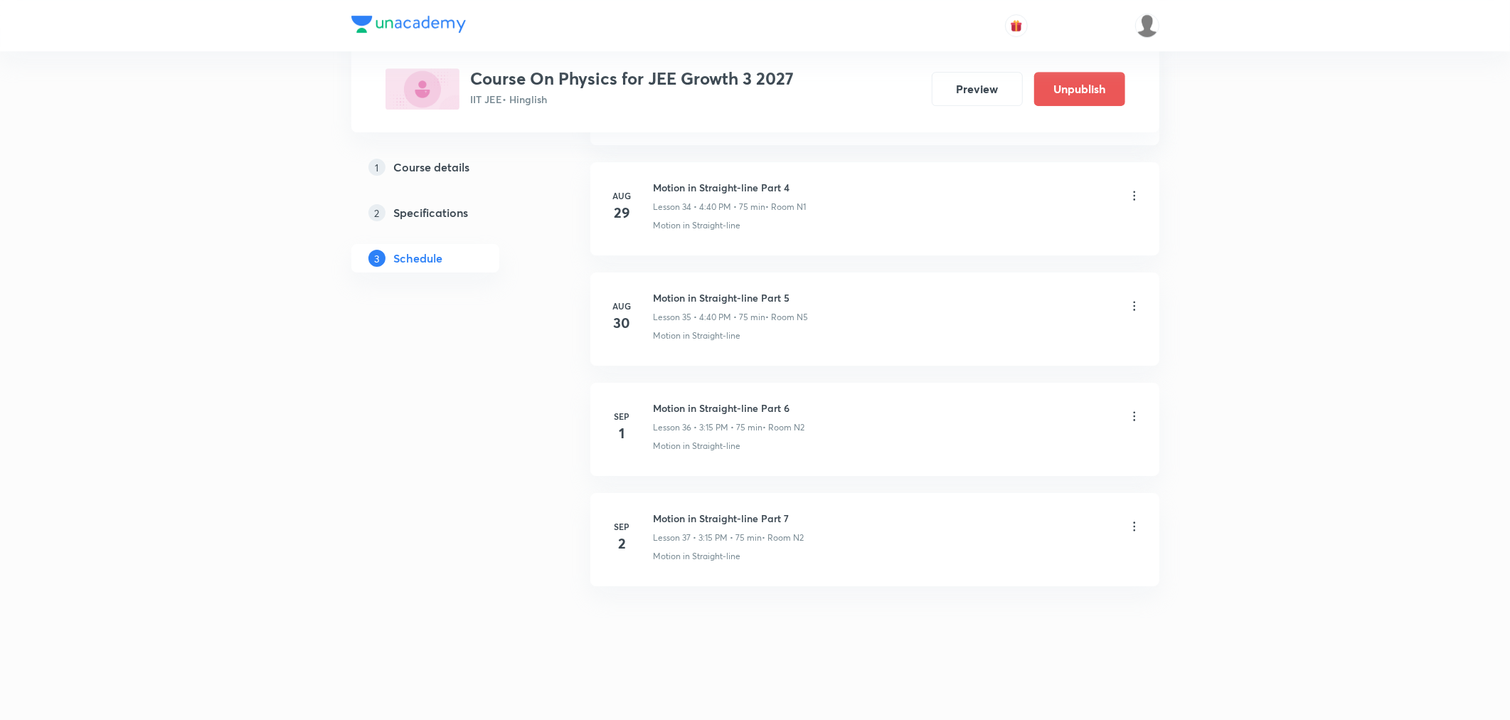
scroll to position [3850, 0]
click at [1133, 527] on icon at bounding box center [1134, 526] width 14 height 14
click at [1003, 558] on p "Edit" at bounding box center [1002, 562] width 18 height 15
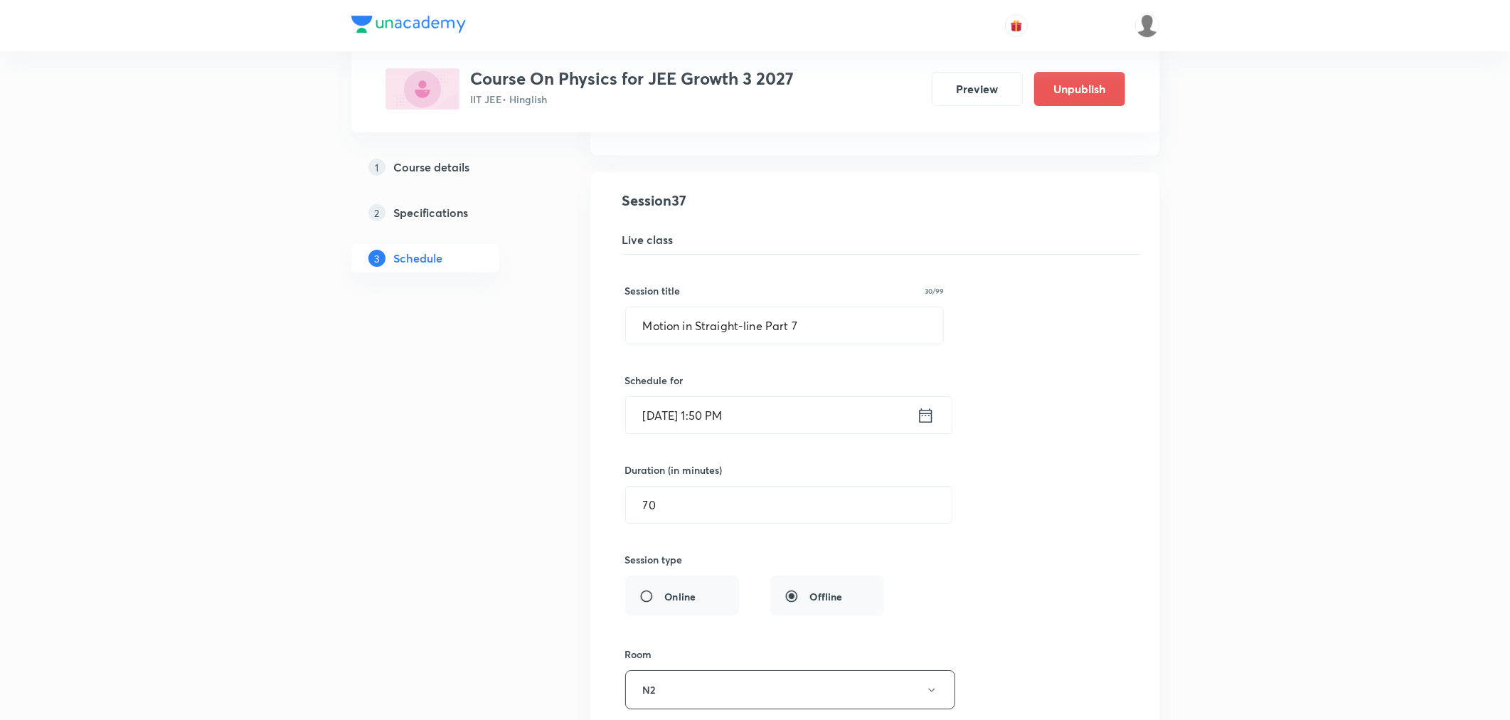
scroll to position [4166, 0]
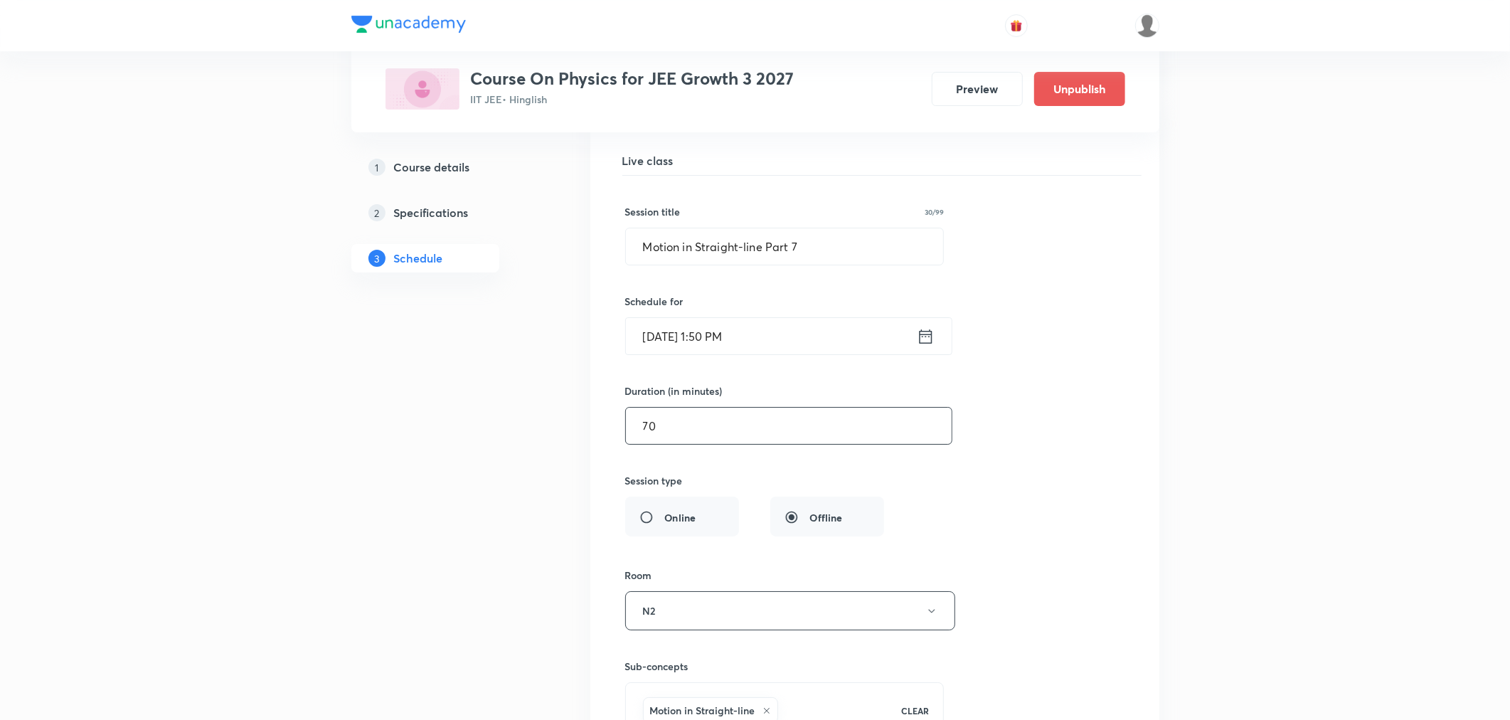
click at [659, 438] on input "70" at bounding box center [789, 425] width 326 height 36
type input "7"
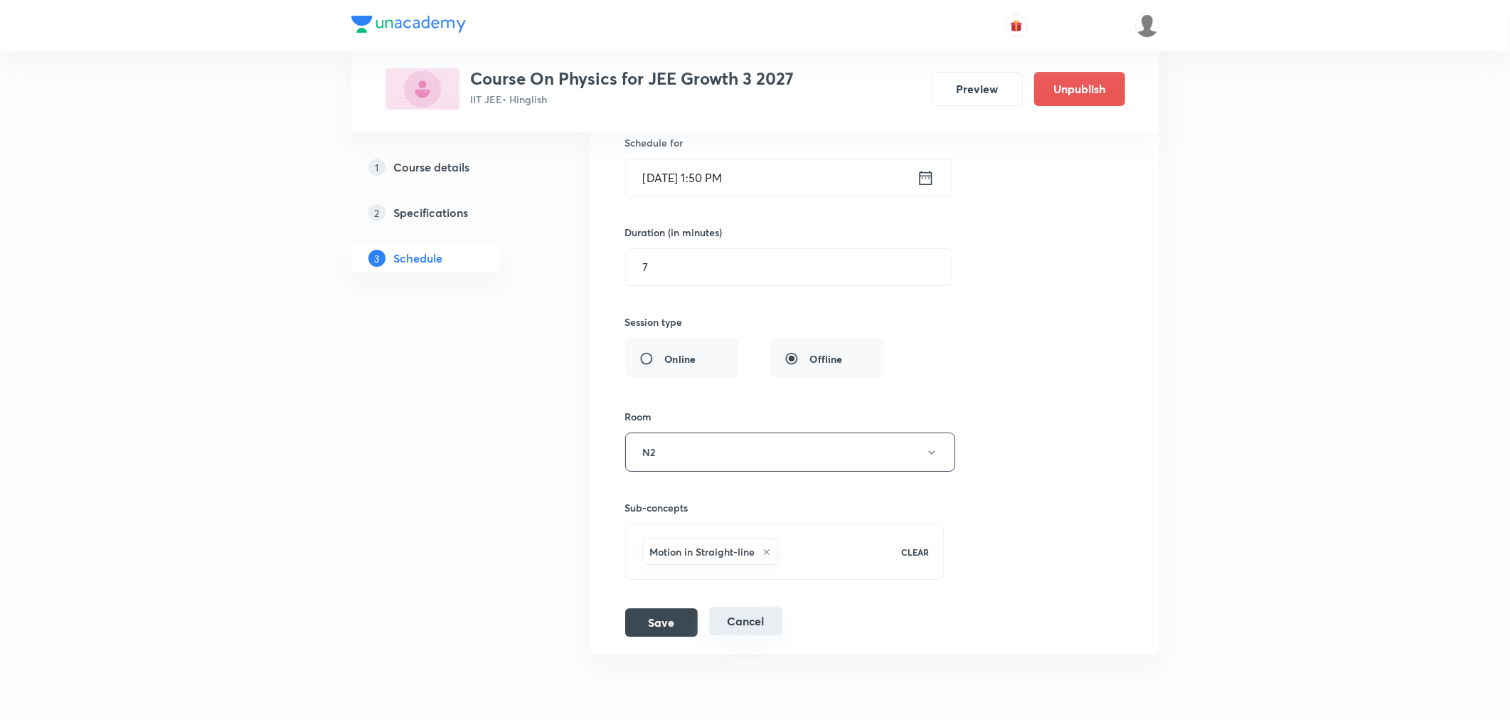
click at [721, 629] on button "Cancel" at bounding box center [745, 621] width 73 height 28
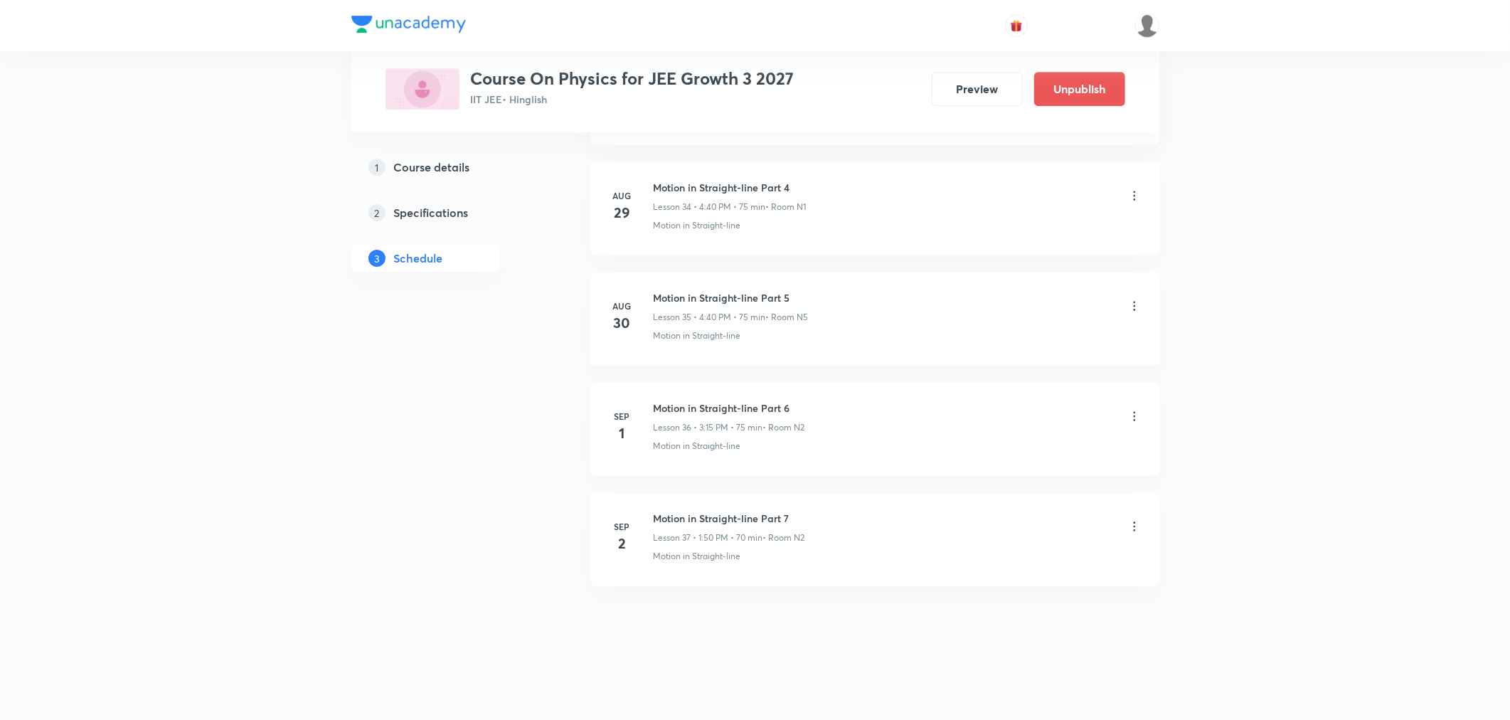
click at [713, 521] on h6 "Motion in Straight-line Part 7" at bounding box center [729, 518] width 151 height 15
copy h6 "Motion in Straight-line Part 7"
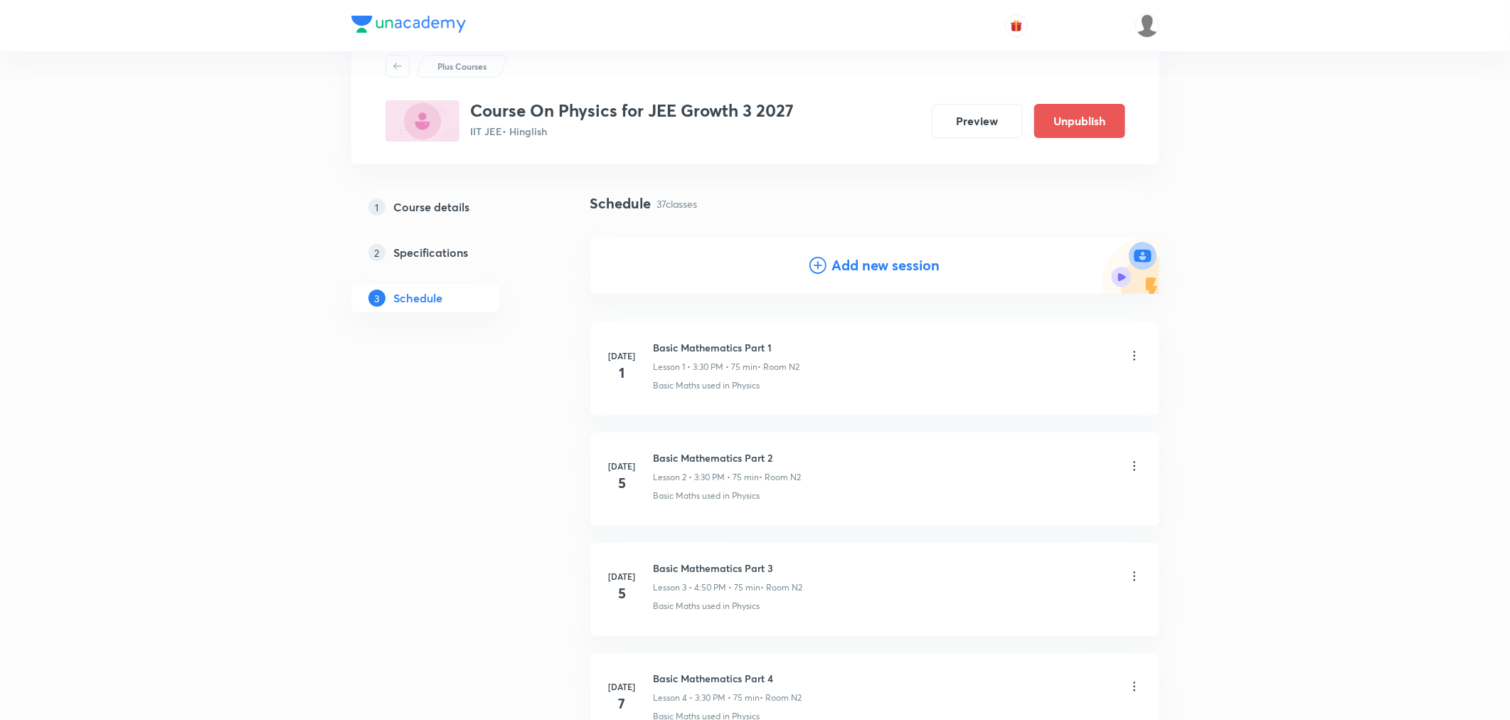
scroll to position [0, 0]
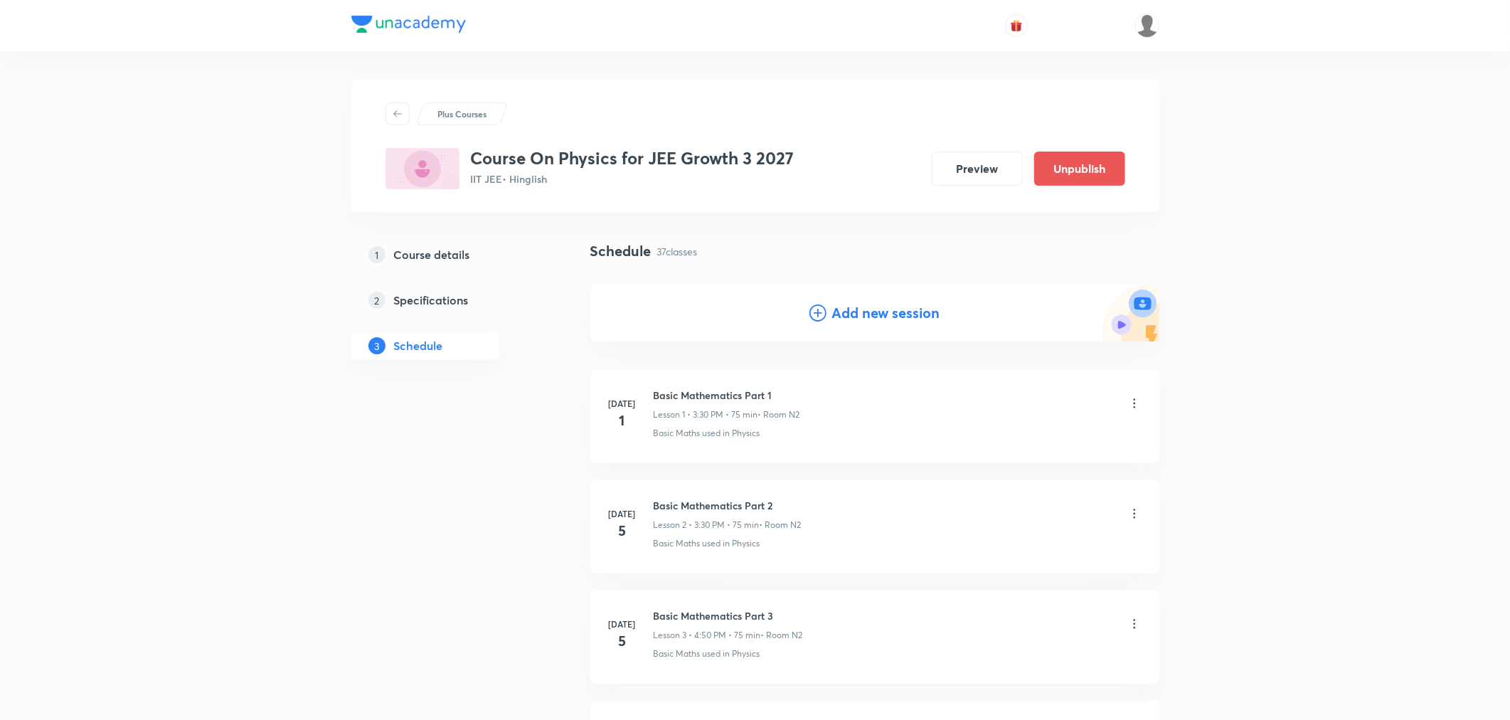
click at [886, 313] on h4 "Add new session" at bounding box center [886, 312] width 108 height 21
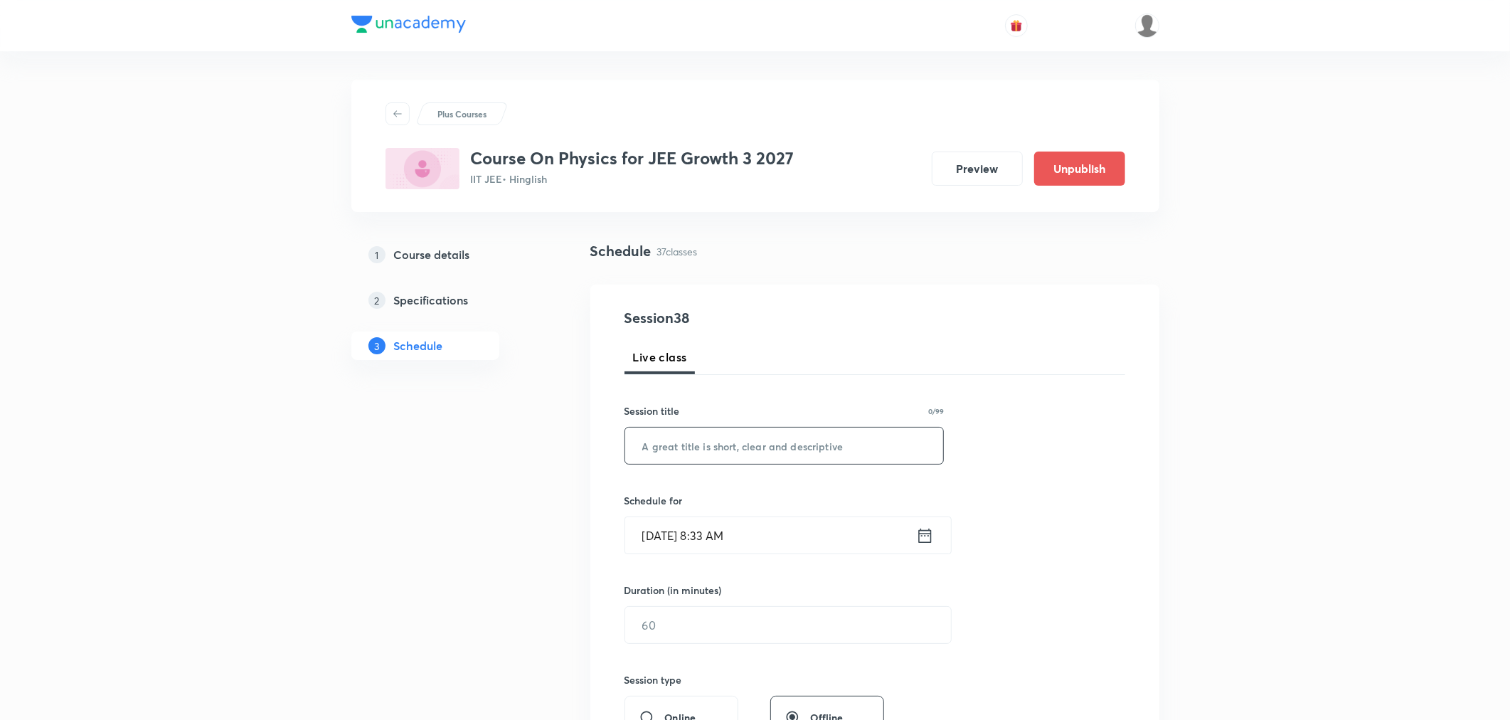
click at [727, 443] on input "text" at bounding box center [784, 445] width 319 height 36
paste input "Motion in Straight-line Part 7"
type input "Motion in Straight-line Part 8"
click at [934, 537] on div "[DATE] 8:33 AM ​" at bounding box center [787, 535] width 327 height 38
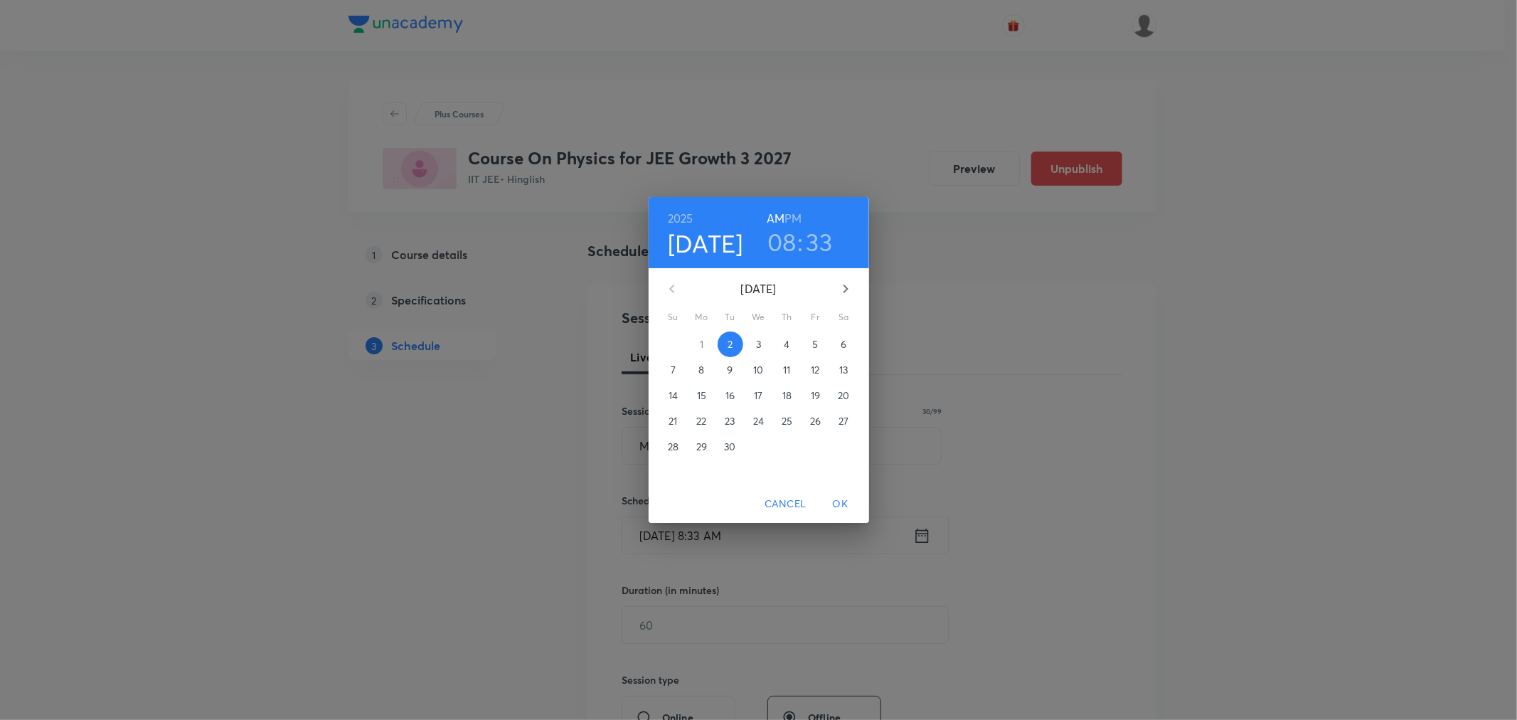
click at [794, 218] on h6 "PM" at bounding box center [792, 218] width 17 height 20
click at [785, 242] on h3 "08" at bounding box center [781, 242] width 29 height 30
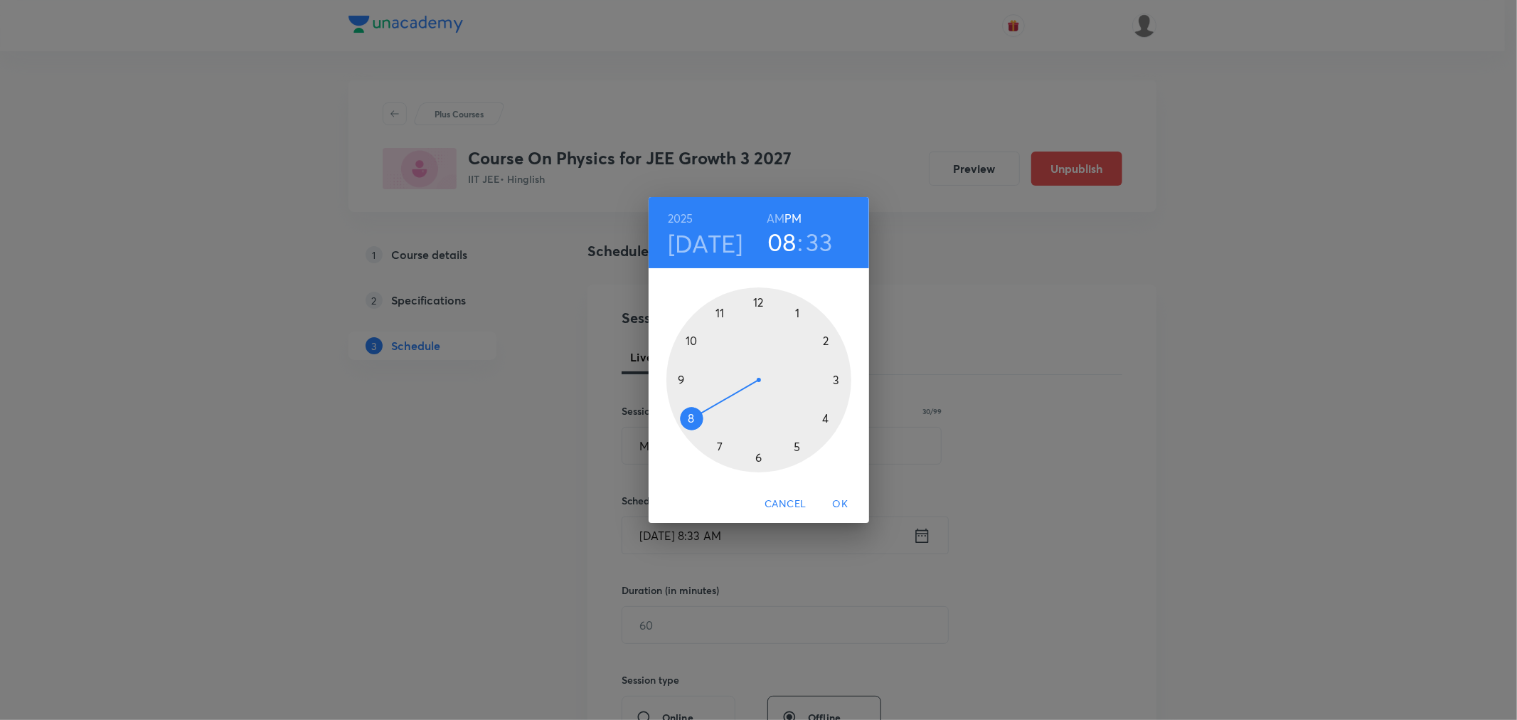
click at [836, 375] on div at bounding box center [758, 379] width 185 height 185
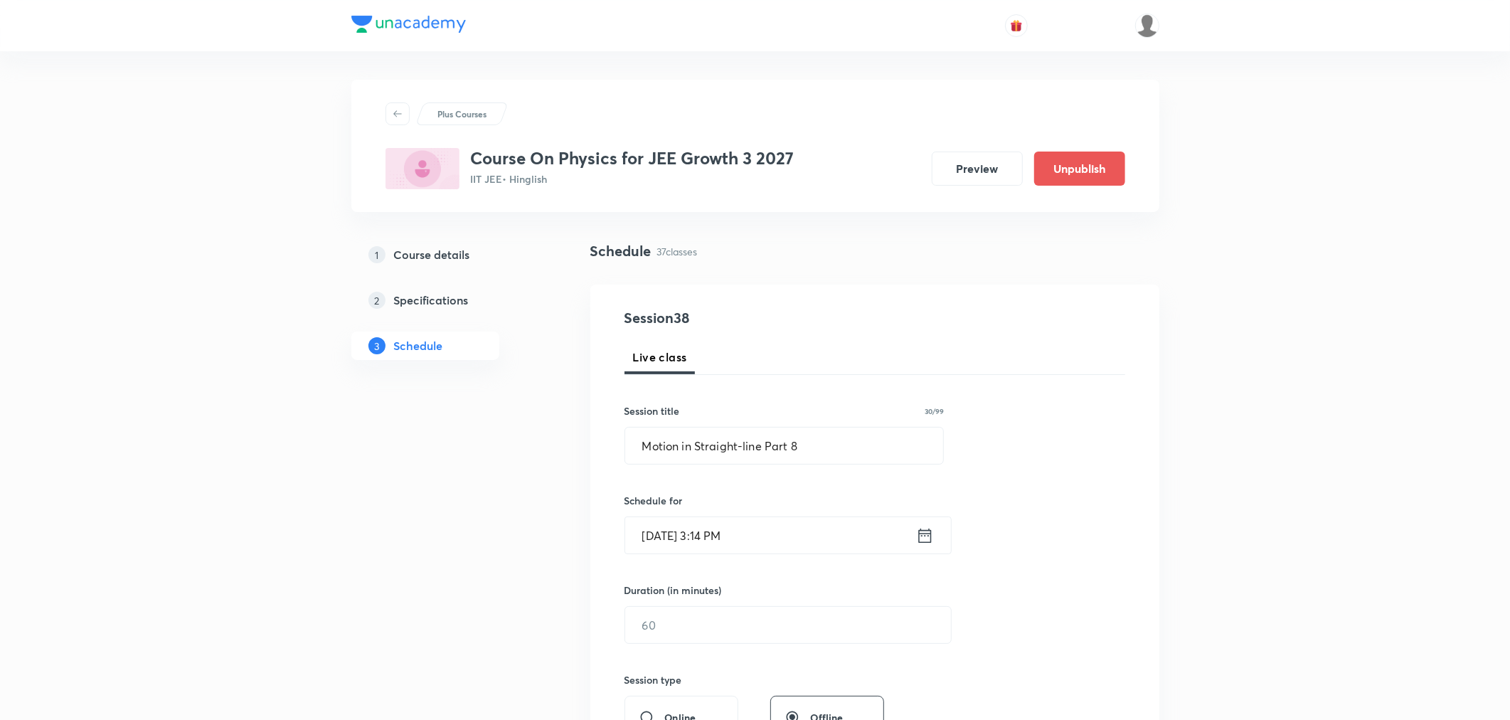
click at [917, 536] on icon at bounding box center [925, 536] width 18 height 20
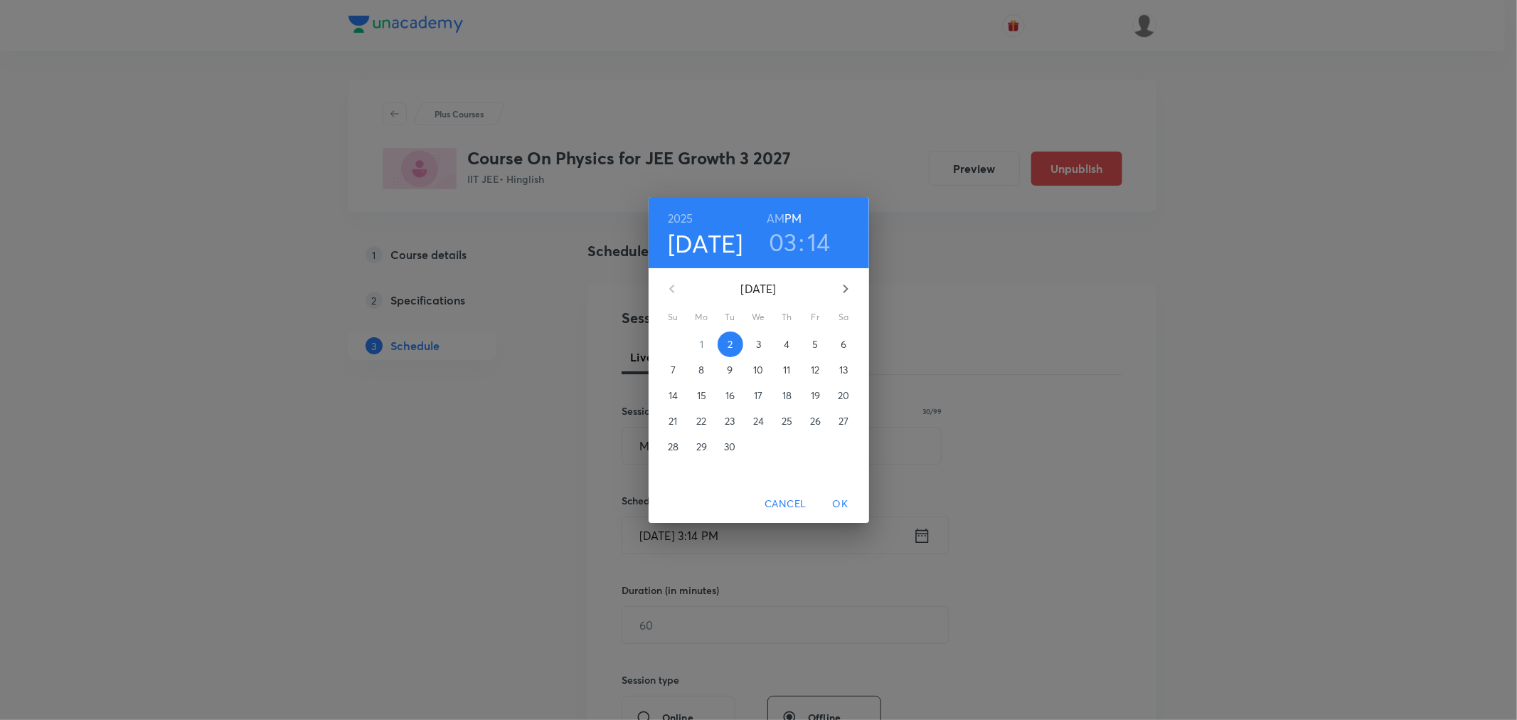
click at [820, 247] on h3 "14" at bounding box center [818, 242] width 23 height 30
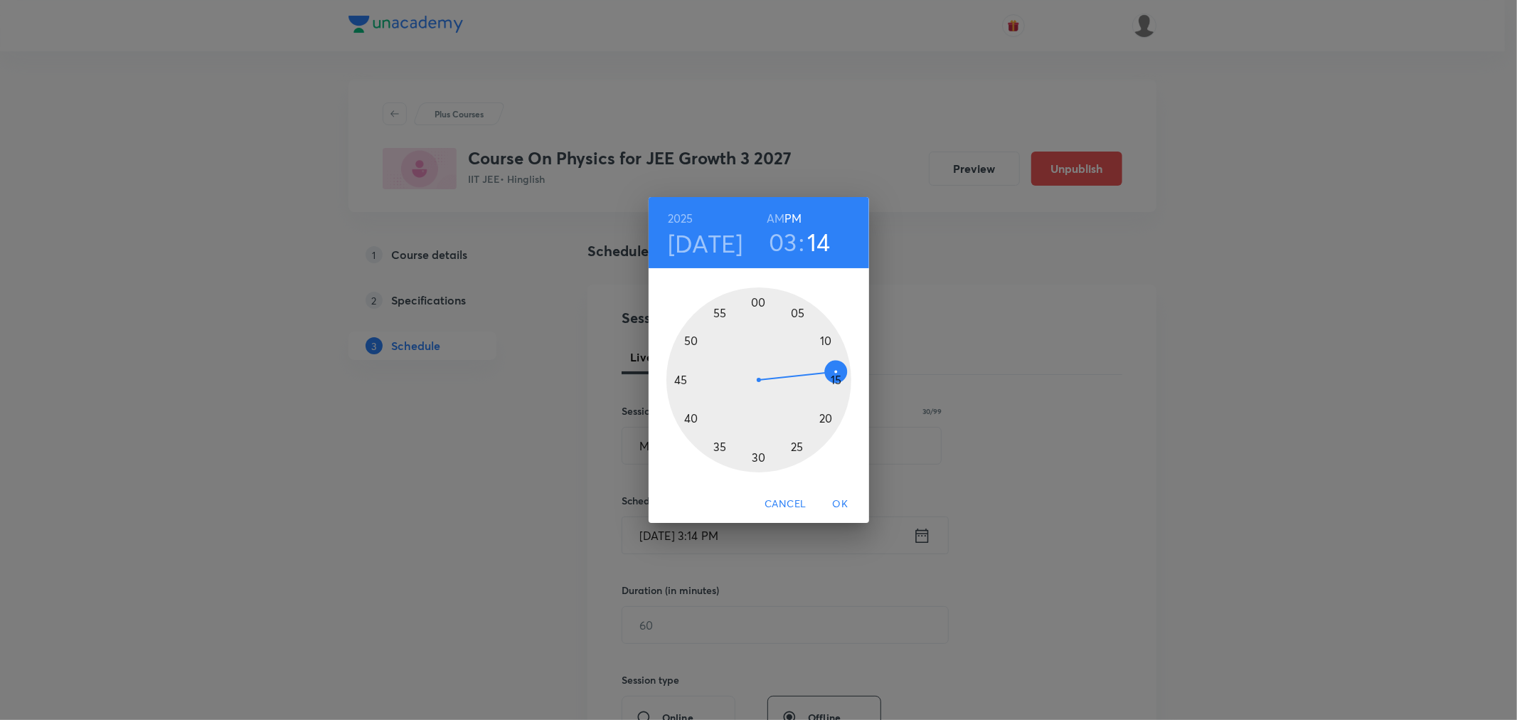
click at [836, 377] on div at bounding box center [758, 379] width 185 height 185
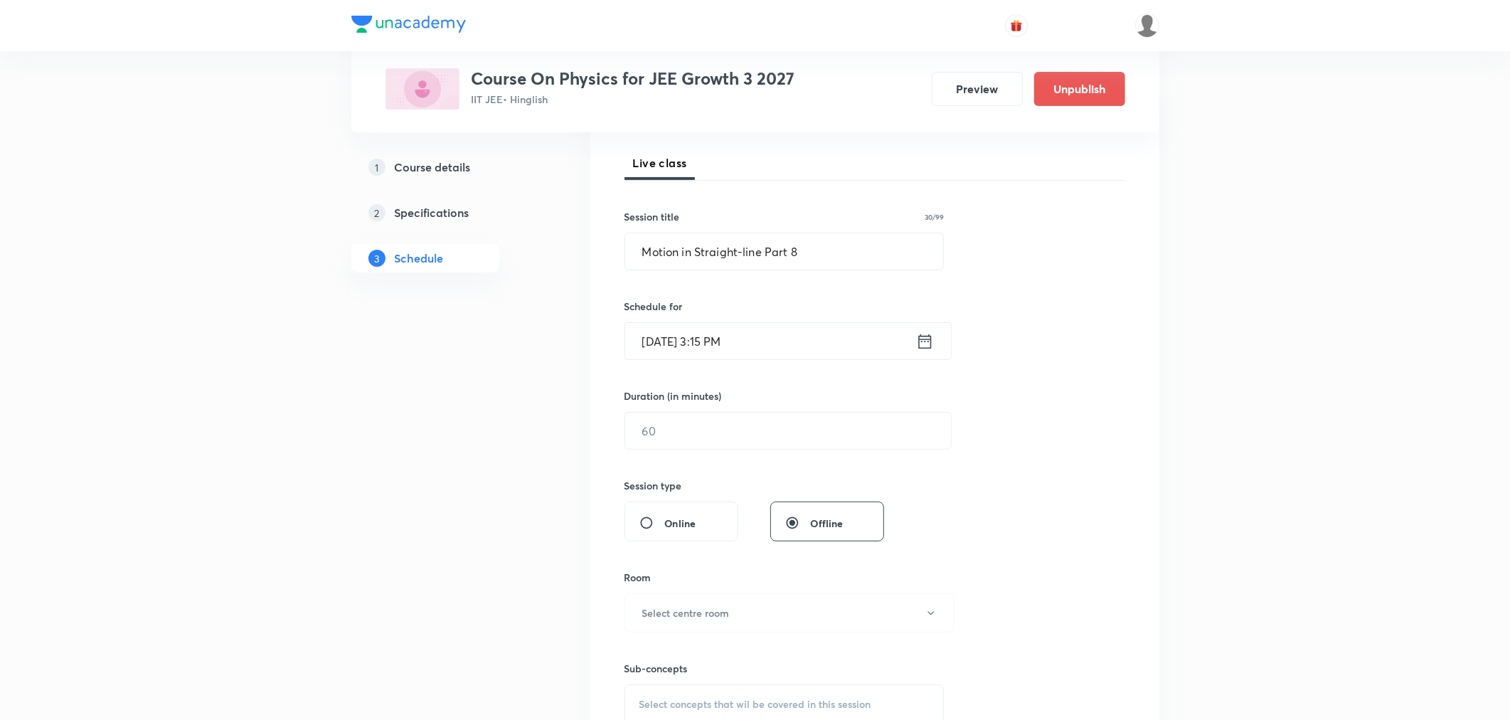
scroll to position [237, 0]
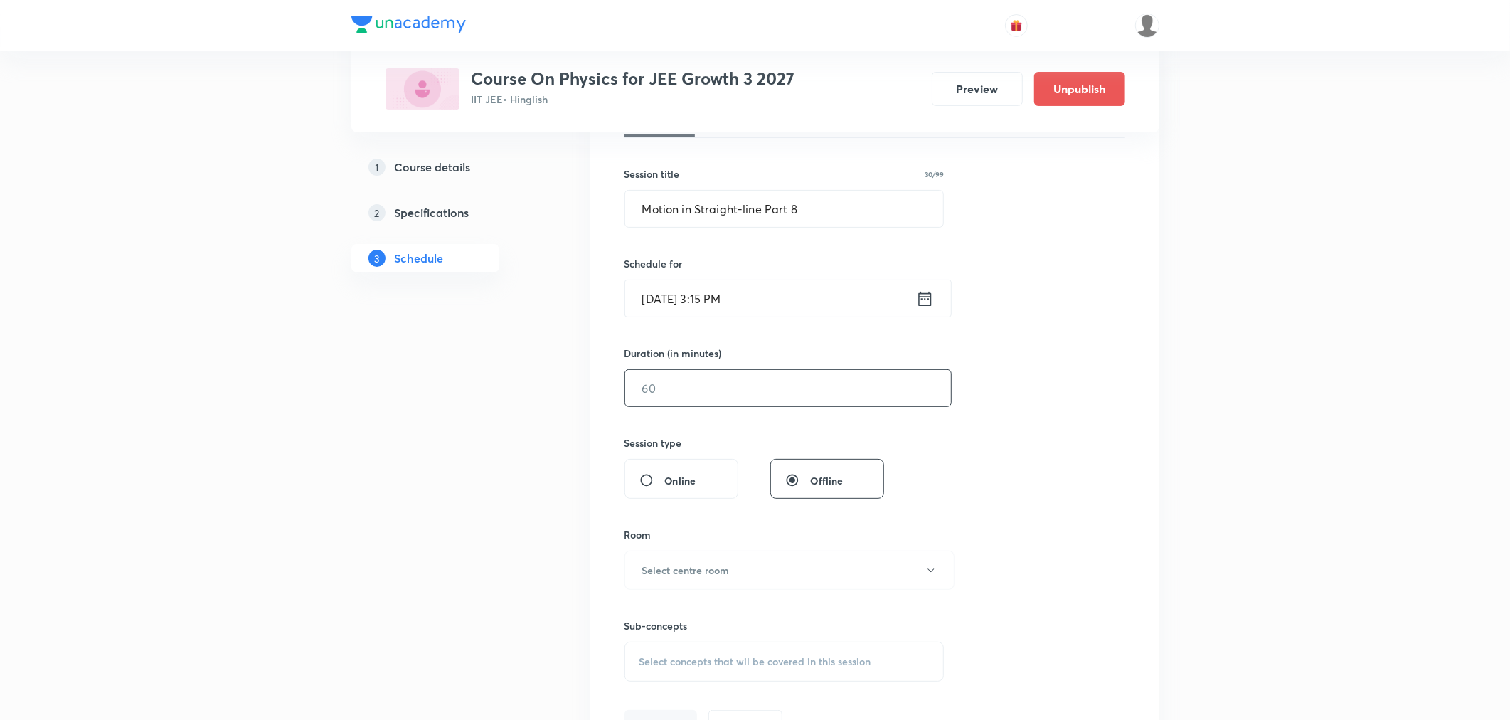
click at [711, 393] on input "text" at bounding box center [788, 388] width 326 height 36
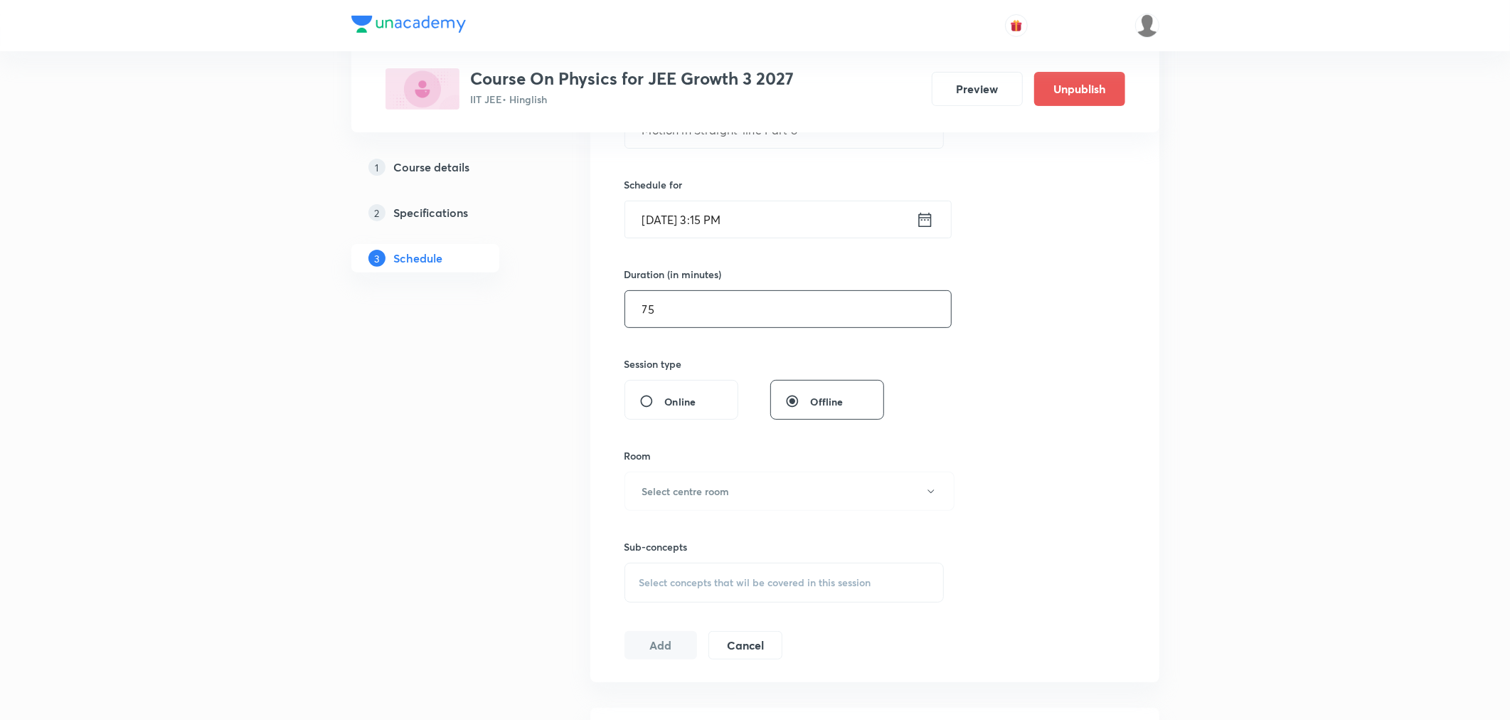
scroll to position [474, 0]
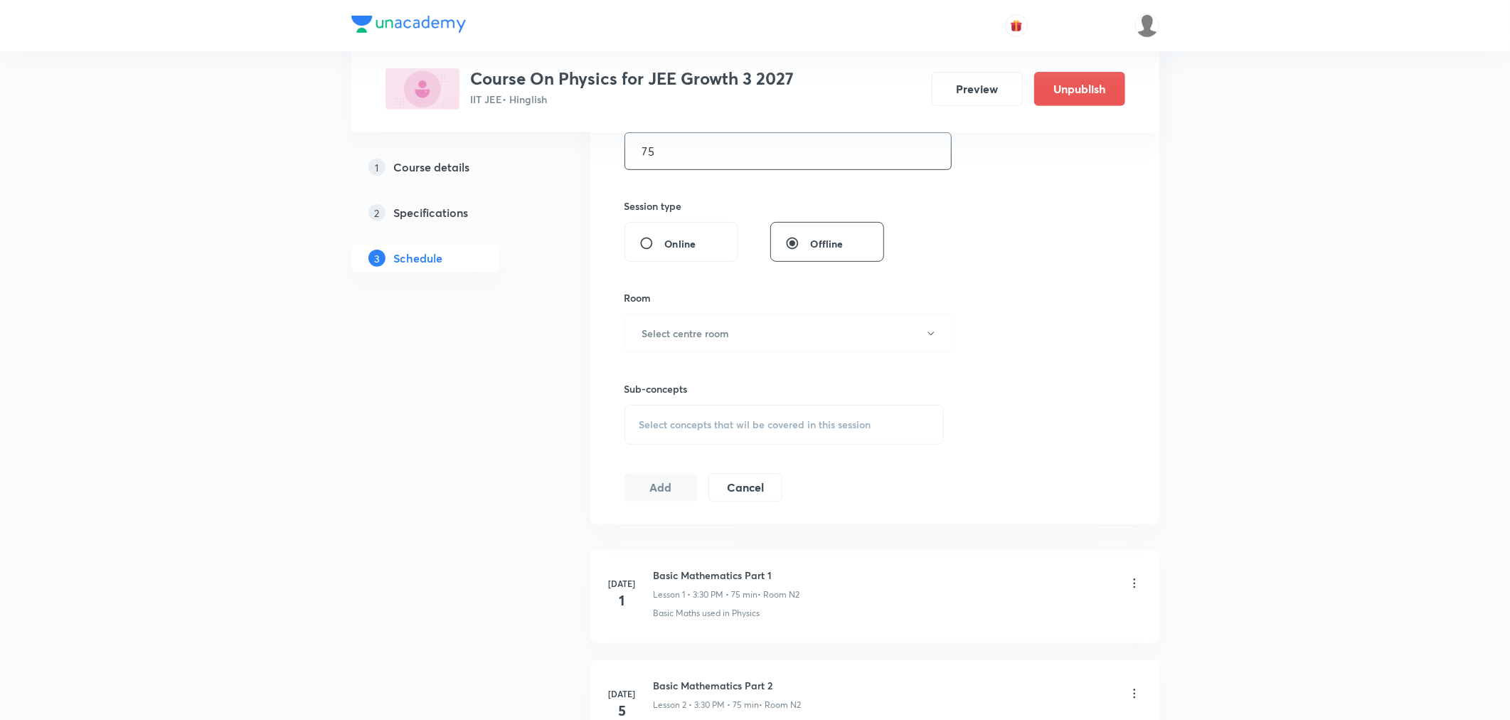
type input "75"
click at [666, 299] on div "Room" at bounding box center [784, 297] width 320 height 15
click at [660, 329] on h6 "Select centre room" at bounding box center [685, 333] width 87 height 15
click at [633, 403] on span "N2" at bounding box center [786, 405] width 311 height 15
click at [666, 434] on div "Select concepts that wil be covered in this session" at bounding box center [784, 425] width 320 height 40
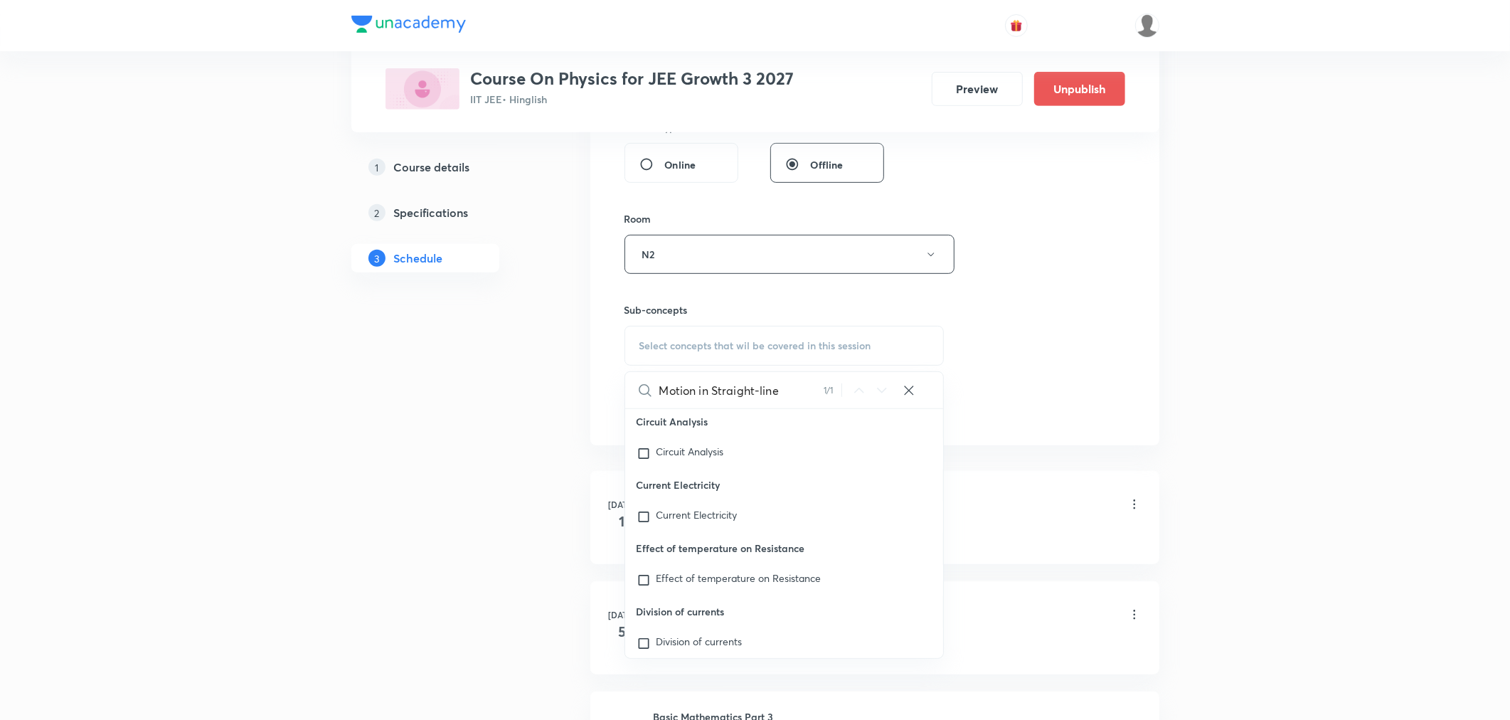
scroll to position [38270, 0]
type input "Motion in Straight-line"
click at [777, 531] on div "Motion in Straight-line Covered previously" at bounding box center [784, 515] width 319 height 31
checkbox input "true"
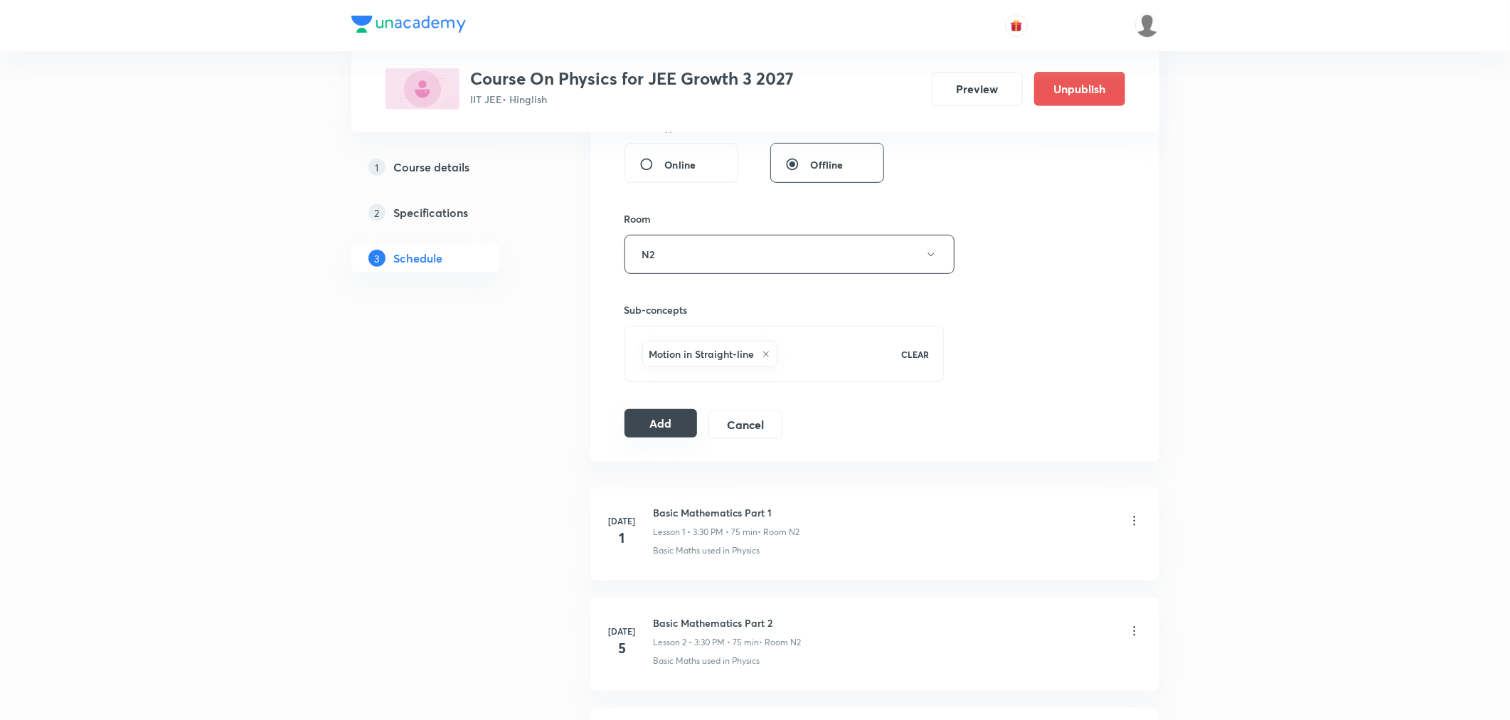
click at [649, 420] on button "Add" at bounding box center [660, 423] width 73 height 28
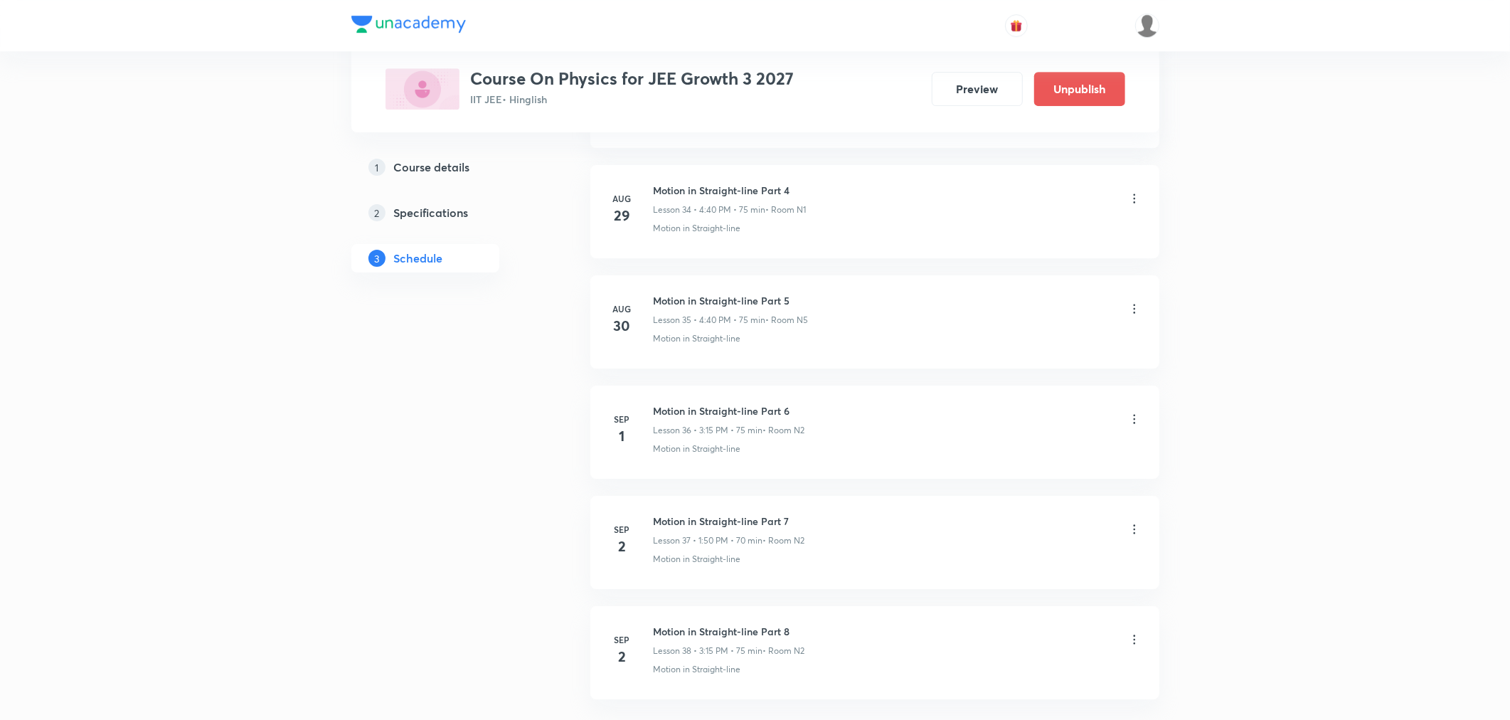
scroll to position [3961, 0]
